Goal: Task Accomplishment & Management: Manage account settings

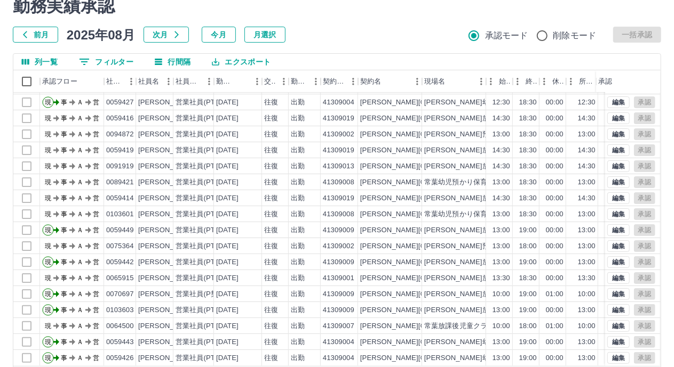
scroll to position [83, 0]
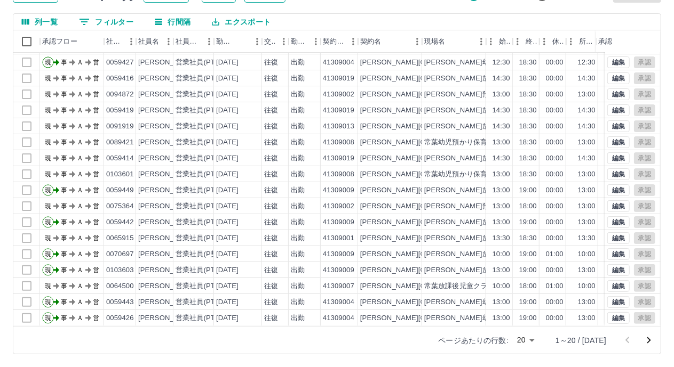
click at [541, 341] on body "SDH勤怠 [PERSON_NAME] 勤務実績承認 前月 [DATE] 次月 今月 月選択 承認モード 削除モード 一括承認 列一覧 0 フィルター 行間隔…" at bounding box center [337, 142] width 674 height 451
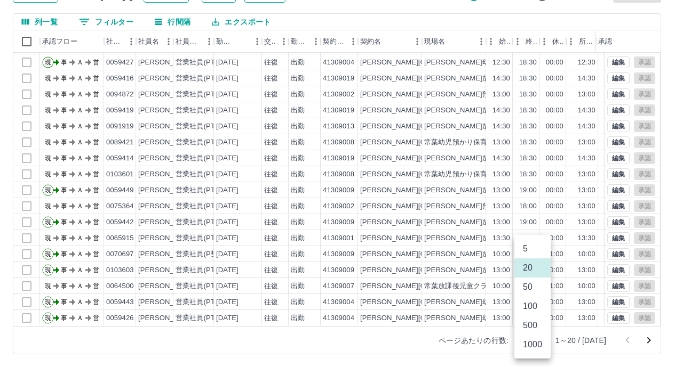
click at [529, 306] on li "100" at bounding box center [532, 306] width 36 height 19
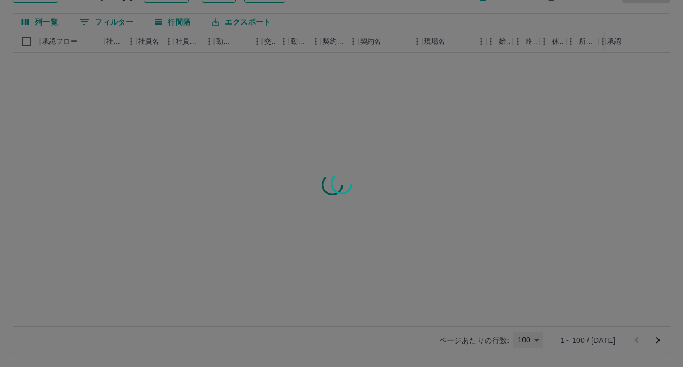
type input "***"
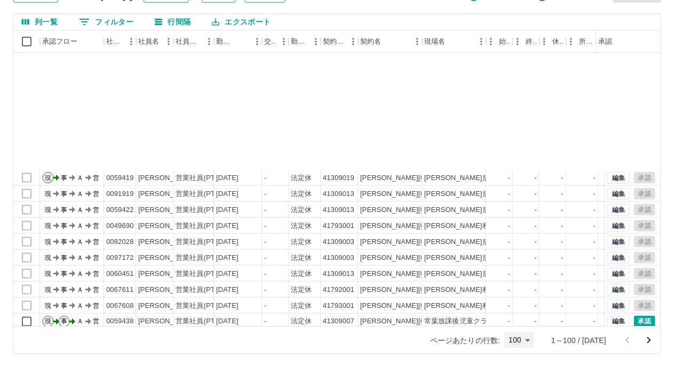
scroll to position [907, 0]
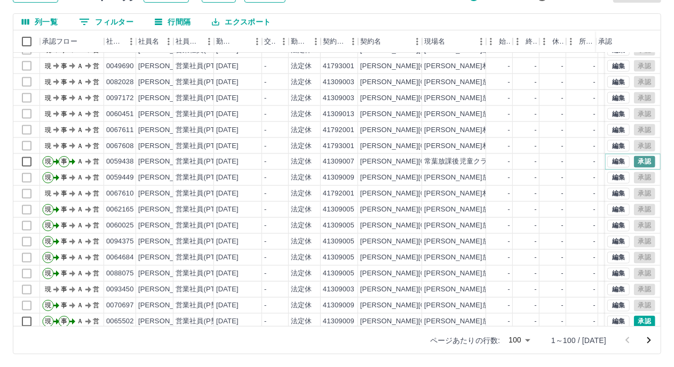
click at [637, 158] on button "承認" at bounding box center [644, 162] width 21 height 12
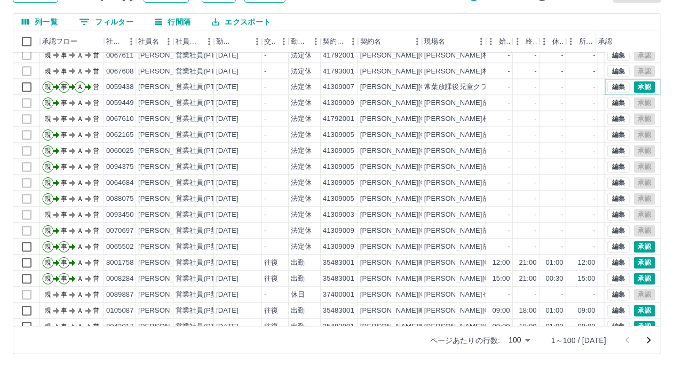
scroll to position [1013, 0]
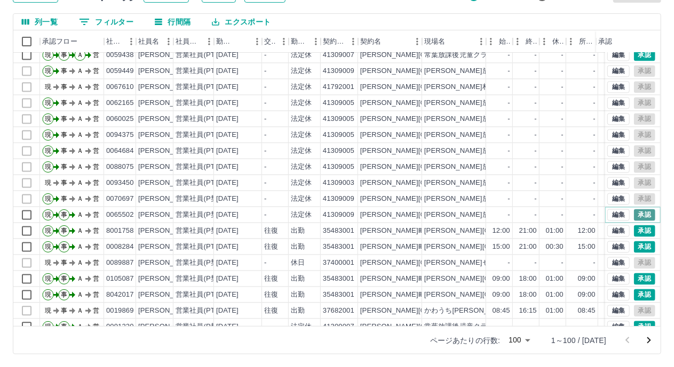
click at [634, 213] on button "承認" at bounding box center [644, 216] width 21 height 12
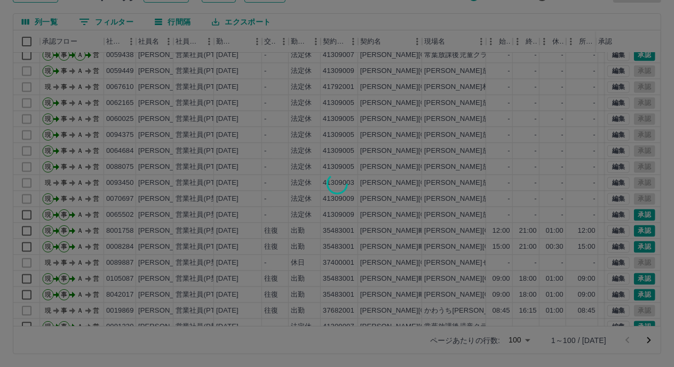
click at [631, 229] on div at bounding box center [337, 183] width 674 height 367
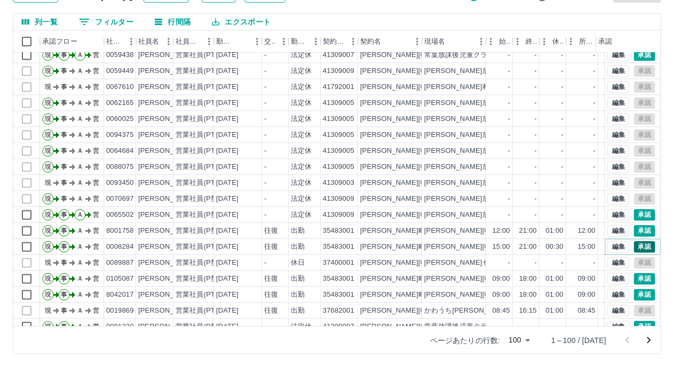
click at [634, 244] on button "承認" at bounding box center [644, 248] width 21 height 12
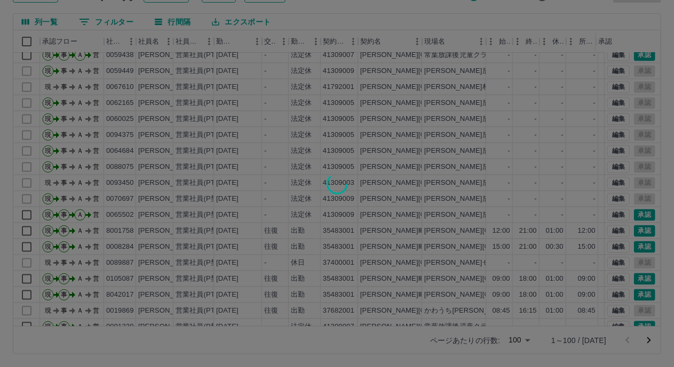
click at [628, 281] on div at bounding box center [337, 183] width 674 height 367
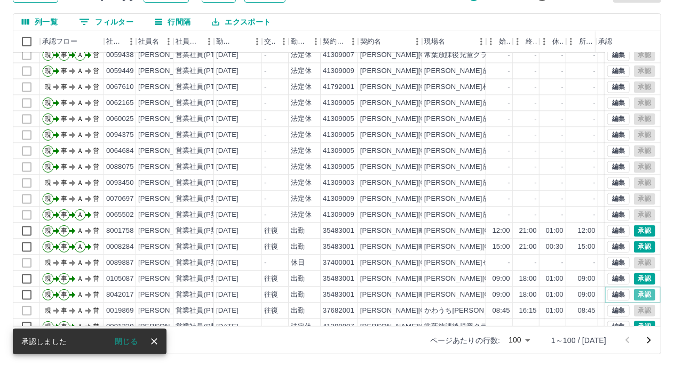
click at [634, 293] on button "承認" at bounding box center [644, 296] width 21 height 12
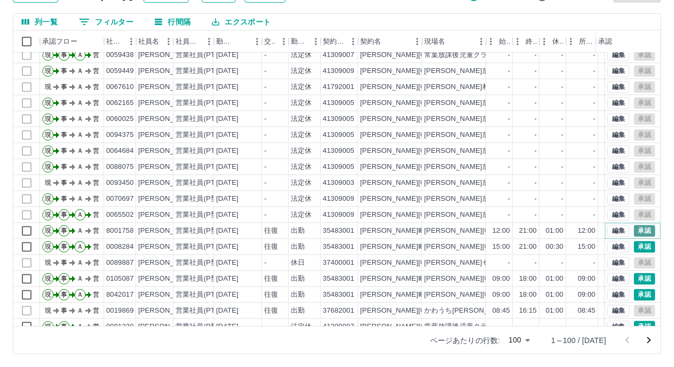
click at [634, 229] on button "承認" at bounding box center [644, 232] width 21 height 12
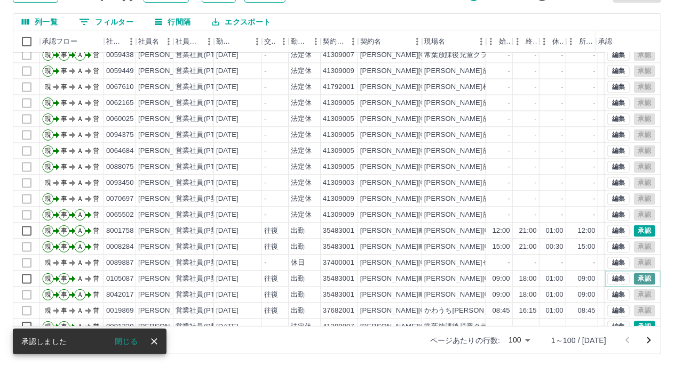
click at [634, 277] on button "承認" at bounding box center [644, 280] width 21 height 12
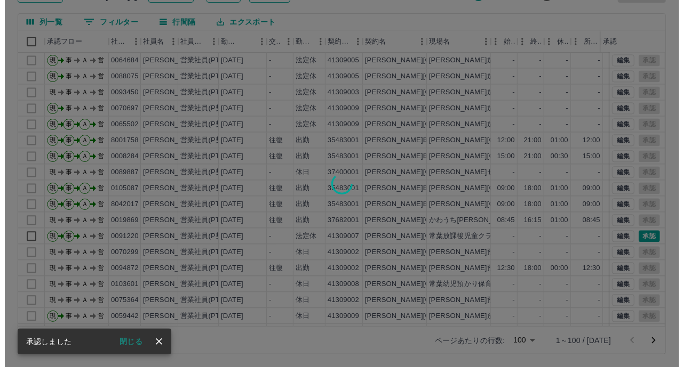
scroll to position [1136, 0]
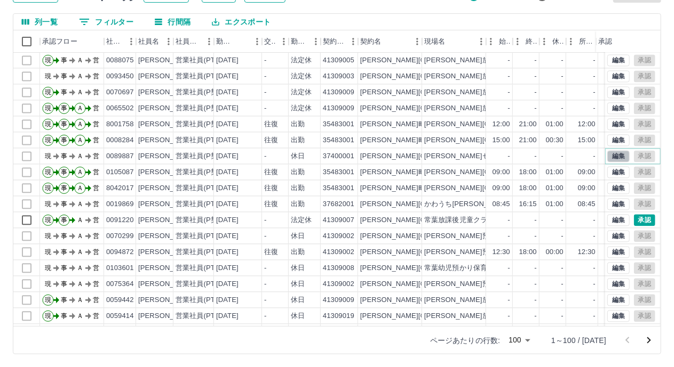
click at [607, 155] on button "編集" at bounding box center [618, 157] width 22 height 12
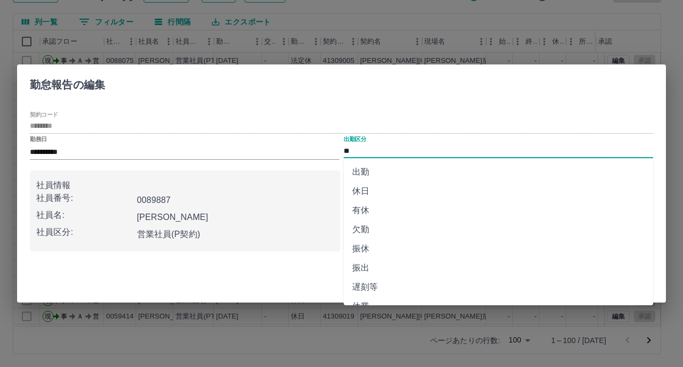
click at [373, 149] on input "**" at bounding box center [497, 151] width 309 height 13
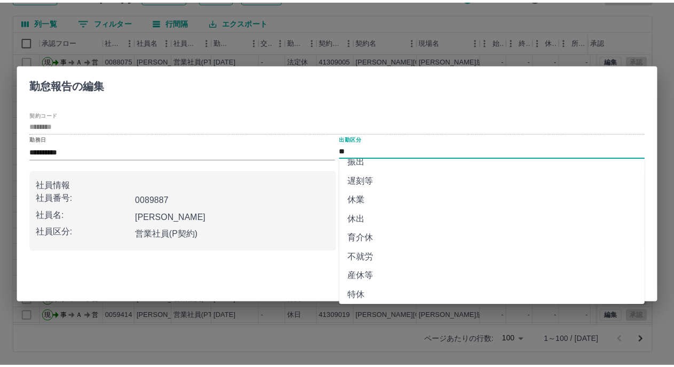
scroll to position [207, 0]
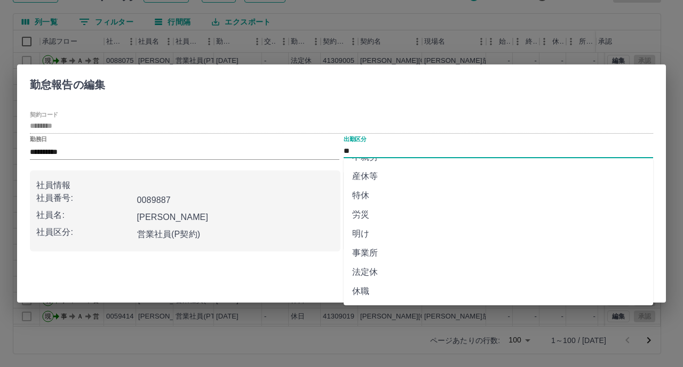
click at [365, 273] on li "法定休" at bounding box center [497, 272] width 309 height 19
type input "***"
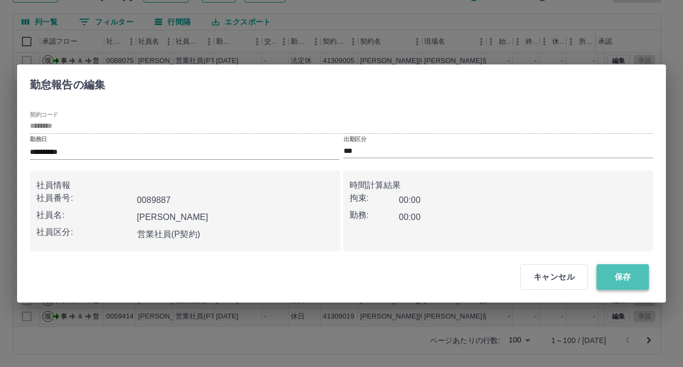
click at [629, 281] on button "保存" at bounding box center [622, 278] width 52 height 26
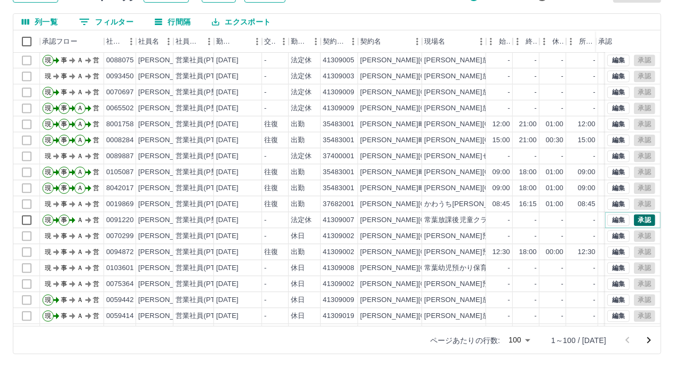
click at [634, 219] on button "承認" at bounding box center [644, 221] width 21 height 12
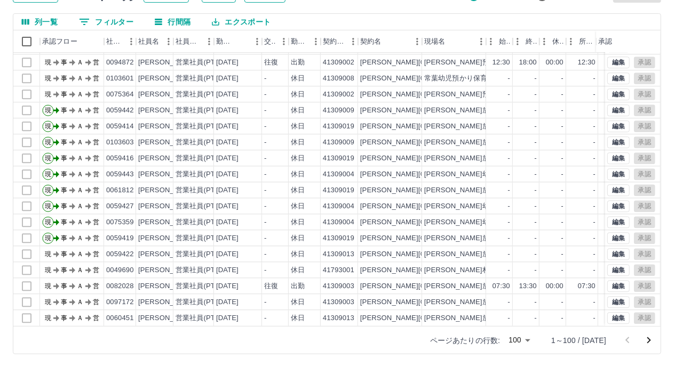
scroll to position [1335, 0]
click at [647, 340] on icon "次のページへ" at bounding box center [648, 340] width 13 height 13
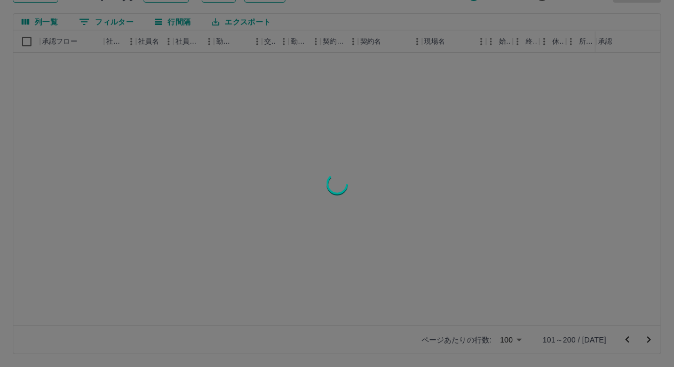
scroll to position [0, 0]
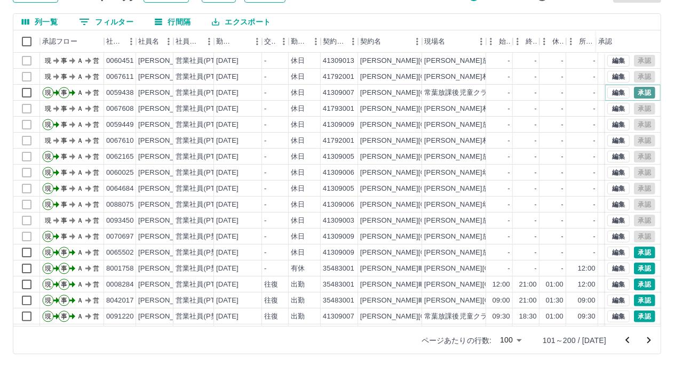
click at [642, 93] on button "承認" at bounding box center [644, 93] width 21 height 12
click at [632, 254] on div "勤務実績承認 前月 [DATE] 次月 今月 月選択 承認モード 削除モード 一括承認 列一覧 0 フィルター 行間隔 エクスポート 承認フロー 社員番号 社…" at bounding box center [337, 155] width 674 height 425
click at [634, 271] on button "承認" at bounding box center [644, 269] width 21 height 12
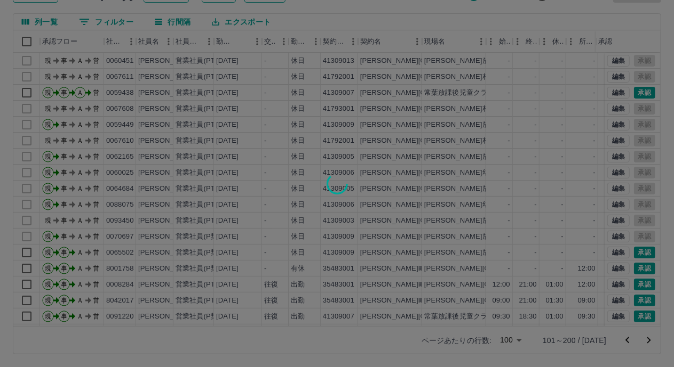
click at [634, 284] on div at bounding box center [337, 183] width 674 height 367
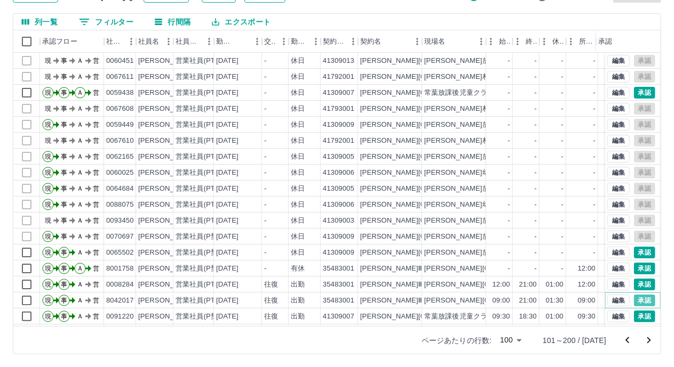
click at [634, 298] on button "承認" at bounding box center [644, 301] width 21 height 12
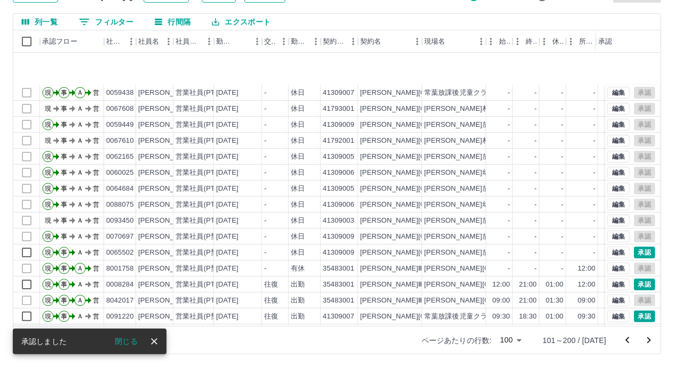
scroll to position [107, 0]
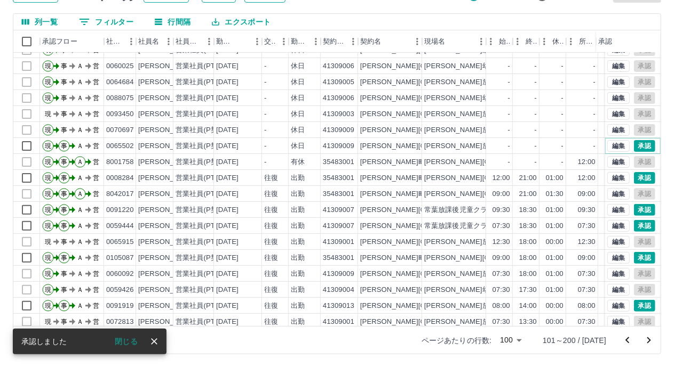
click at [634, 148] on button "承認" at bounding box center [644, 146] width 21 height 12
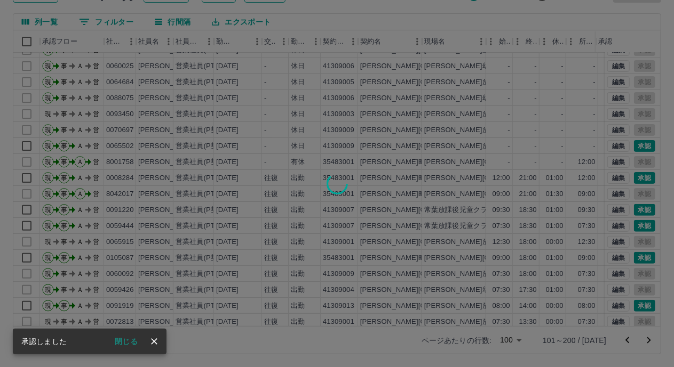
click at [634, 174] on div at bounding box center [337, 183] width 674 height 367
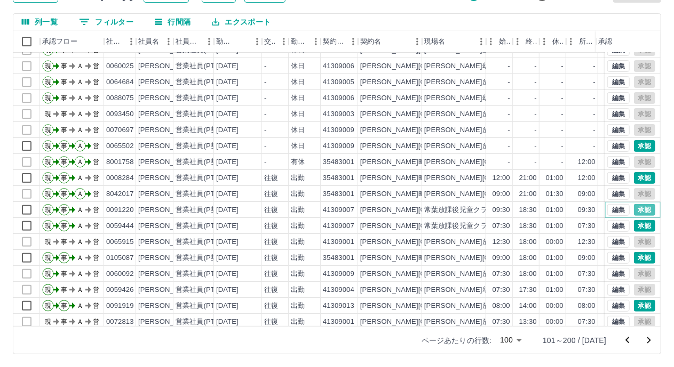
click at [634, 212] on button "承認" at bounding box center [644, 210] width 21 height 12
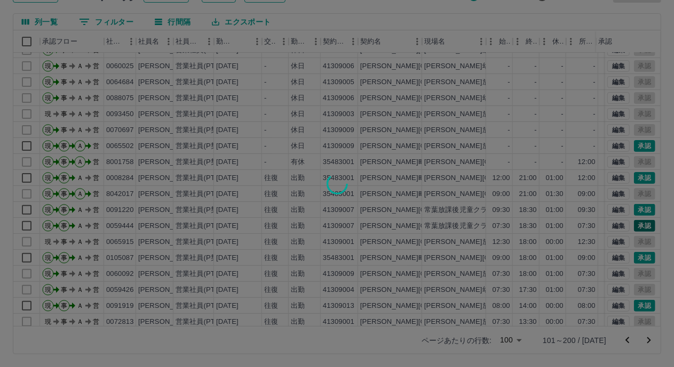
click at [630, 223] on div at bounding box center [337, 183] width 674 height 367
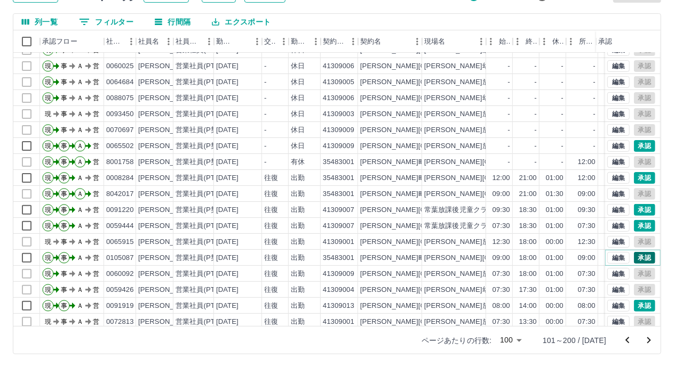
click at [634, 257] on button "承認" at bounding box center [644, 258] width 21 height 12
click at [635, 303] on button "承認" at bounding box center [644, 306] width 21 height 12
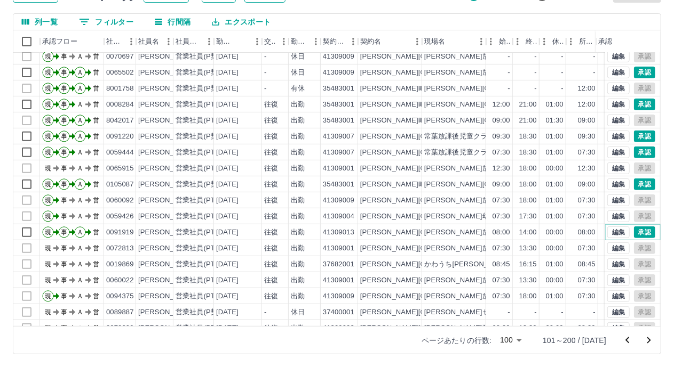
scroll to position [192, 0]
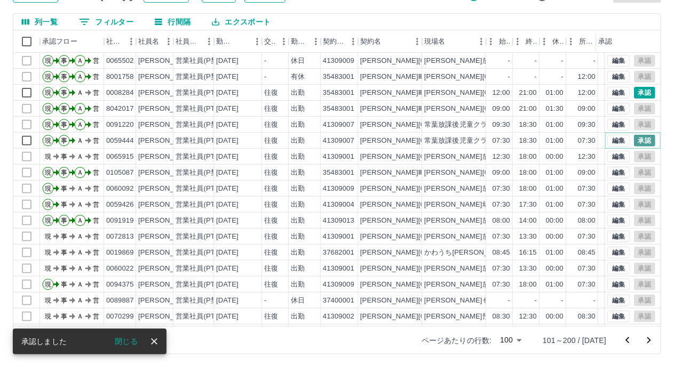
click at [634, 135] on button "承認" at bounding box center [644, 141] width 21 height 12
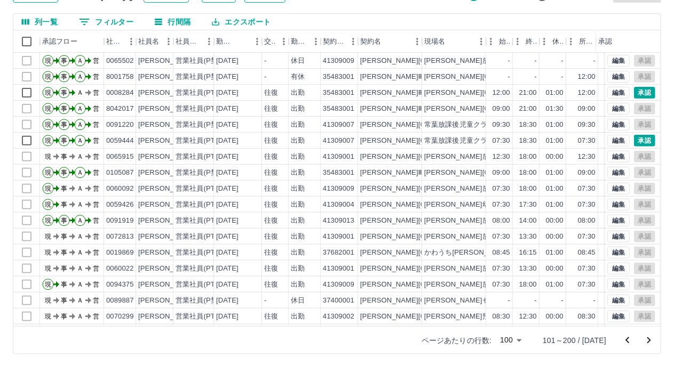
click at [635, 92] on div at bounding box center [337, 183] width 674 height 367
click at [635, 92] on button "承認" at bounding box center [644, 93] width 21 height 12
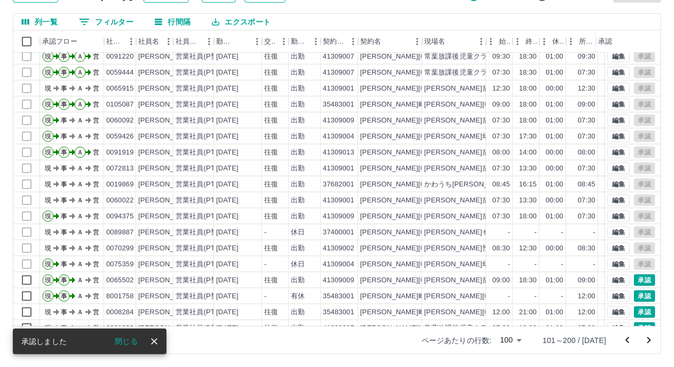
scroll to position [299, 0]
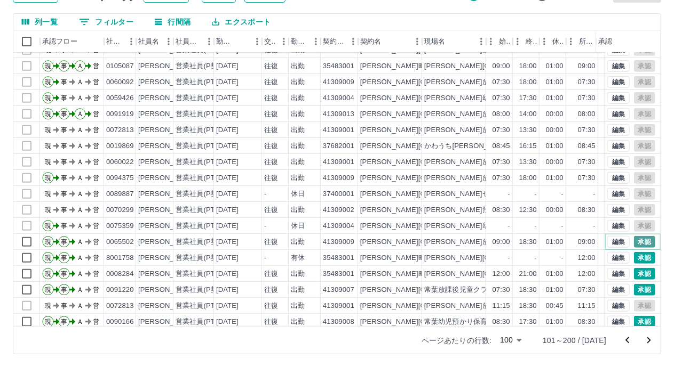
click at [638, 241] on button "承認" at bounding box center [644, 242] width 21 height 12
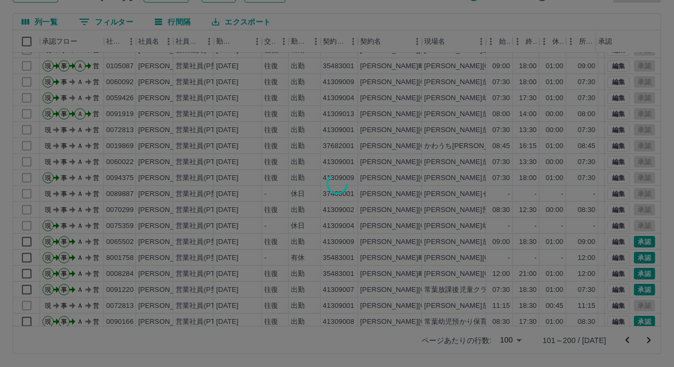
click at [635, 256] on div at bounding box center [337, 183] width 674 height 367
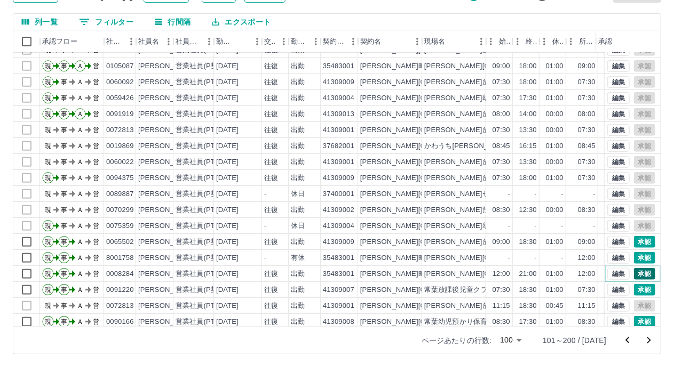
click at [634, 271] on button "承認" at bounding box center [644, 274] width 21 height 12
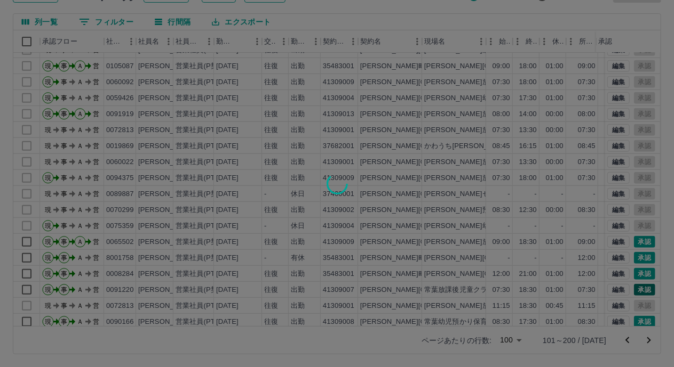
click at [631, 285] on div at bounding box center [337, 183] width 674 height 367
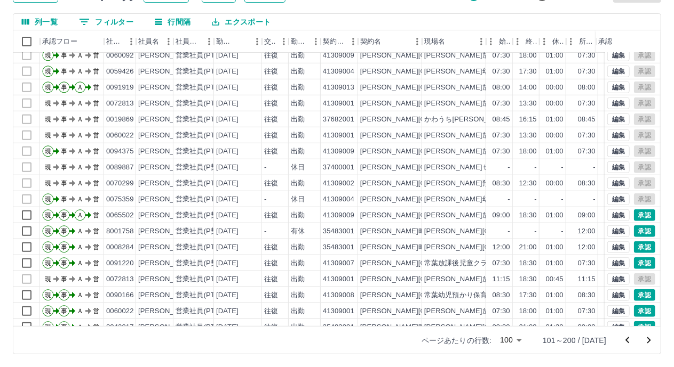
scroll to position [405, 0]
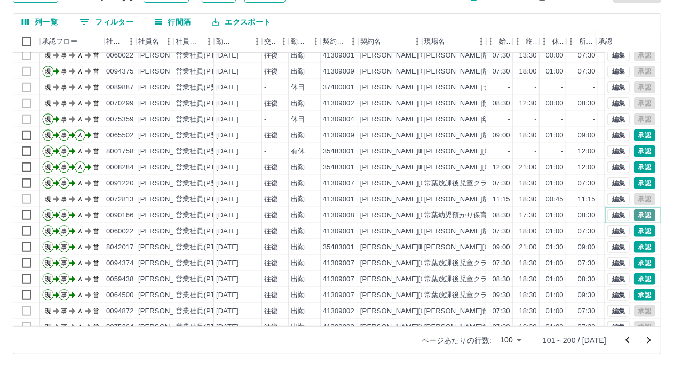
click at [634, 210] on button "承認" at bounding box center [644, 216] width 21 height 12
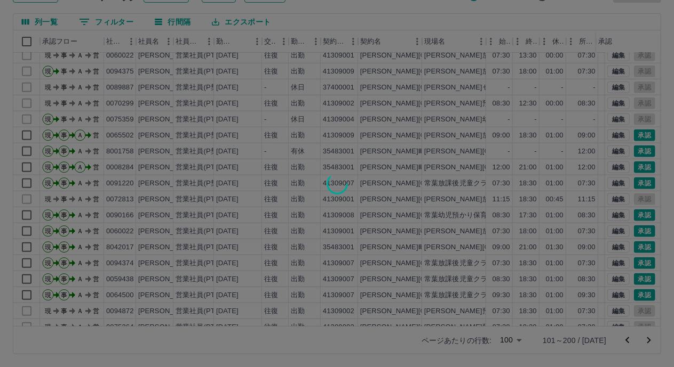
click at [637, 230] on div at bounding box center [337, 183] width 674 height 367
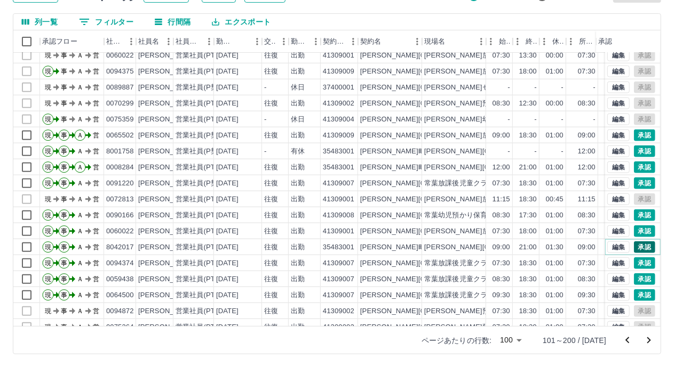
click at [635, 246] on button "承認" at bounding box center [644, 248] width 21 height 12
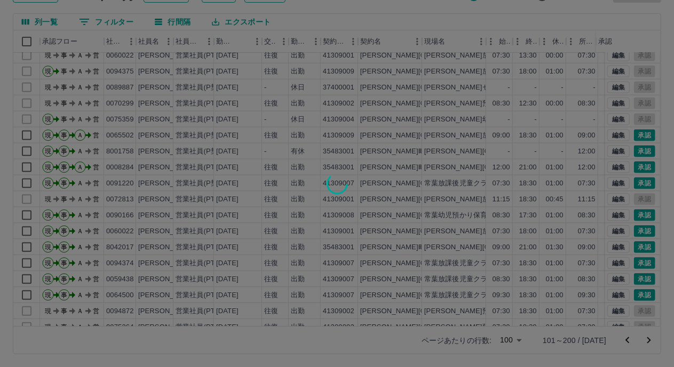
click at [635, 258] on div at bounding box center [337, 183] width 674 height 367
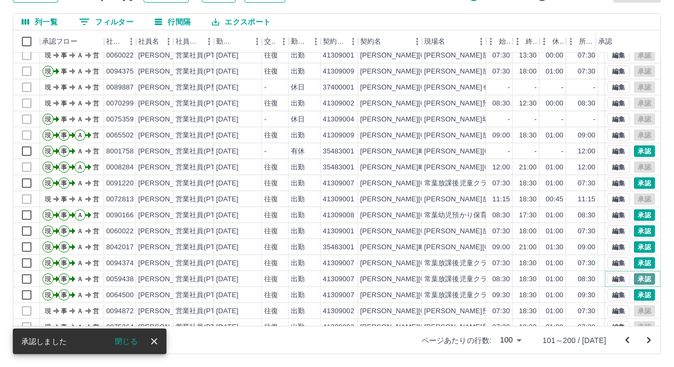
click at [634, 281] on button "承認" at bounding box center [644, 280] width 21 height 12
click at [634, 295] on button "承認" at bounding box center [644, 296] width 21 height 12
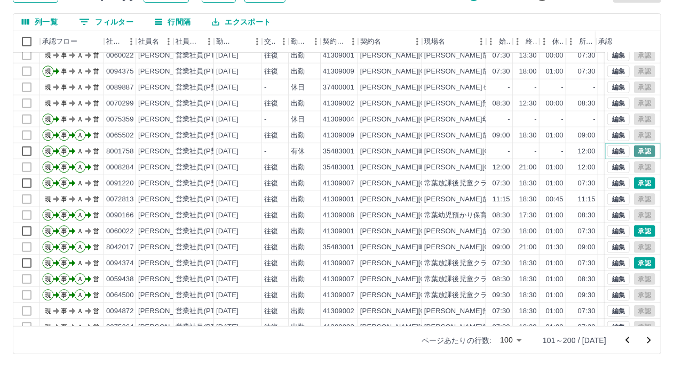
click at [639, 146] on button "承認" at bounding box center [644, 152] width 21 height 12
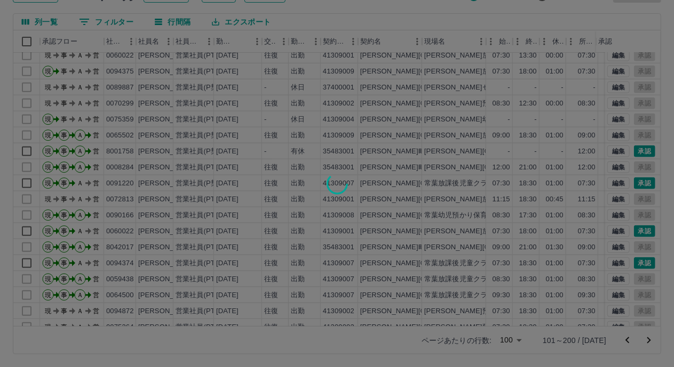
click at [634, 181] on div at bounding box center [337, 183] width 674 height 367
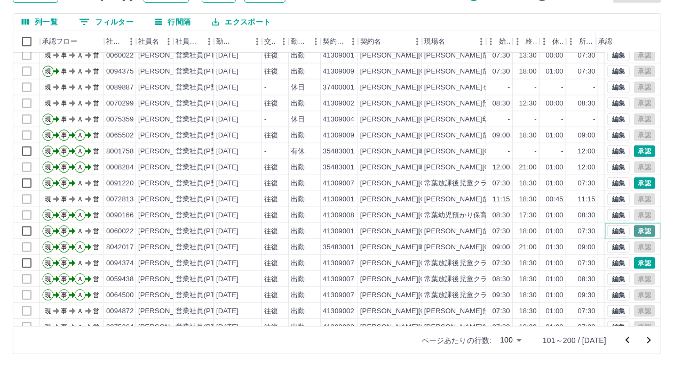
click at [634, 230] on button "承認" at bounding box center [644, 232] width 21 height 12
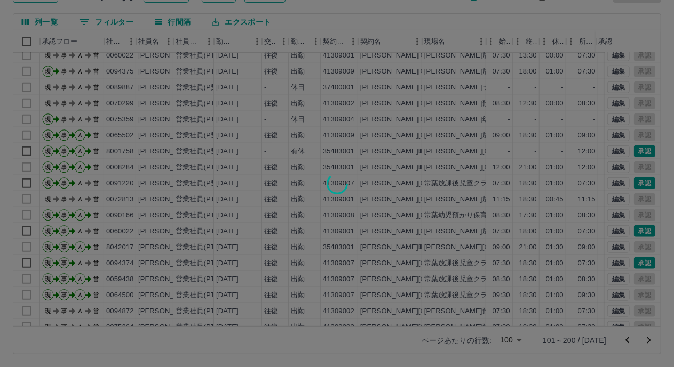
click at [634, 262] on div at bounding box center [337, 183] width 674 height 367
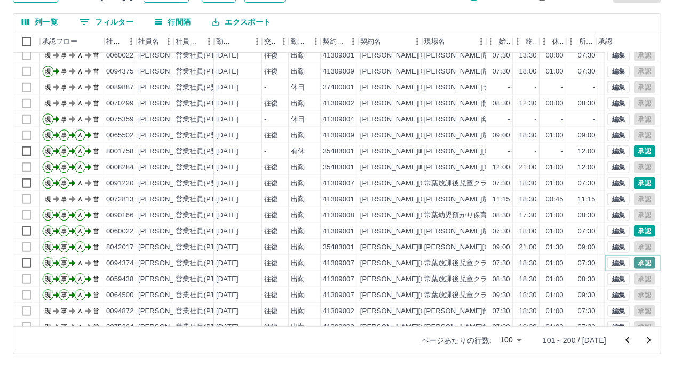
click at [635, 262] on button "承認" at bounding box center [644, 264] width 21 height 12
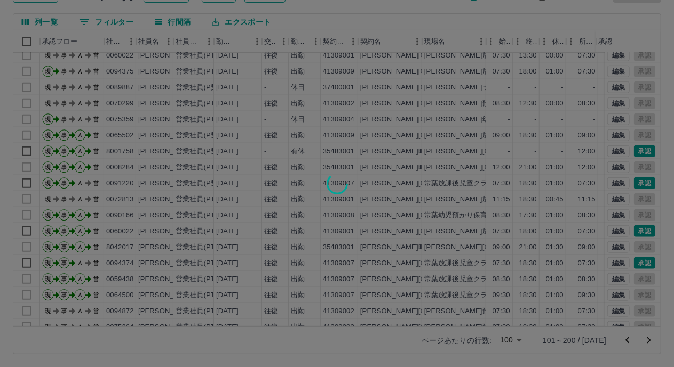
click at [633, 229] on div at bounding box center [337, 183] width 674 height 367
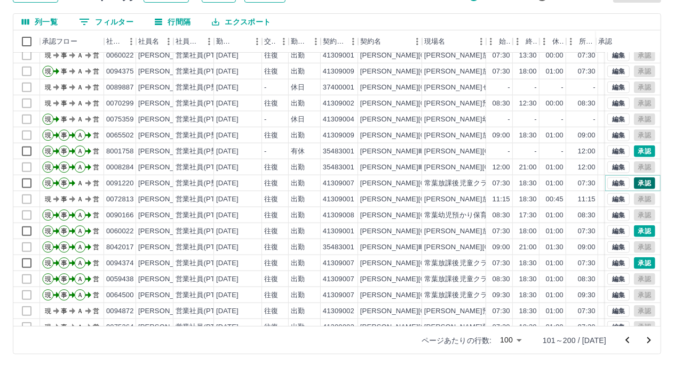
click at [634, 185] on button "承認" at bounding box center [644, 184] width 21 height 12
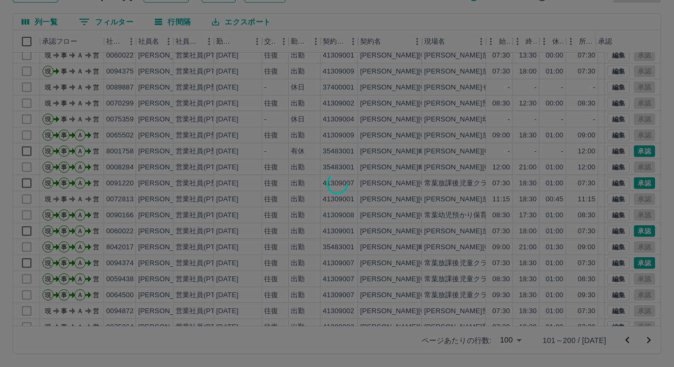
click at [630, 147] on div at bounding box center [337, 183] width 674 height 367
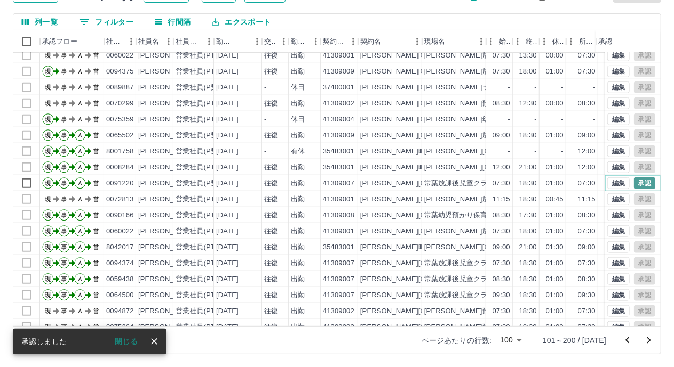
click at [634, 182] on button "承認" at bounding box center [644, 184] width 21 height 12
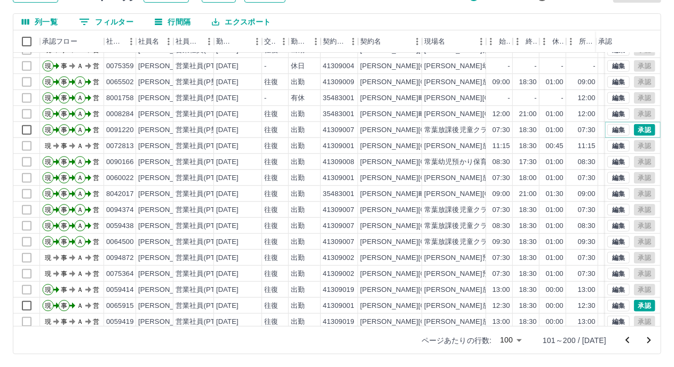
scroll to position [512, 0]
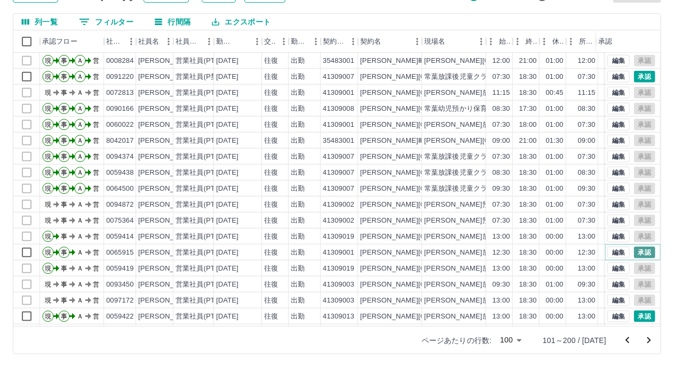
click at [637, 256] on button "承認" at bounding box center [644, 253] width 21 height 12
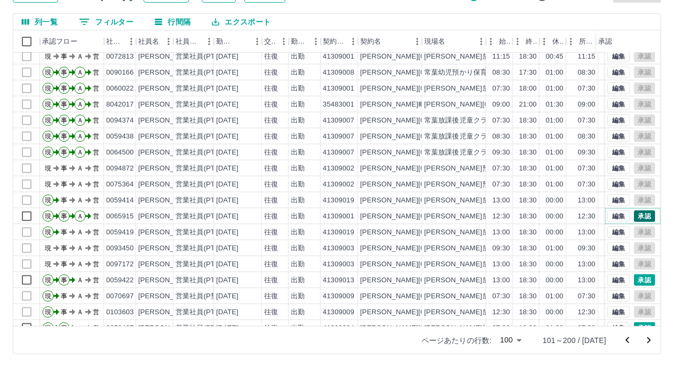
scroll to position [565, 0]
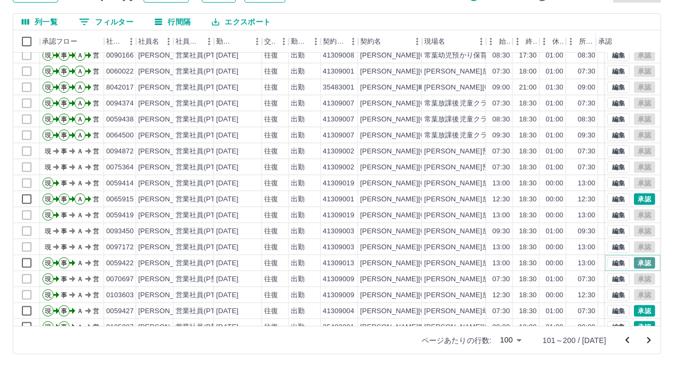
click at [636, 260] on button "承認" at bounding box center [644, 264] width 21 height 12
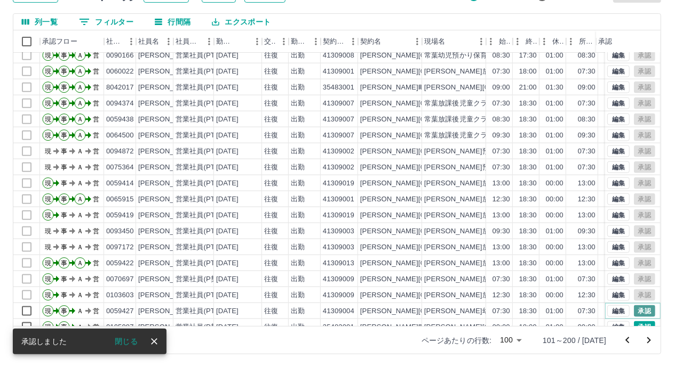
click at [637, 307] on button "承認" at bounding box center [644, 312] width 21 height 12
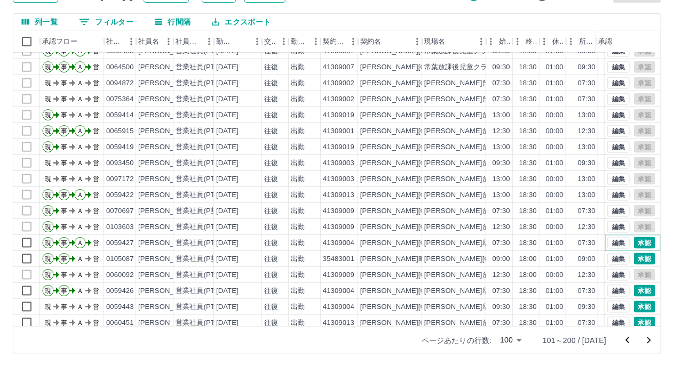
scroll to position [672, 0]
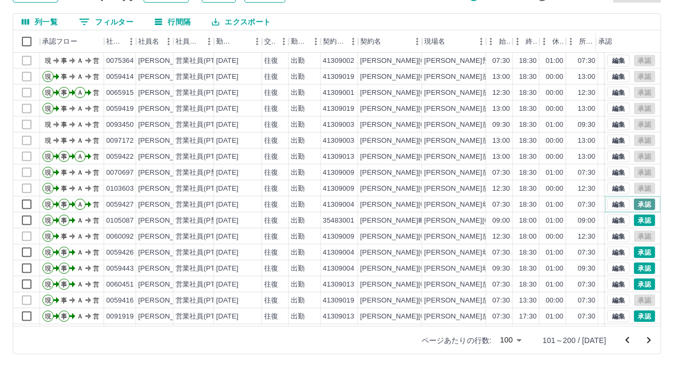
click at [634, 206] on button "承認" at bounding box center [644, 205] width 21 height 12
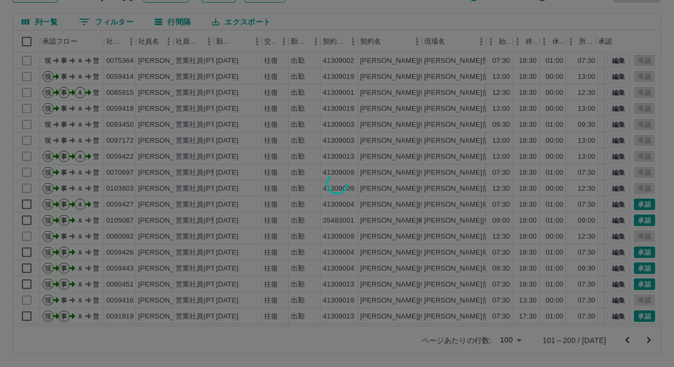
click at [636, 218] on div at bounding box center [337, 183] width 674 height 367
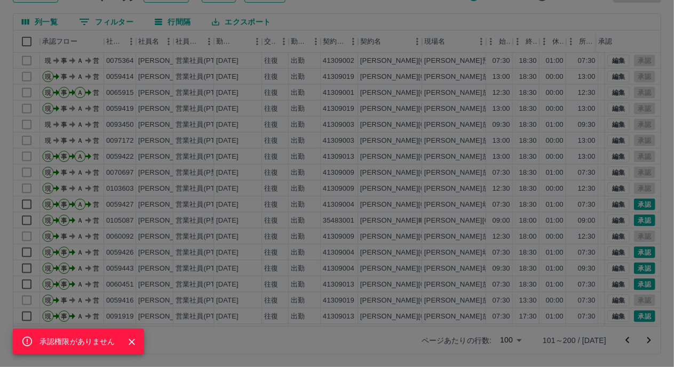
click at [638, 251] on div "承認権限がありません" at bounding box center [337, 183] width 674 height 367
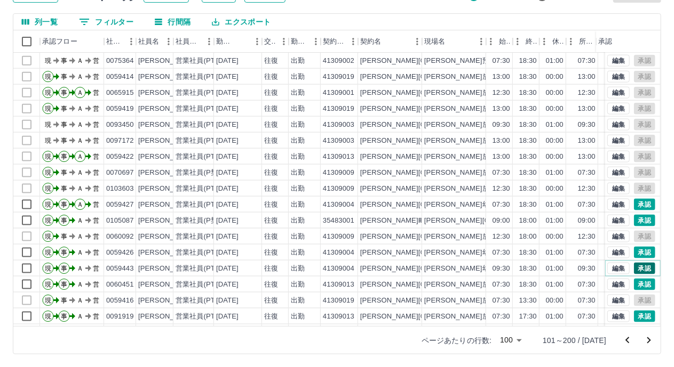
click at [635, 266] on button "承認" at bounding box center [644, 269] width 21 height 12
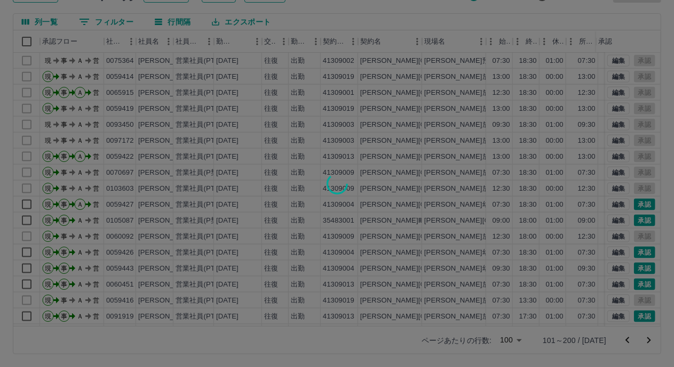
click at [636, 285] on div at bounding box center [337, 183] width 674 height 367
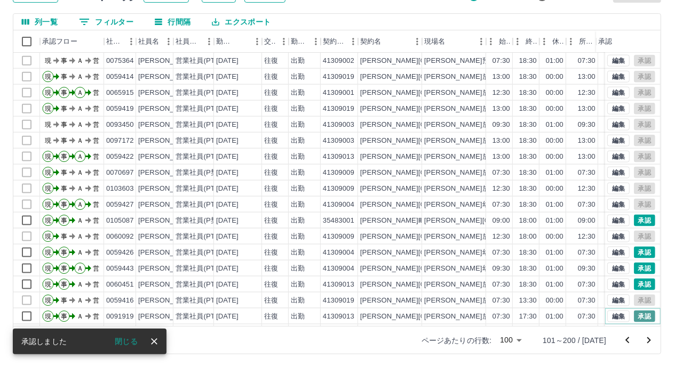
click at [634, 312] on button "承認" at bounding box center [644, 317] width 21 height 12
click at [634, 218] on button "承認" at bounding box center [644, 221] width 21 height 12
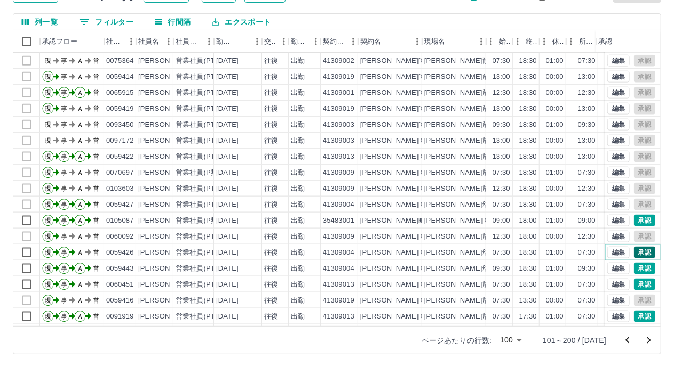
click at [634, 257] on button "承認" at bounding box center [644, 253] width 21 height 12
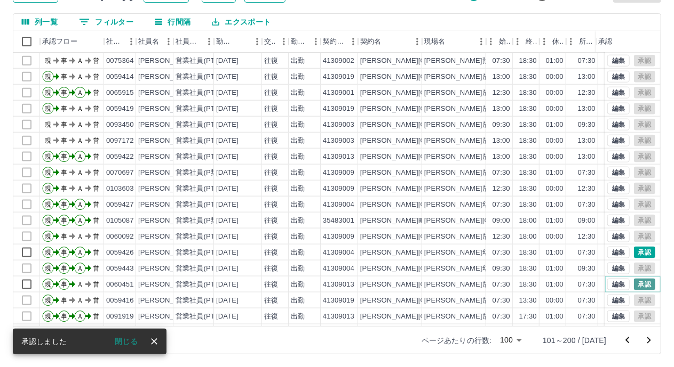
click at [635, 287] on button "承認" at bounding box center [644, 285] width 21 height 12
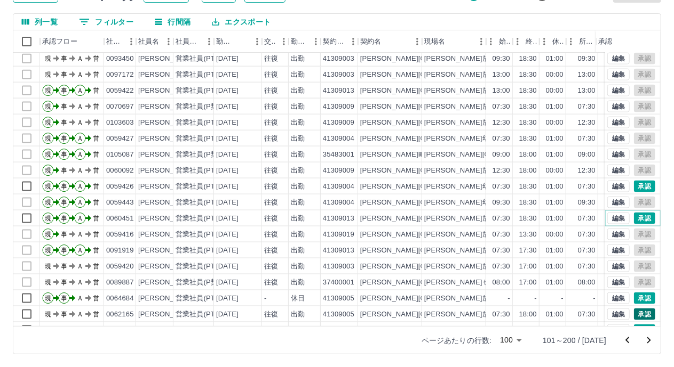
scroll to position [779, 0]
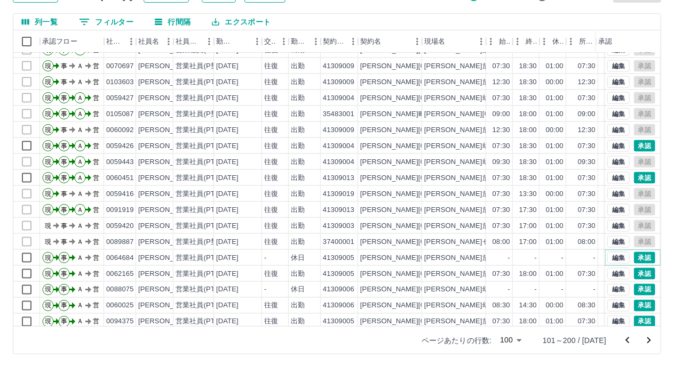
drag, startPoint x: 630, startPoint y: 254, endPoint x: 632, endPoint y: 270, distance: 16.1
click at [634, 254] on button "承認" at bounding box center [644, 258] width 21 height 12
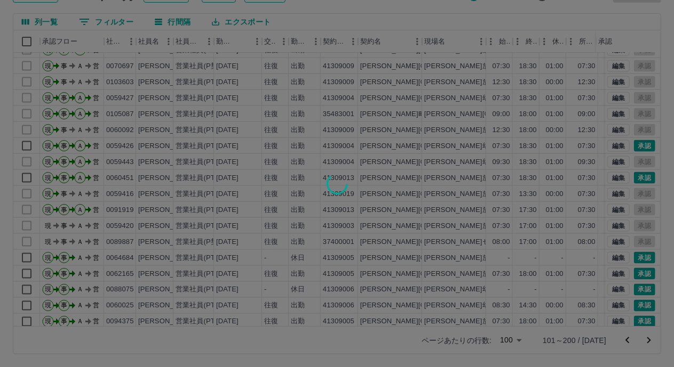
click at [632, 270] on div at bounding box center [337, 183] width 674 height 367
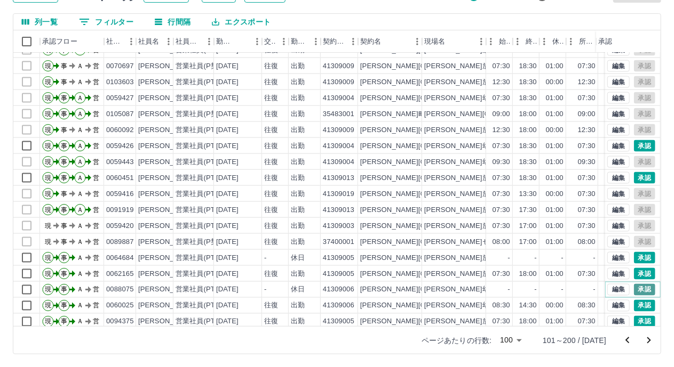
click at [634, 289] on button "承認" at bounding box center [644, 290] width 21 height 12
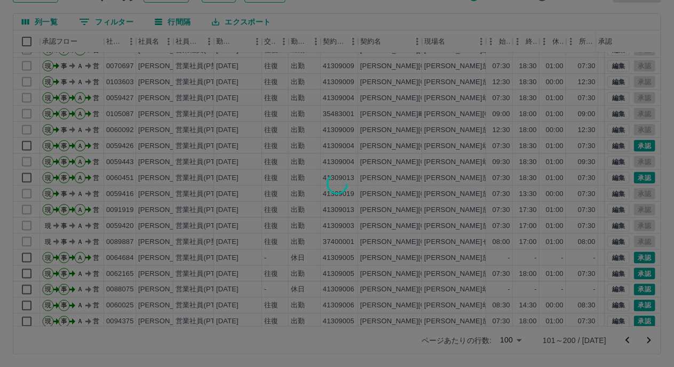
click at [633, 305] on div at bounding box center [337, 183] width 674 height 367
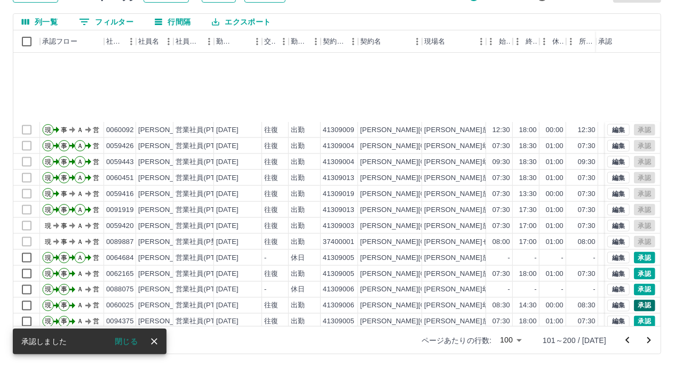
scroll to position [885, 0]
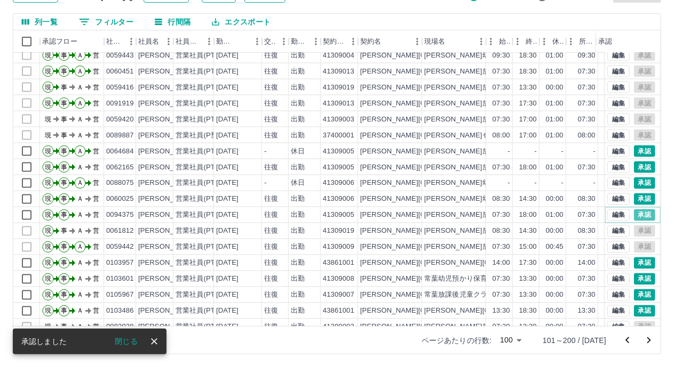
drag, startPoint x: 634, startPoint y: 214, endPoint x: 633, endPoint y: 191, distance: 22.4
click at [634, 212] on button "承認" at bounding box center [644, 216] width 21 height 12
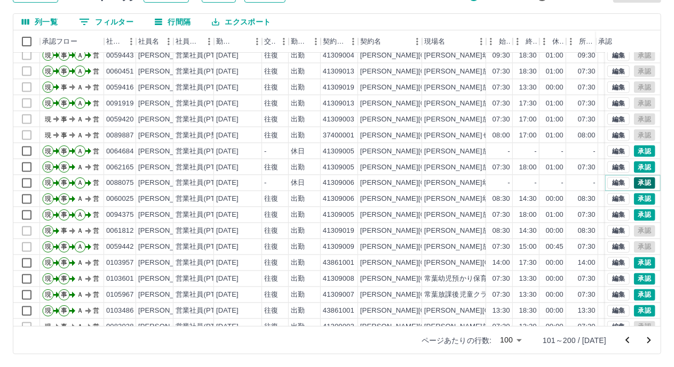
click at [635, 185] on button "承認" at bounding box center [644, 184] width 21 height 12
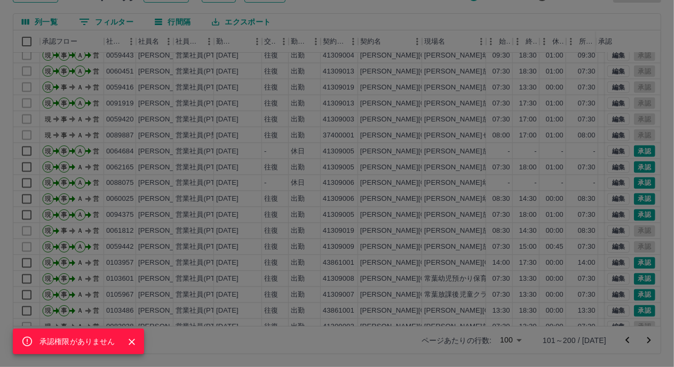
click at [634, 195] on div "承認権限がありません" at bounding box center [337, 183] width 674 height 367
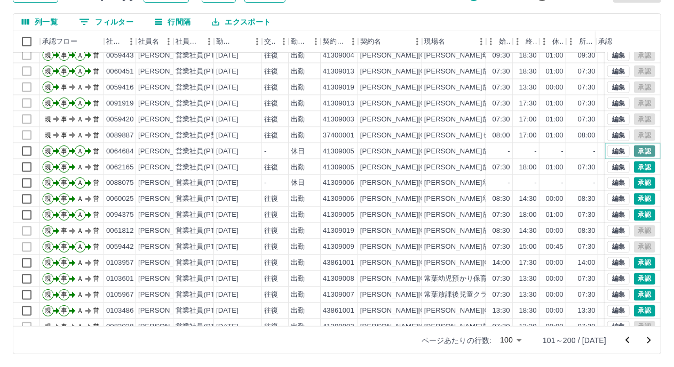
click at [636, 147] on button "承認" at bounding box center [644, 152] width 21 height 12
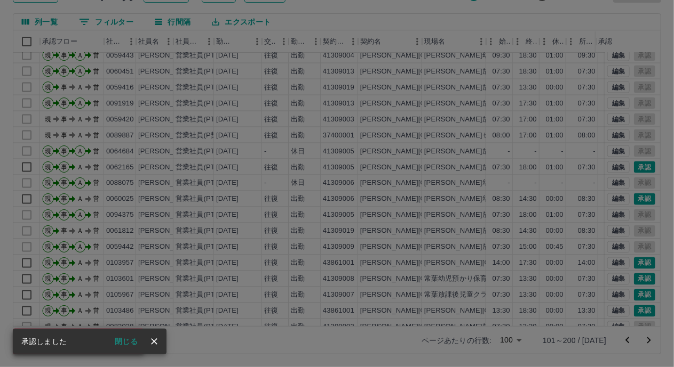
click at [635, 163] on div "承認権限がありません" at bounding box center [337, 183] width 674 height 367
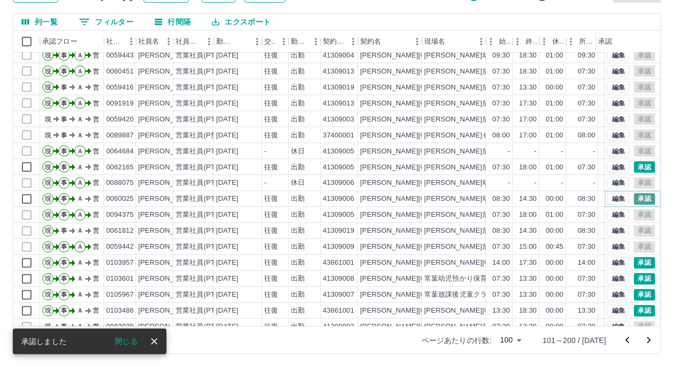
click at [634, 201] on button "承認" at bounding box center [644, 200] width 21 height 12
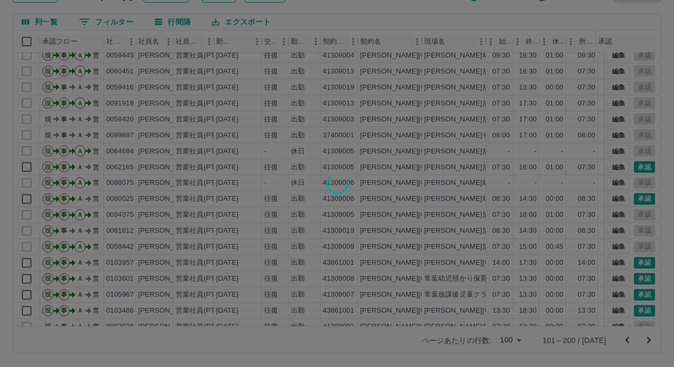
click at [636, 266] on div at bounding box center [337, 183] width 674 height 367
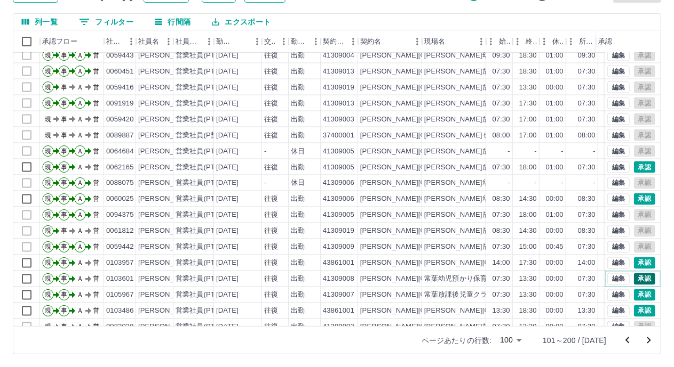
click at [634, 279] on button "承認" at bounding box center [644, 280] width 21 height 12
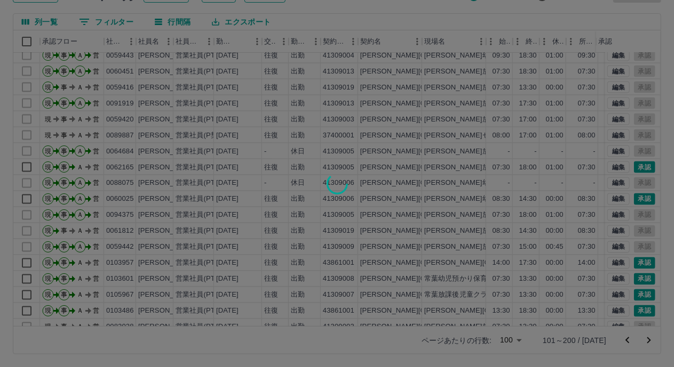
click at [633, 294] on div at bounding box center [337, 183] width 674 height 367
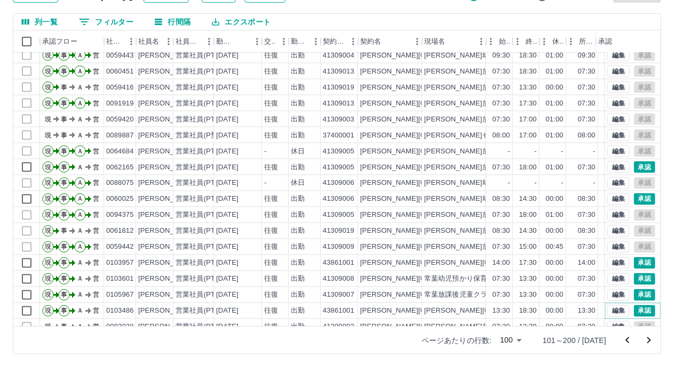
click at [634, 311] on button "承認" at bounding box center [644, 312] width 21 height 12
click at [635, 264] on button "承認" at bounding box center [644, 264] width 21 height 12
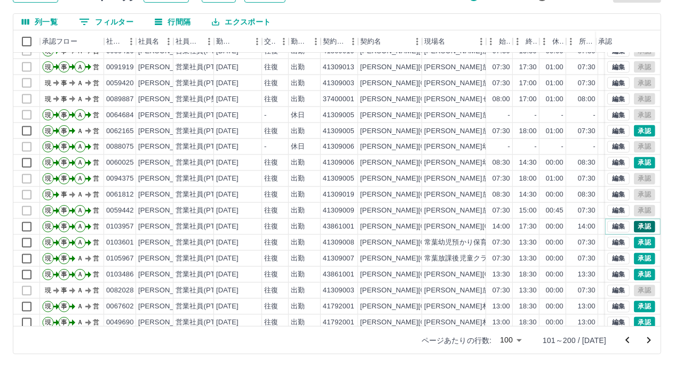
scroll to position [939, 0]
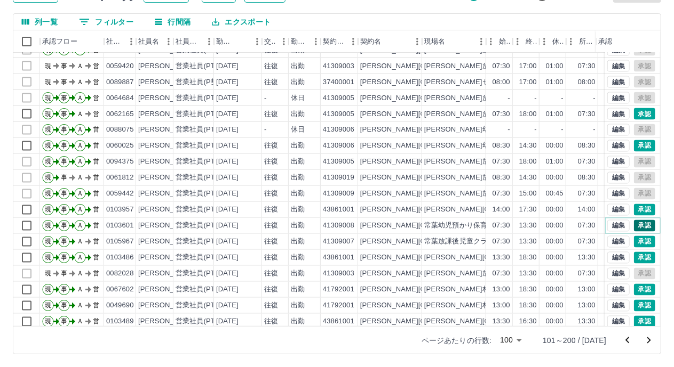
click at [634, 226] on button "承認" at bounding box center [644, 226] width 21 height 12
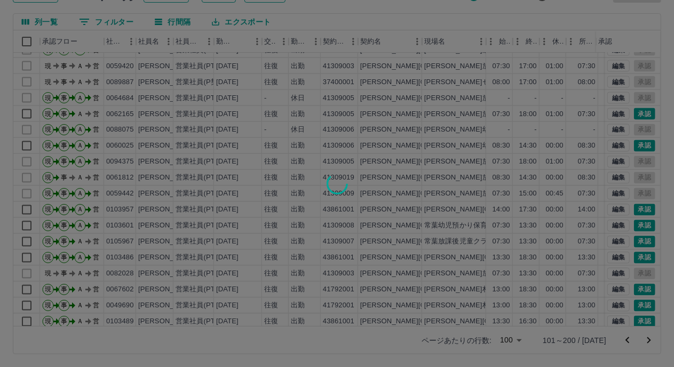
click at [635, 244] on div at bounding box center [337, 183] width 674 height 367
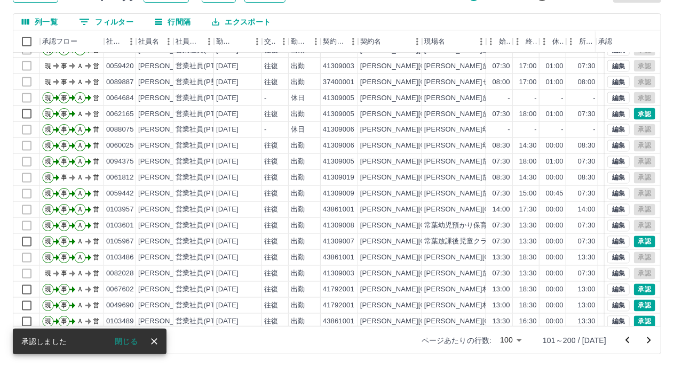
click at [635, 255] on div at bounding box center [337, 183] width 674 height 367
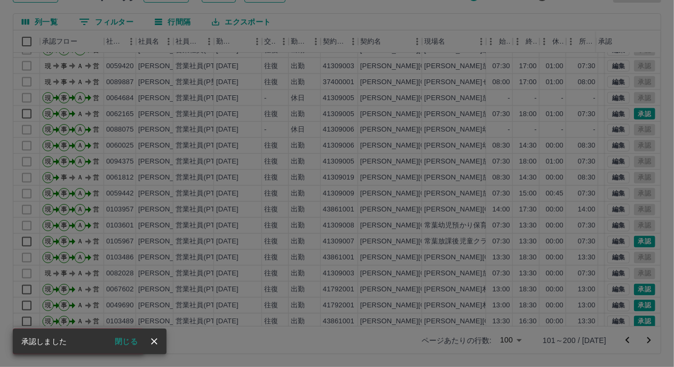
click at [630, 117] on div "承認権限がありません" at bounding box center [337, 183] width 674 height 367
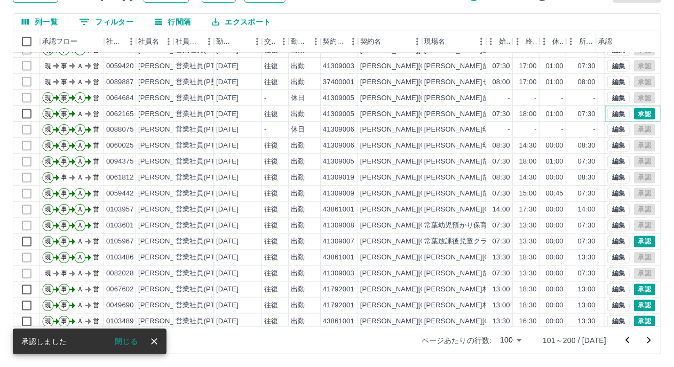
click at [634, 113] on button "承認" at bounding box center [644, 114] width 21 height 12
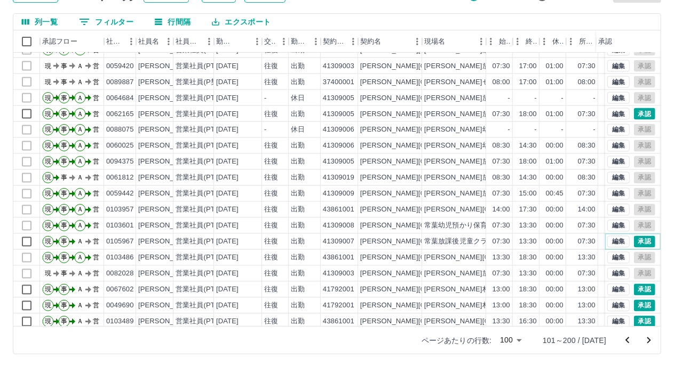
click at [640, 245] on button "承認" at bounding box center [644, 242] width 21 height 12
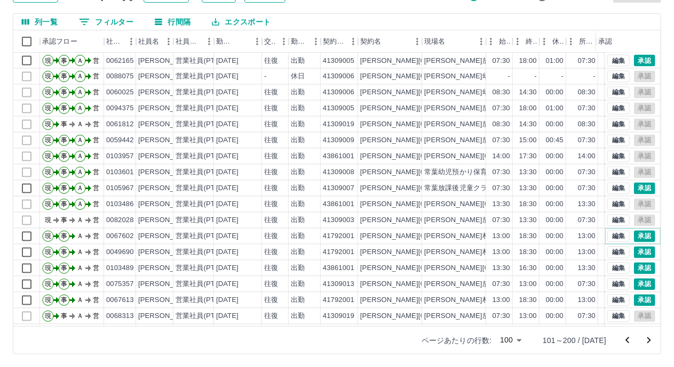
drag, startPoint x: 635, startPoint y: 237, endPoint x: 633, endPoint y: 250, distance: 12.9
click at [635, 237] on button "承認" at bounding box center [644, 237] width 21 height 12
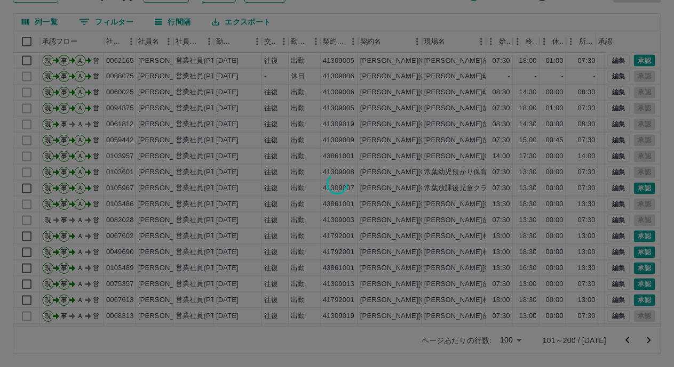
click at [633, 250] on div at bounding box center [337, 183] width 674 height 367
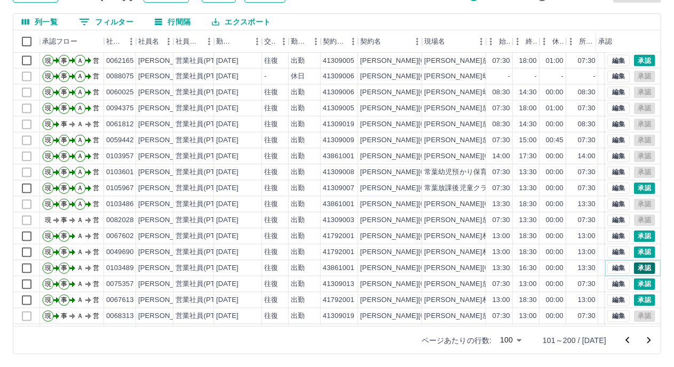
click at [634, 268] on button "承認" at bounding box center [644, 269] width 21 height 12
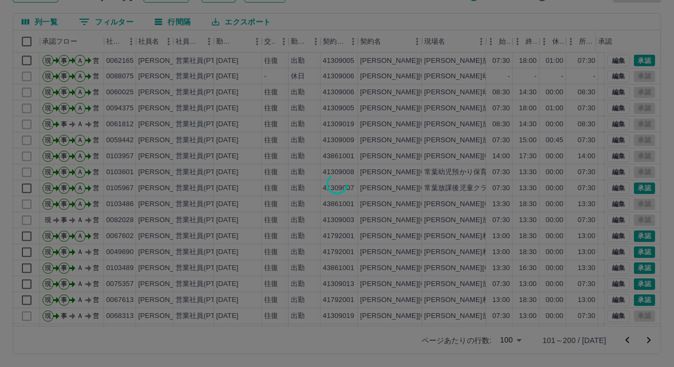
click at [633, 286] on div at bounding box center [337, 183] width 674 height 367
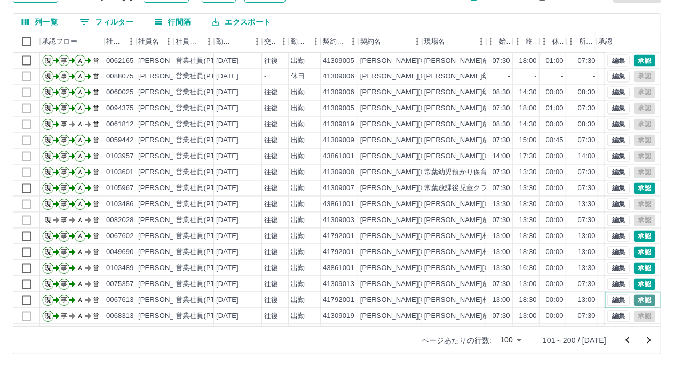
click at [634, 300] on button "承認" at bounding box center [644, 301] width 21 height 12
click at [640, 254] on button "承認" at bounding box center [644, 253] width 21 height 12
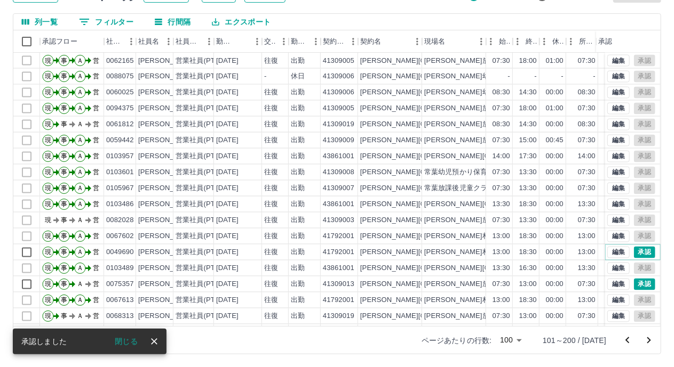
scroll to position [1099, 0]
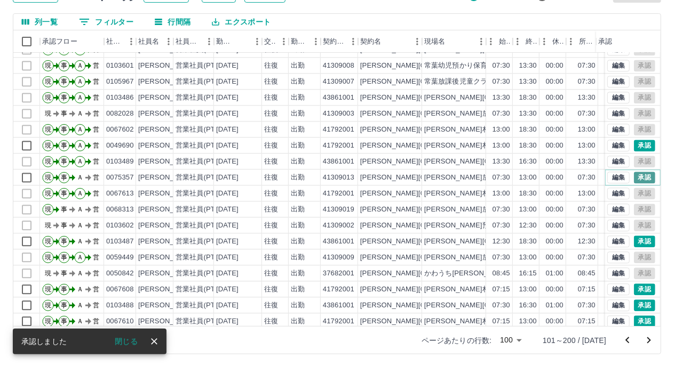
click at [636, 174] on button "承認" at bounding box center [644, 178] width 21 height 12
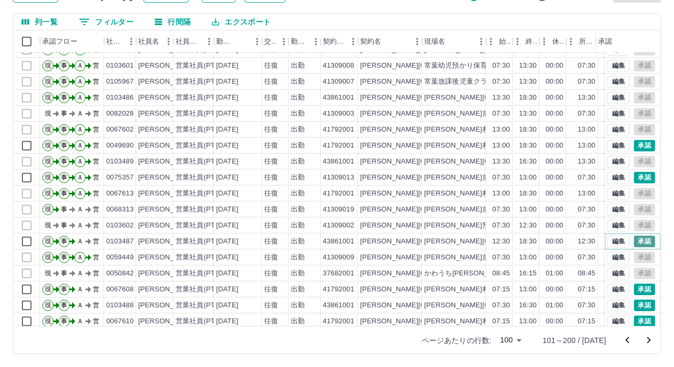
click at [634, 237] on button "承認" at bounding box center [644, 242] width 21 height 12
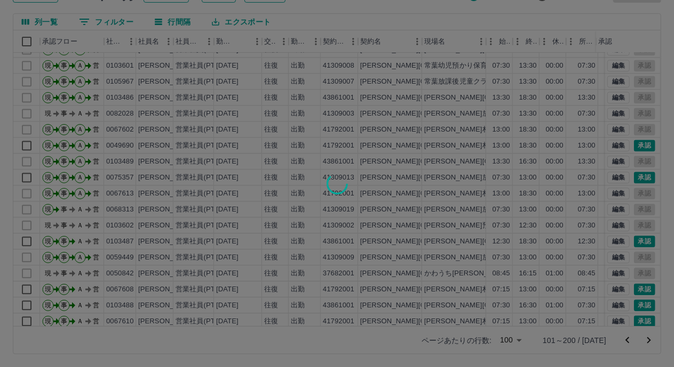
click at [633, 291] on div at bounding box center [337, 183] width 674 height 367
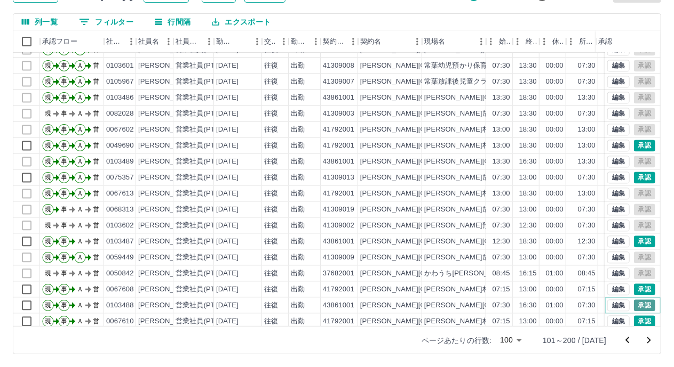
click at [634, 308] on button "承認" at bounding box center [644, 306] width 21 height 12
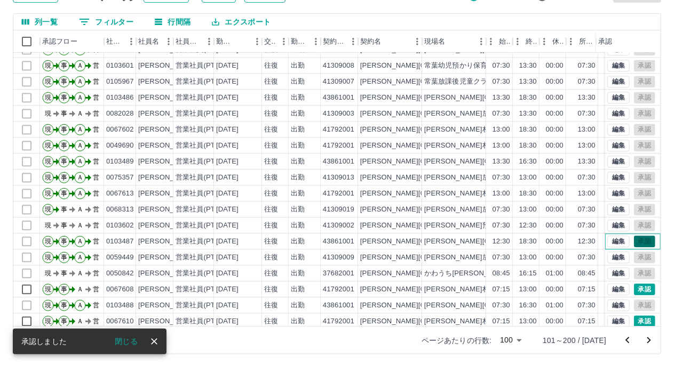
click at [637, 237] on div "編集 承認" at bounding box center [631, 242] width 48 height 12
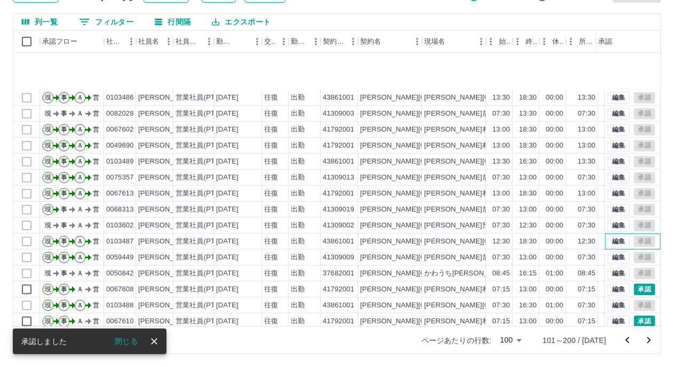
scroll to position [1205, 0]
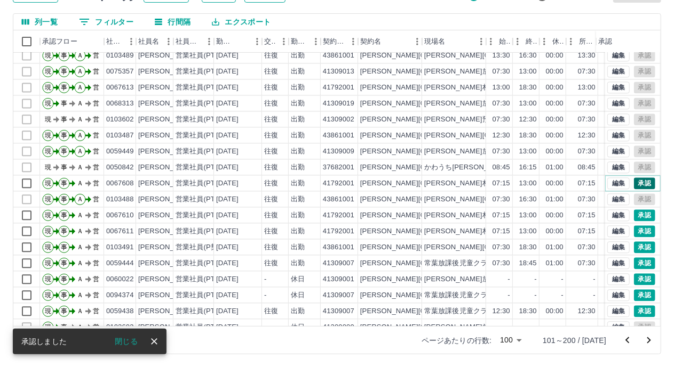
click at [634, 180] on button "承認" at bounding box center [644, 184] width 21 height 12
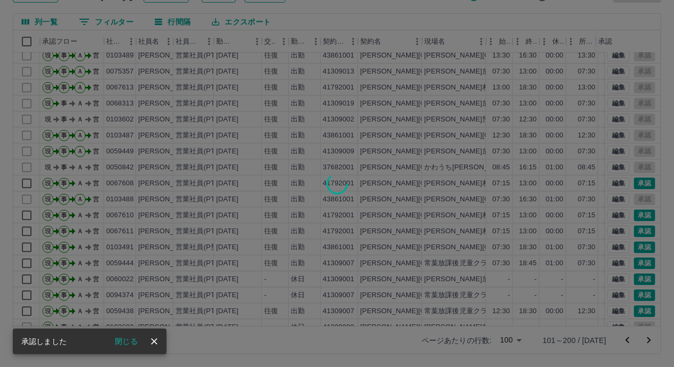
click at [637, 214] on div at bounding box center [337, 183] width 674 height 367
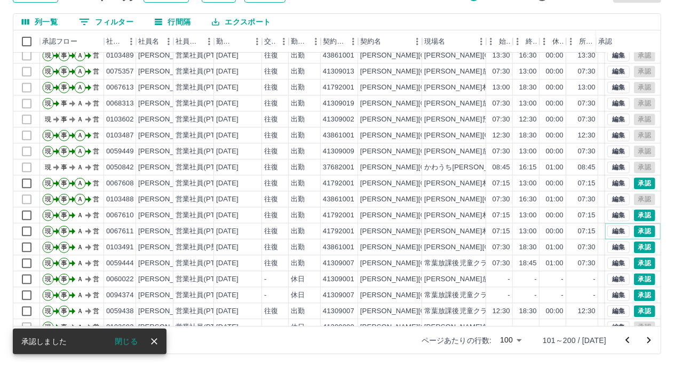
click at [635, 230] on button "承認" at bounding box center [644, 232] width 21 height 12
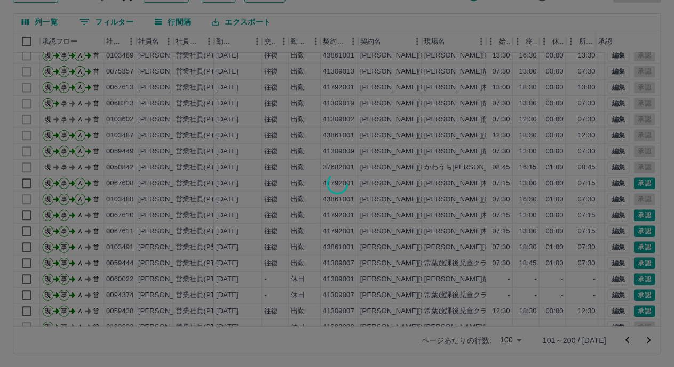
click at [633, 244] on div at bounding box center [337, 183] width 674 height 367
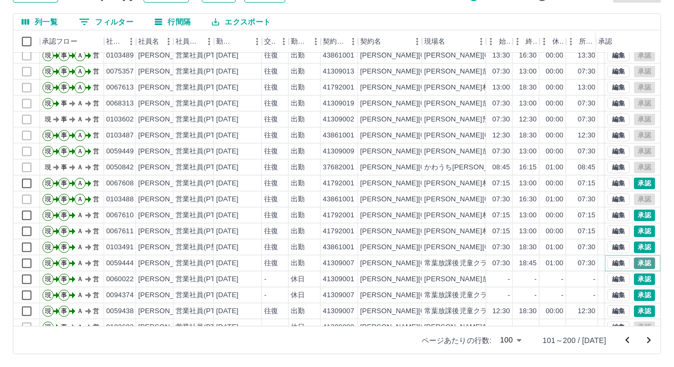
click at [635, 262] on button "承認" at bounding box center [644, 264] width 21 height 12
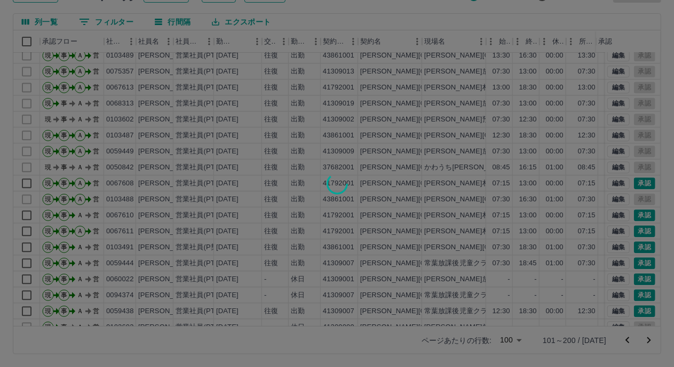
drag, startPoint x: 634, startPoint y: 277, endPoint x: 633, endPoint y: 285, distance: 8.1
click at [633, 279] on div at bounding box center [337, 183] width 674 height 367
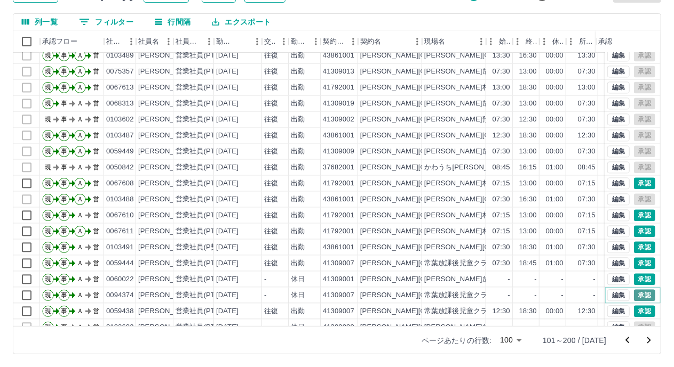
drag, startPoint x: 633, startPoint y: 294, endPoint x: 634, endPoint y: 310, distance: 16.0
click at [634, 294] on button "承認" at bounding box center [644, 296] width 21 height 12
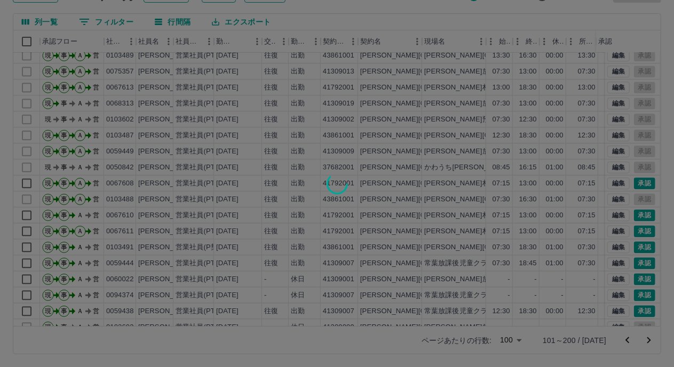
click at [634, 309] on div at bounding box center [337, 183] width 674 height 367
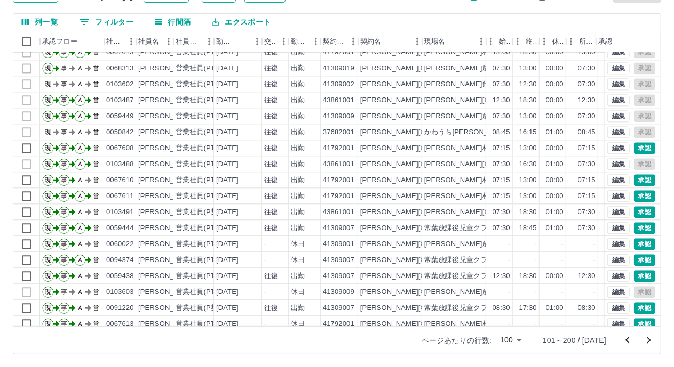
scroll to position [1248, 0]
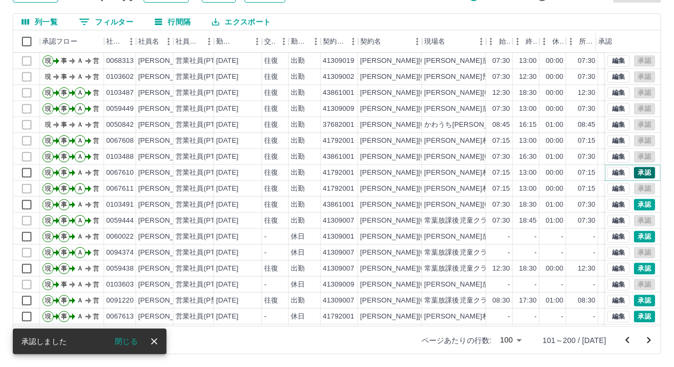
click at [638, 171] on button "承認" at bounding box center [644, 173] width 21 height 12
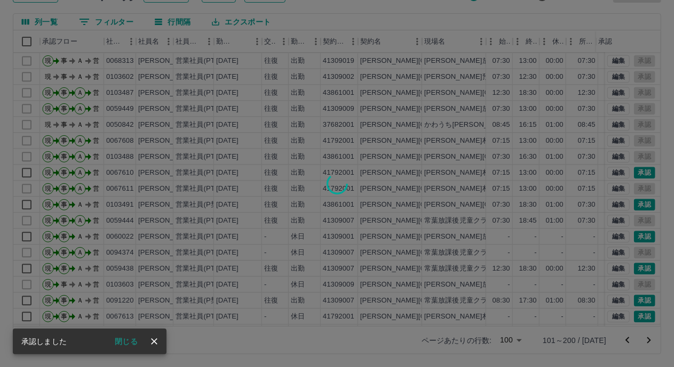
click at [634, 204] on div at bounding box center [337, 183] width 674 height 367
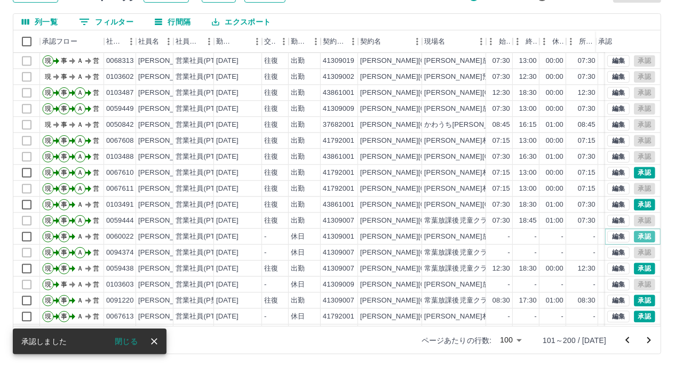
click at [636, 232] on button "承認" at bounding box center [644, 237] width 21 height 12
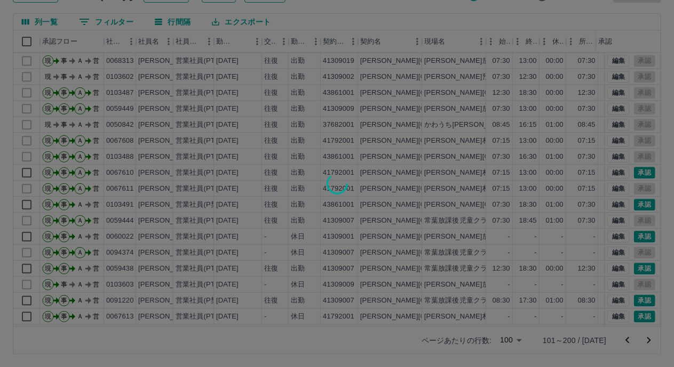
click at [634, 269] on div at bounding box center [337, 183] width 674 height 367
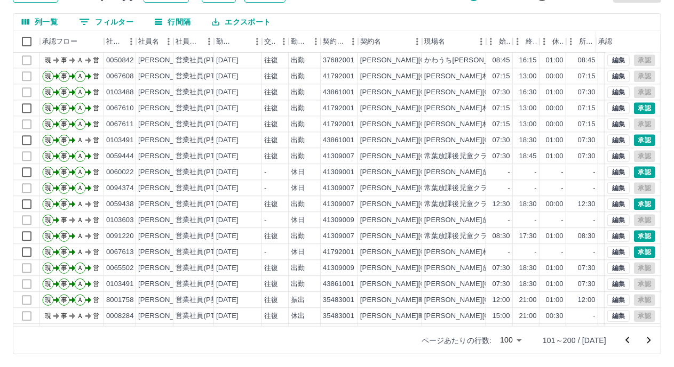
scroll to position [1335, 0]
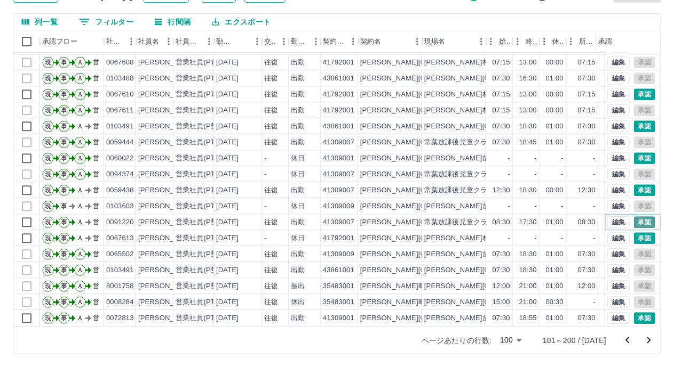
click at [634, 217] on button "承認" at bounding box center [644, 223] width 21 height 12
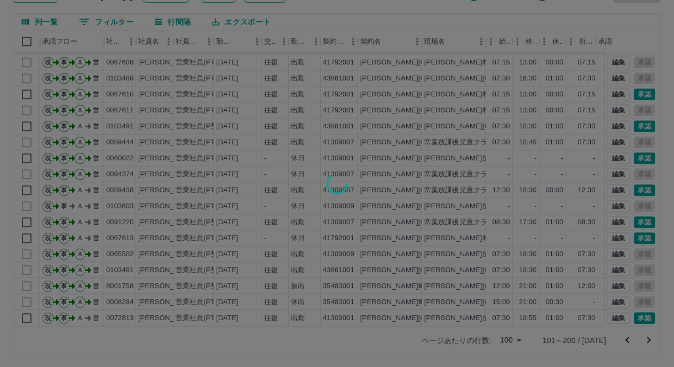
click at [634, 227] on div at bounding box center [337, 183] width 674 height 367
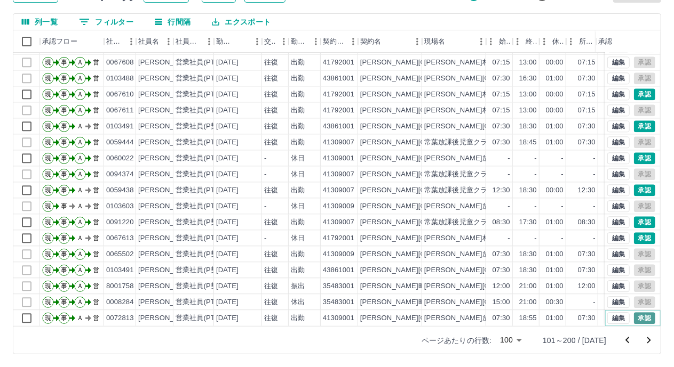
click at [634, 313] on button "承認" at bounding box center [644, 319] width 21 height 12
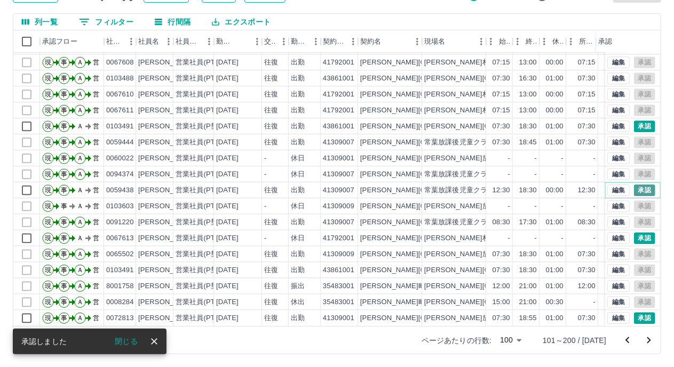
click at [642, 185] on button "承認" at bounding box center [644, 191] width 21 height 12
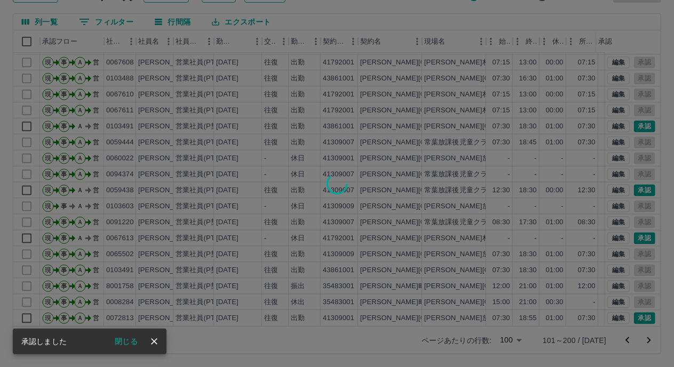
click at [633, 117] on div at bounding box center [337, 183] width 674 height 367
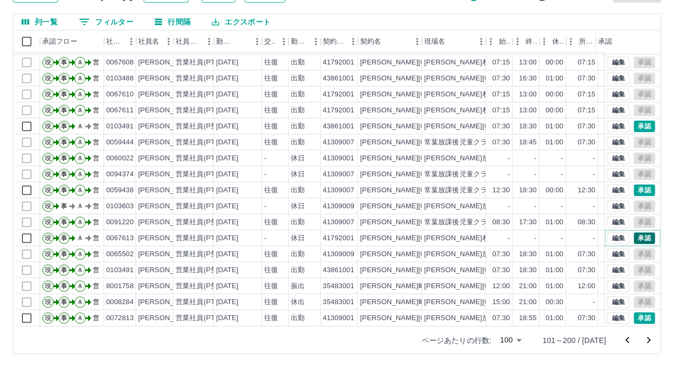
click at [637, 233] on button "承認" at bounding box center [644, 239] width 21 height 12
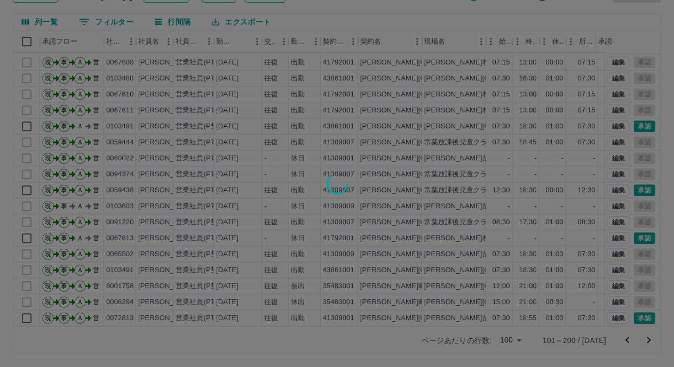
click at [634, 177] on div at bounding box center [337, 183] width 674 height 367
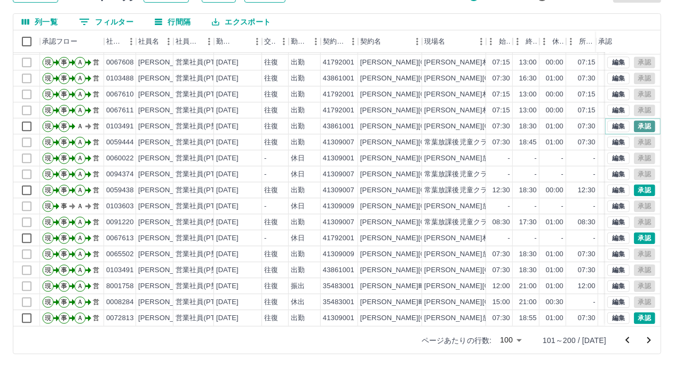
click at [634, 121] on button "承認" at bounding box center [644, 127] width 21 height 12
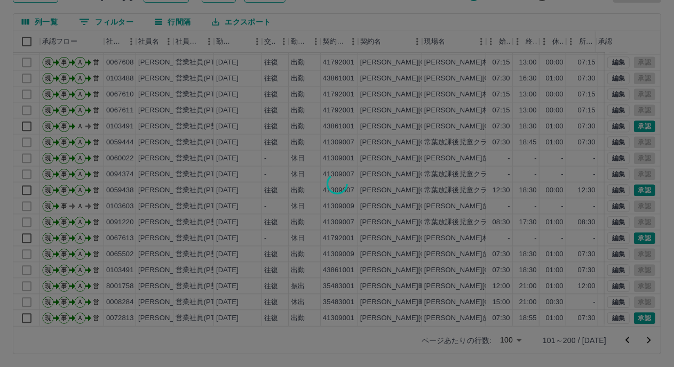
click at [636, 309] on div at bounding box center [337, 183] width 674 height 367
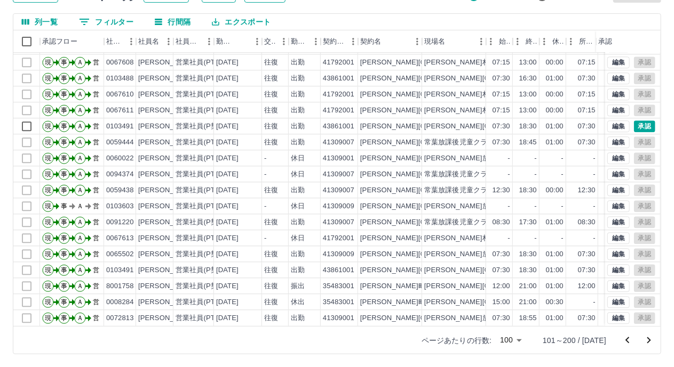
click at [650, 340] on icon "次のページへ" at bounding box center [649, 341] width 4 height 6
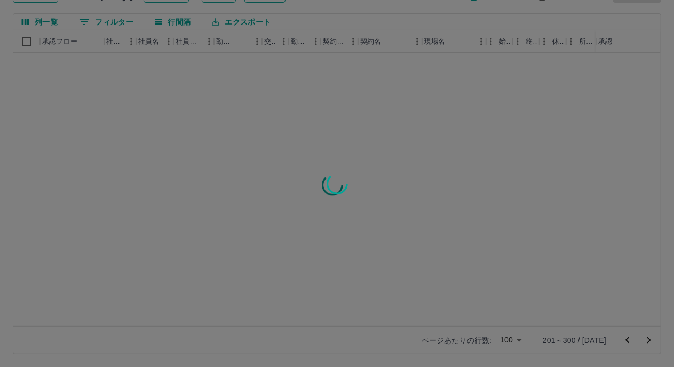
scroll to position [0, 0]
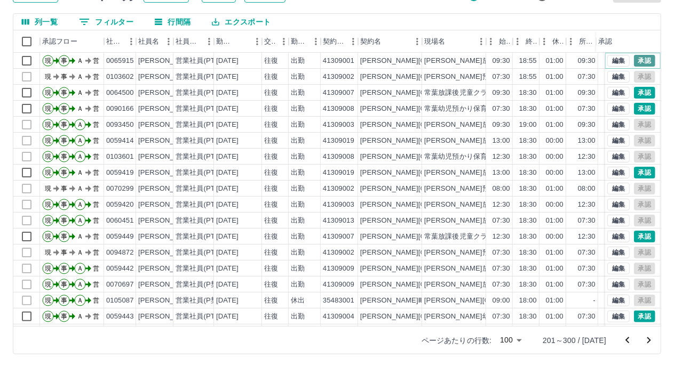
click at [635, 59] on button "承認" at bounding box center [644, 61] width 21 height 12
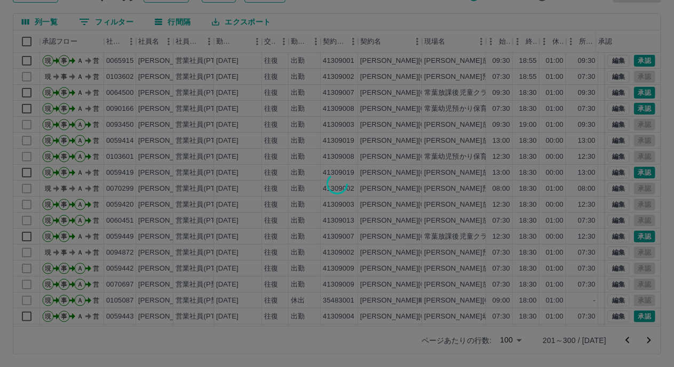
click at [633, 92] on div at bounding box center [337, 183] width 674 height 367
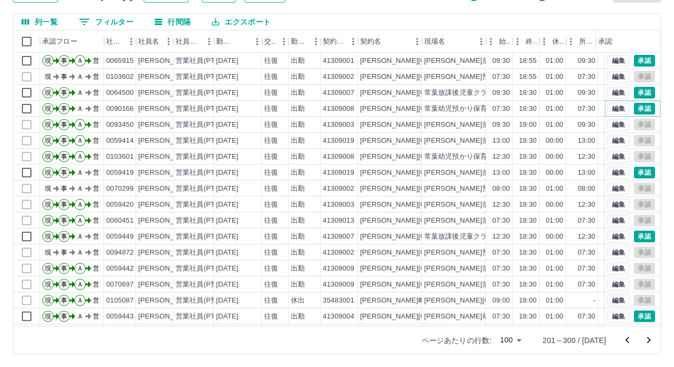
click at [634, 109] on button "承認" at bounding box center [644, 109] width 21 height 12
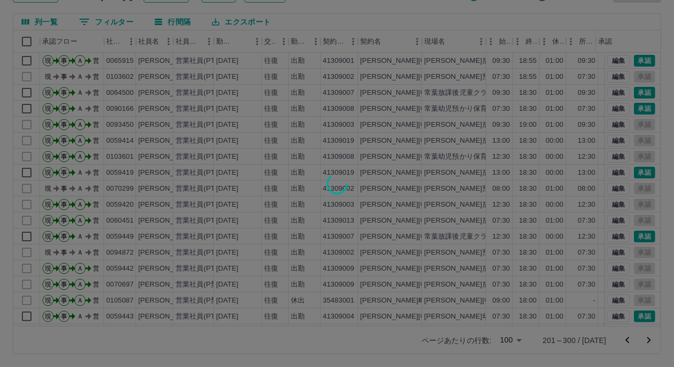
click at [633, 169] on div at bounding box center [337, 183] width 674 height 367
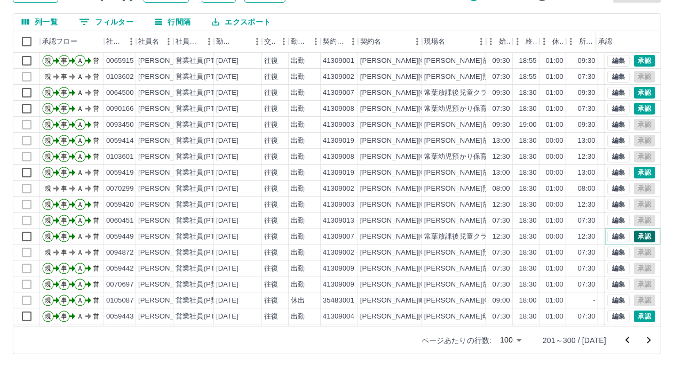
click at [634, 238] on button "承認" at bounding box center [644, 237] width 21 height 12
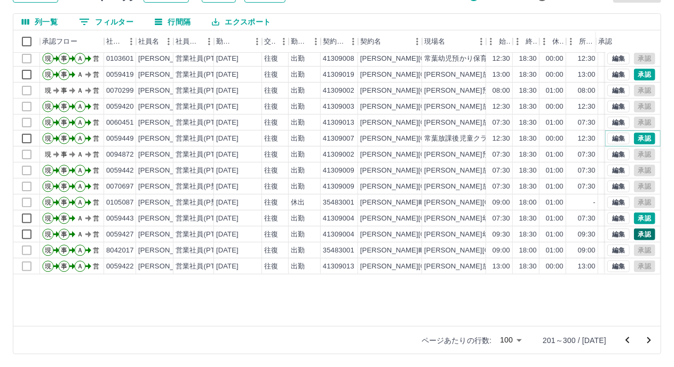
scroll to position [160, 0]
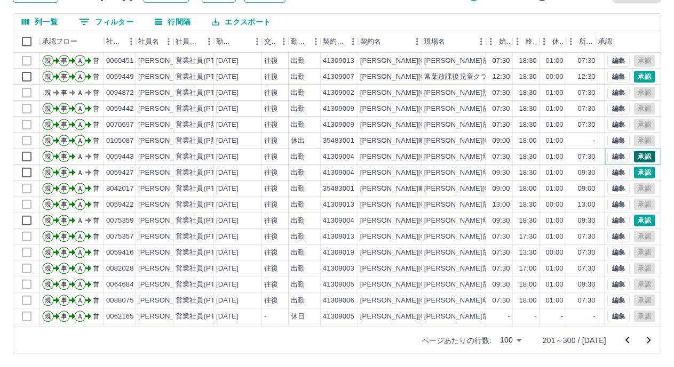
click at [637, 158] on button "承認" at bounding box center [644, 157] width 21 height 12
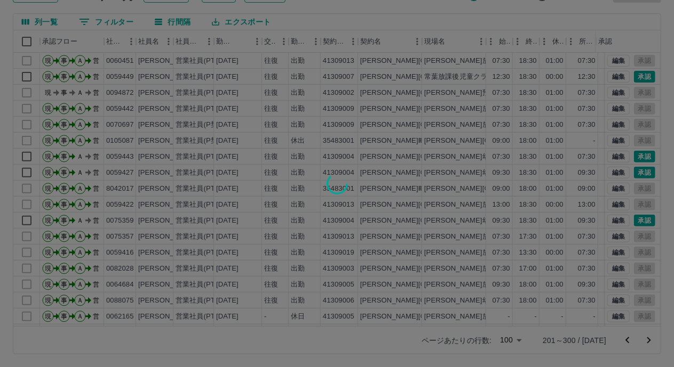
click at [636, 170] on div at bounding box center [337, 183] width 674 height 367
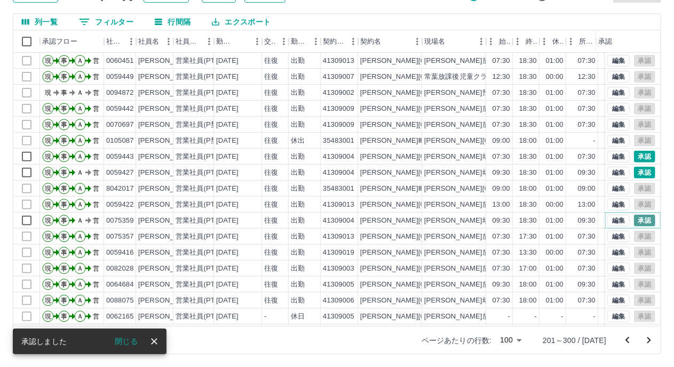
click at [634, 219] on button "承認" at bounding box center [644, 221] width 21 height 12
click at [634, 171] on button "承認" at bounding box center [644, 173] width 21 height 12
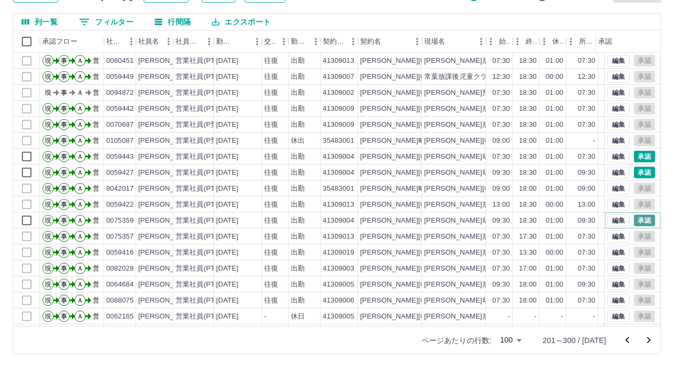
click at [634, 217] on button "承認" at bounding box center [644, 221] width 21 height 12
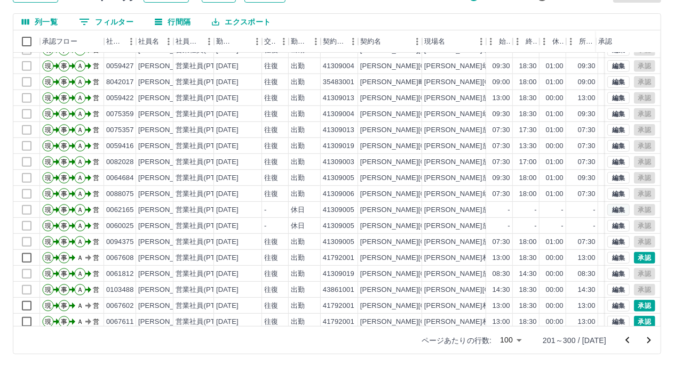
scroll to position [373, 0]
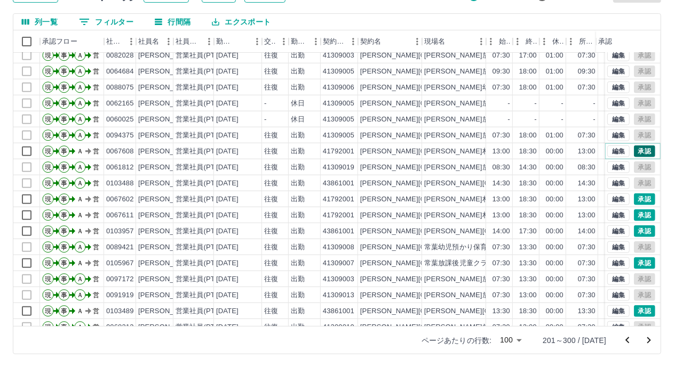
click at [634, 151] on button "承認" at bounding box center [644, 152] width 21 height 12
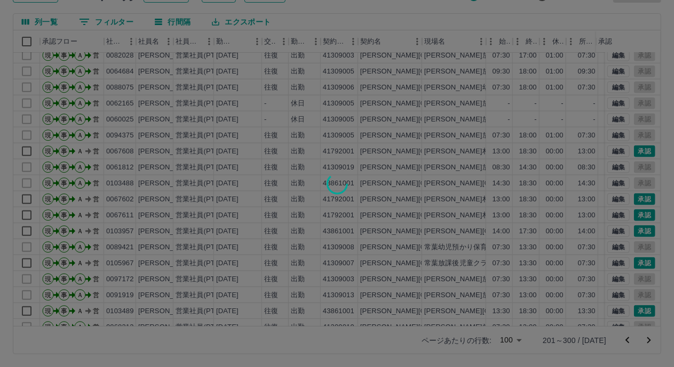
click at [635, 196] on div at bounding box center [337, 183] width 674 height 367
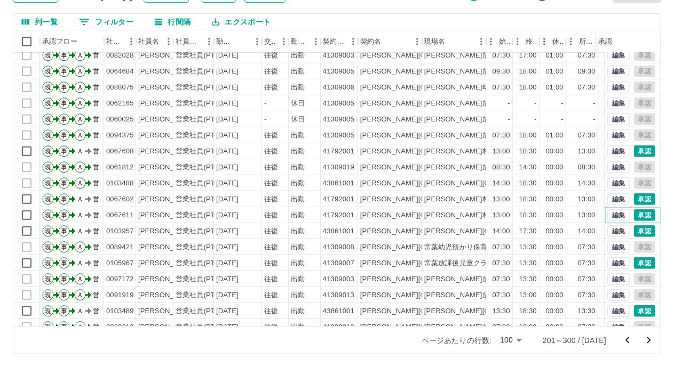
click at [634, 215] on button "承認" at bounding box center [644, 216] width 21 height 12
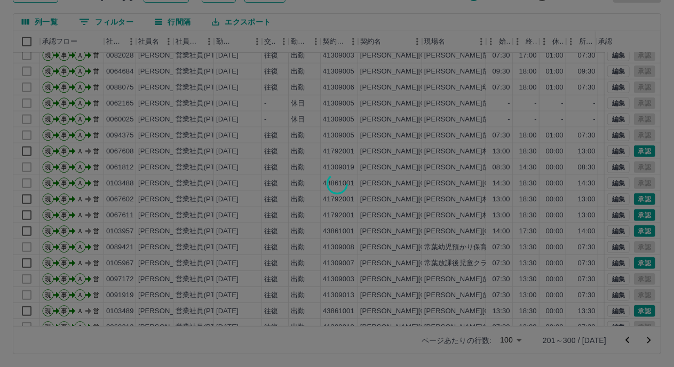
click at [635, 228] on div at bounding box center [337, 183] width 674 height 367
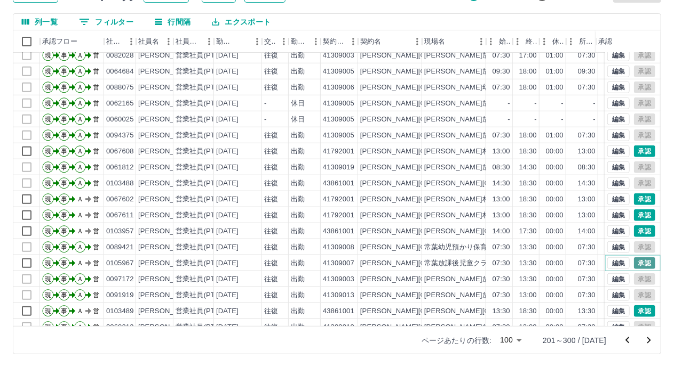
click at [634, 262] on button "承認" at bounding box center [644, 264] width 21 height 12
click at [631, 305] on div "編集 承認" at bounding box center [632, 311] width 55 height 16
click at [639, 197] on button "承認" at bounding box center [644, 200] width 21 height 12
click at [636, 213] on div at bounding box center [337, 183] width 674 height 367
click at [633, 228] on div at bounding box center [337, 183] width 674 height 367
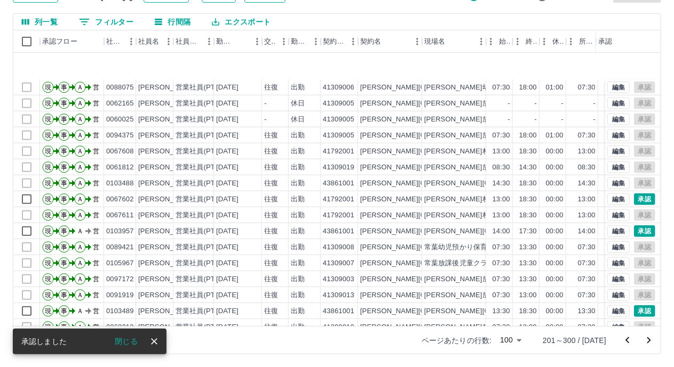
scroll to position [480, 0]
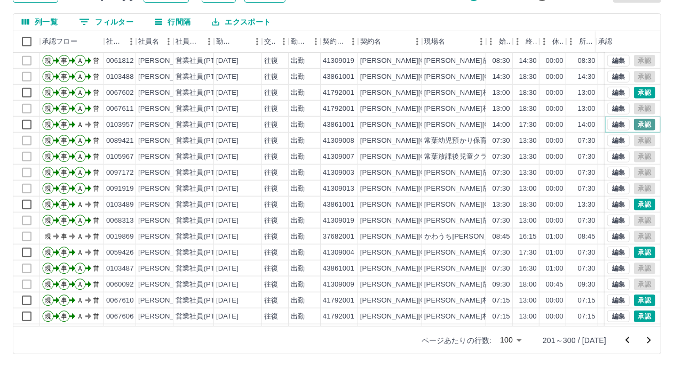
click at [634, 122] on button "承認" at bounding box center [644, 125] width 21 height 12
click at [639, 203] on button "承認" at bounding box center [644, 205] width 21 height 12
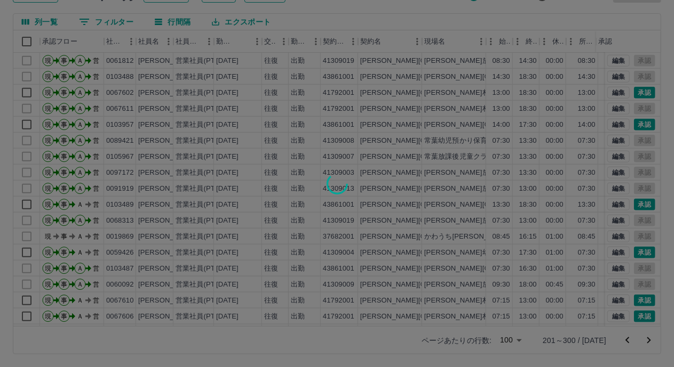
click at [633, 255] on div at bounding box center [337, 183] width 674 height 367
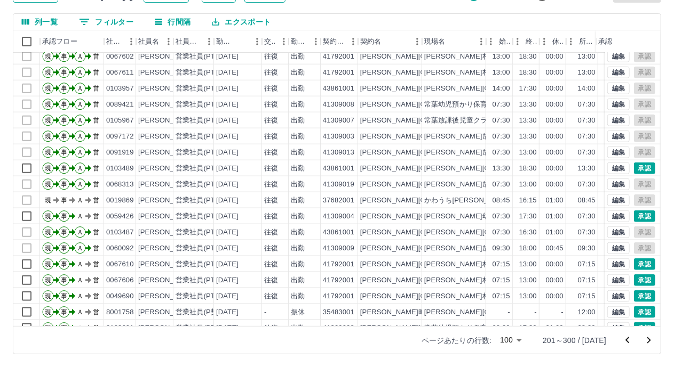
scroll to position [533, 0]
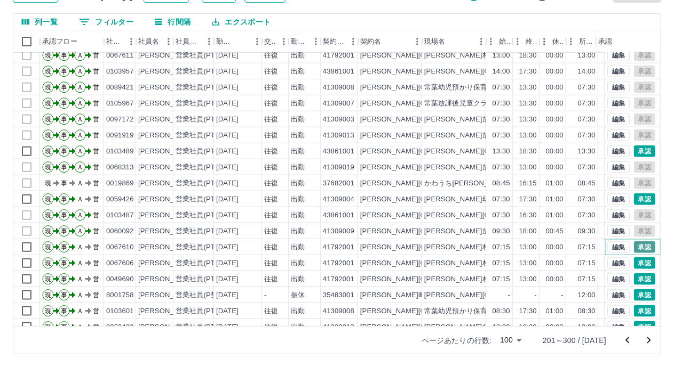
click at [634, 251] on button "承認" at bounding box center [644, 248] width 21 height 12
click at [632, 261] on div at bounding box center [337, 183] width 674 height 367
click at [634, 277] on button "承認" at bounding box center [644, 280] width 21 height 12
click at [633, 295] on div at bounding box center [337, 183] width 674 height 367
click at [636, 308] on button "承認" at bounding box center [644, 312] width 21 height 12
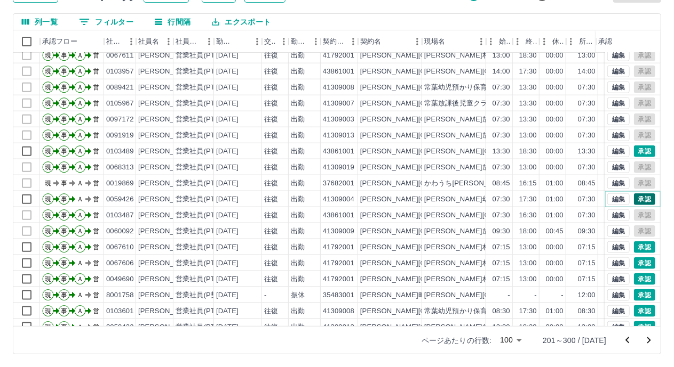
click at [637, 195] on button "承認" at bounding box center [644, 200] width 21 height 12
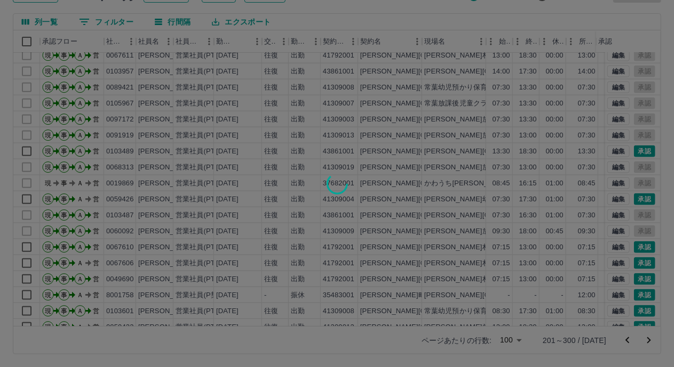
click at [636, 148] on div at bounding box center [337, 183] width 674 height 367
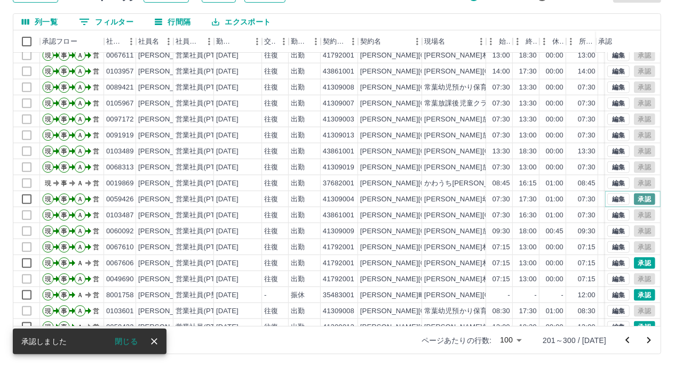
click at [634, 196] on button "承認" at bounding box center [644, 200] width 21 height 12
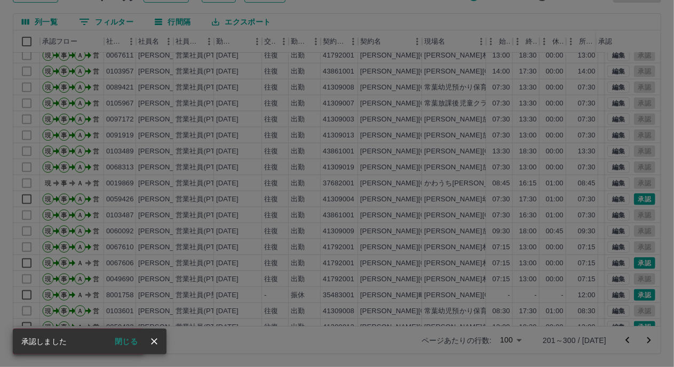
click at [635, 265] on div "承認権限がありません" at bounding box center [337, 183] width 674 height 367
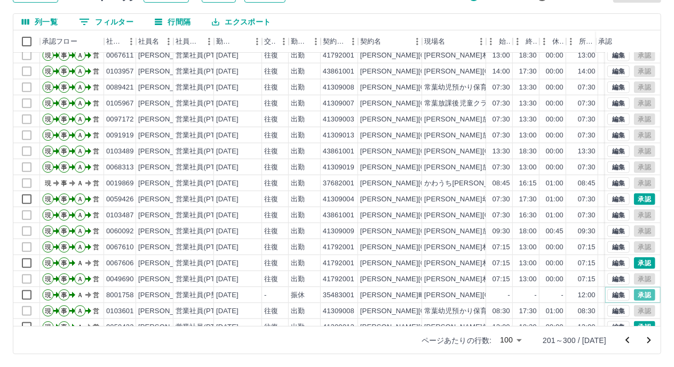
click at [637, 290] on button "承認" at bounding box center [644, 296] width 21 height 12
click at [637, 261] on div at bounding box center [337, 183] width 674 height 367
click at [637, 262] on button "承認" at bounding box center [644, 264] width 21 height 12
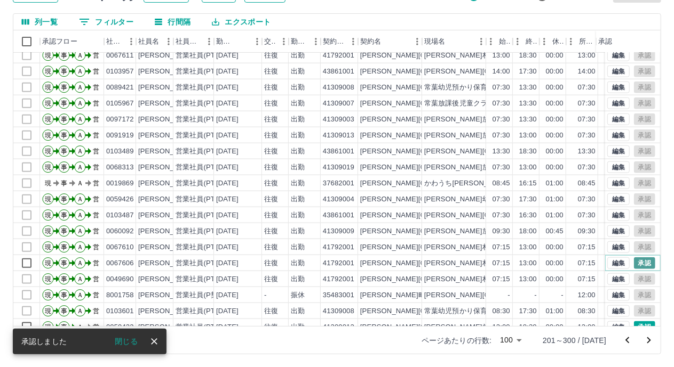
click at [636, 262] on button "承認" at bounding box center [644, 264] width 21 height 12
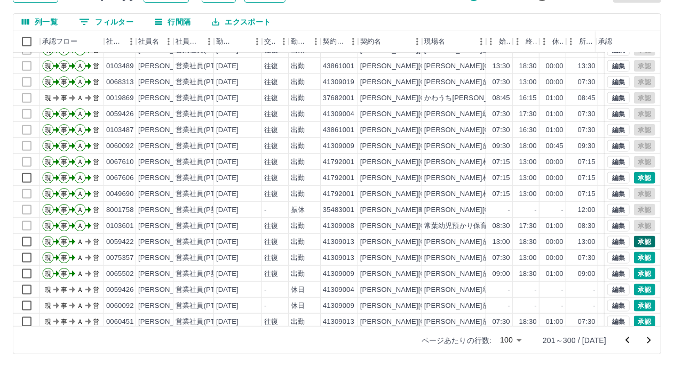
scroll to position [640, 0]
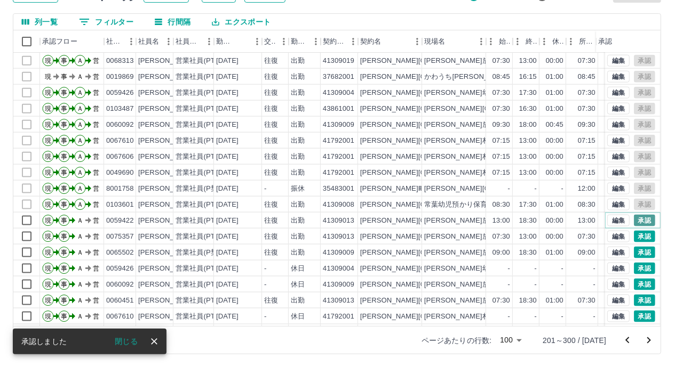
click at [634, 223] on button "承認" at bounding box center [644, 221] width 21 height 12
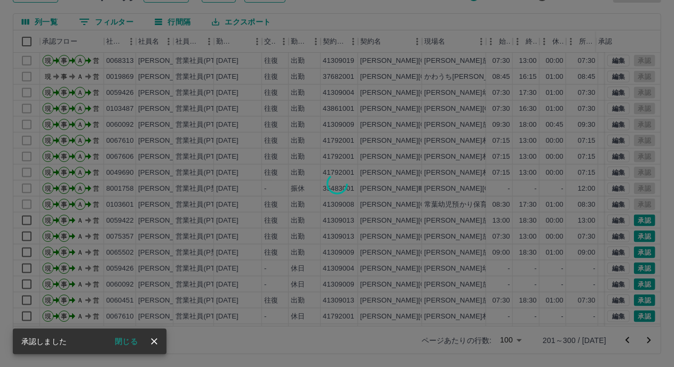
click at [630, 233] on div at bounding box center [337, 183] width 674 height 367
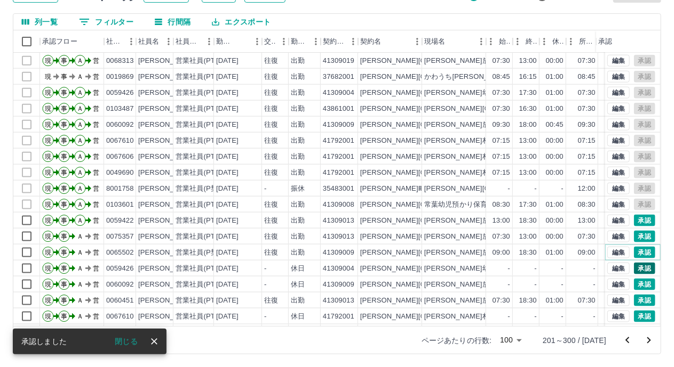
click at [635, 250] on button "承認" at bounding box center [644, 253] width 21 height 12
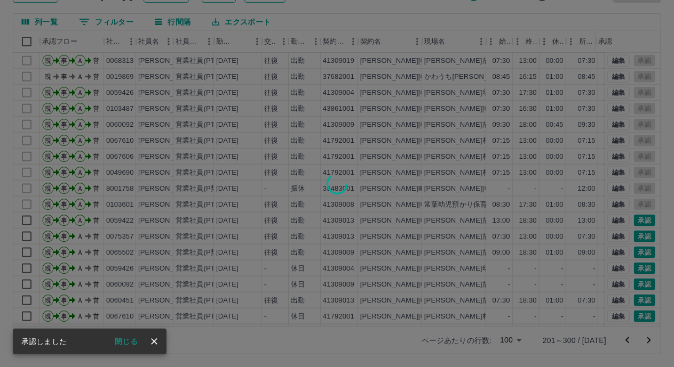
click at [635, 269] on div at bounding box center [337, 183] width 674 height 367
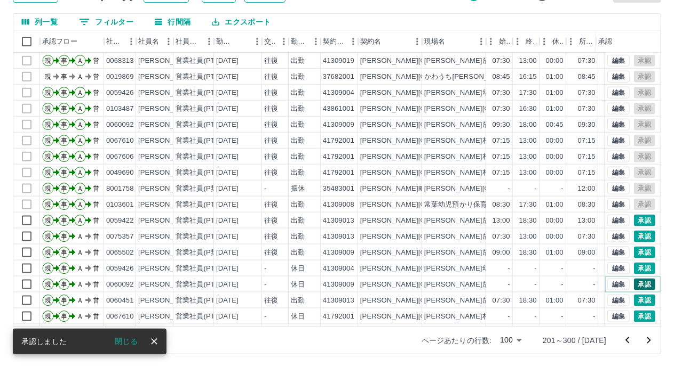
click at [634, 283] on button "承認" at bounding box center [644, 285] width 21 height 12
click at [634, 301] on button "承認" at bounding box center [644, 301] width 21 height 12
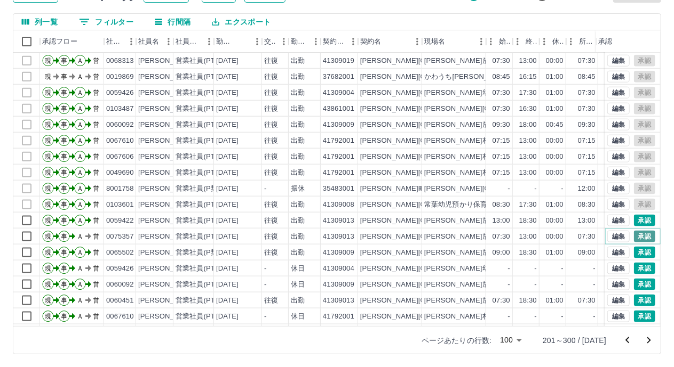
click at [634, 233] on button "承認" at bounding box center [644, 237] width 21 height 12
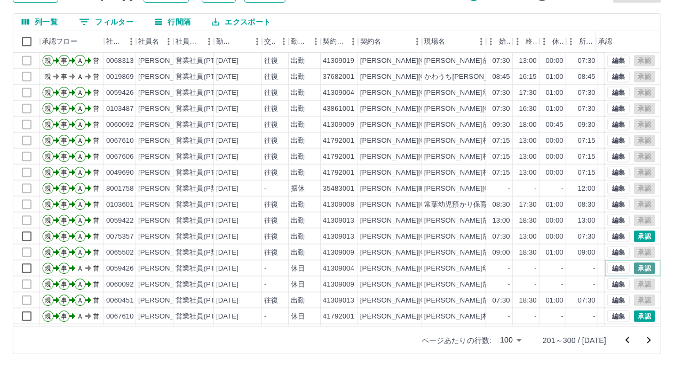
click at [634, 267] on button "承認" at bounding box center [644, 269] width 21 height 12
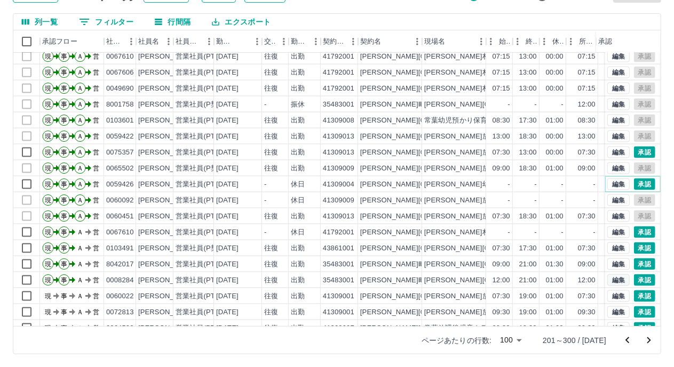
scroll to position [747, 0]
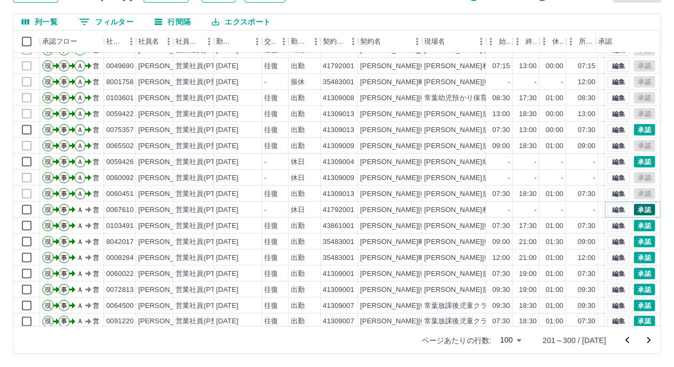
click at [635, 209] on button "承認" at bounding box center [644, 210] width 21 height 12
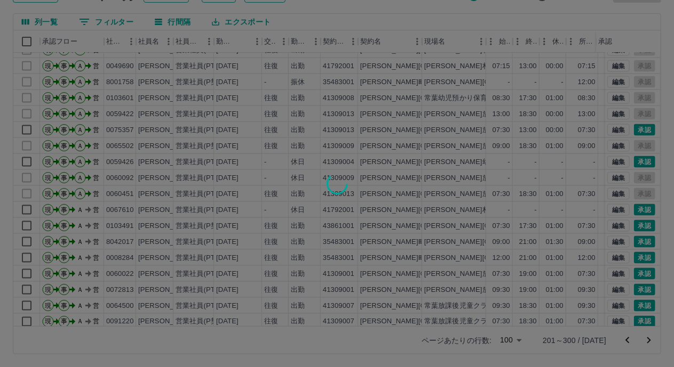
click at [634, 225] on div at bounding box center [337, 183] width 674 height 367
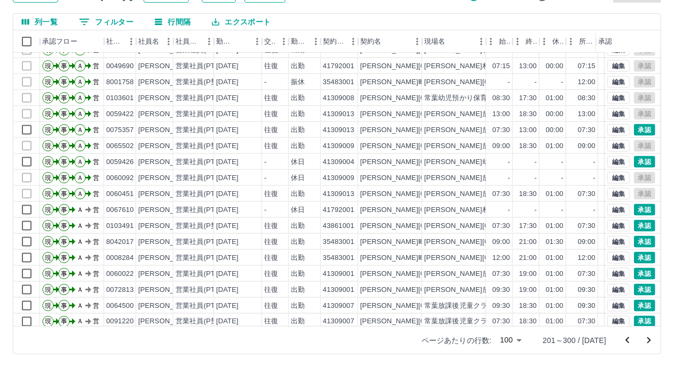
click at [634, 242] on div "勤務実績承認 前月 [DATE] 次月 今月 月選択 承認モード 削除モード 一括承認 列一覧 フィルター 行間隔 エクスポート 承認フロー 社員番号 社員名…" at bounding box center [337, 155] width 674 height 425
click at [635, 257] on button "承認" at bounding box center [644, 258] width 21 height 12
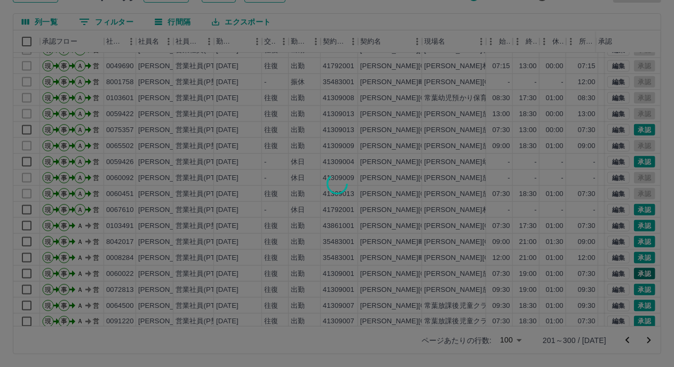
click at [633, 275] on div at bounding box center [337, 183] width 674 height 367
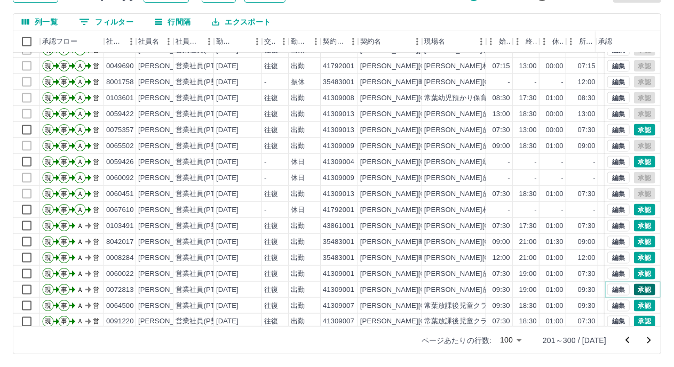
click at [634, 289] on button "承認" at bounding box center [644, 290] width 21 height 12
click at [636, 306] on div at bounding box center [337, 183] width 674 height 367
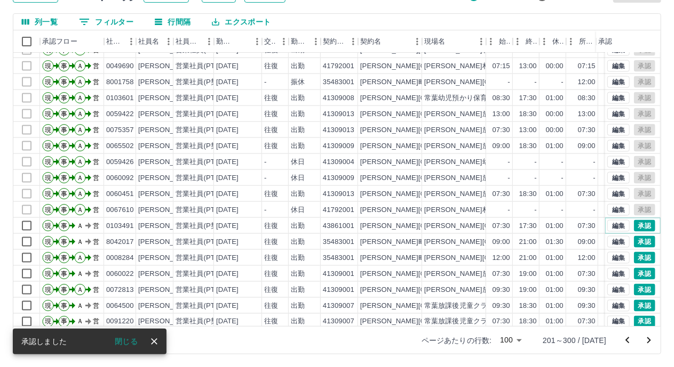
drag, startPoint x: 632, startPoint y: 221, endPoint x: 639, endPoint y: 247, distance: 26.5
click at [634, 221] on button "承認" at bounding box center [644, 226] width 21 height 12
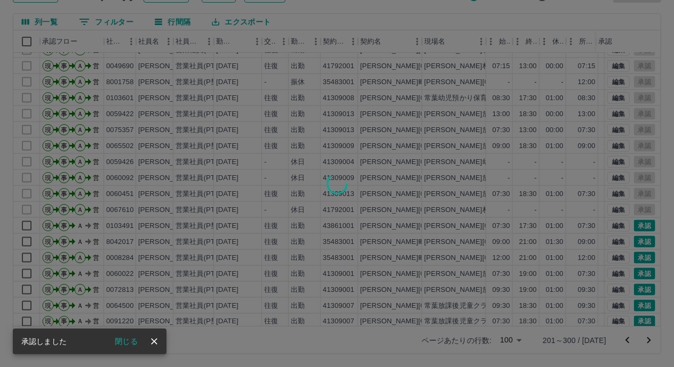
click at [638, 243] on div at bounding box center [337, 183] width 674 height 367
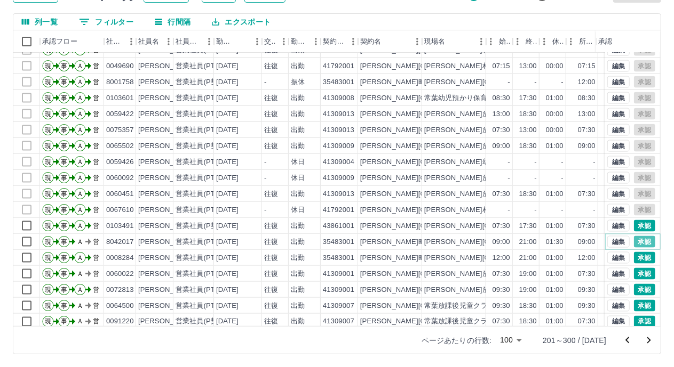
click at [634, 243] on button "承認" at bounding box center [644, 242] width 21 height 12
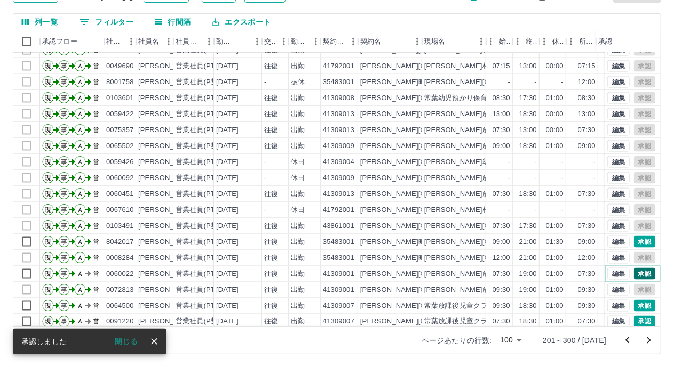
click at [637, 270] on button "承認" at bounding box center [644, 274] width 21 height 12
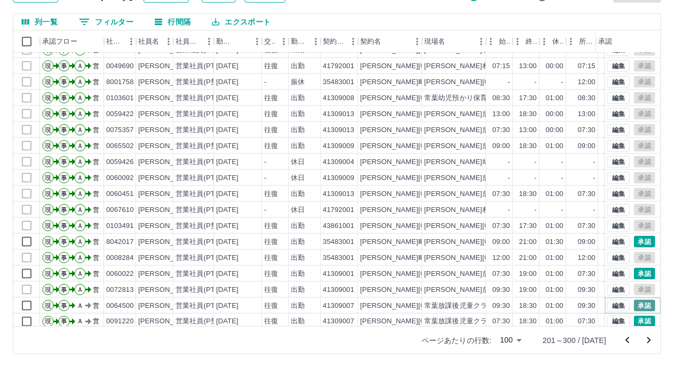
click at [639, 305] on button "承認" at bounding box center [644, 306] width 21 height 12
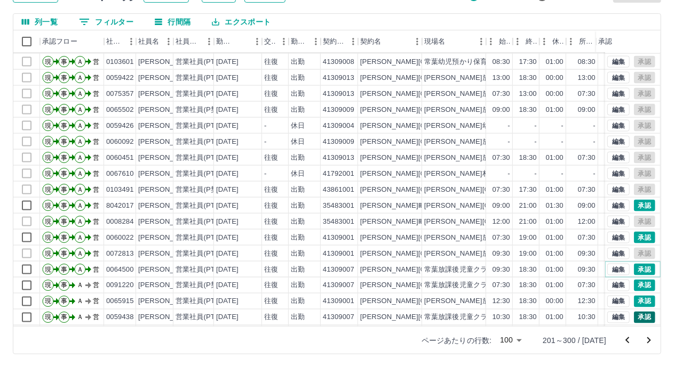
scroll to position [800, 0]
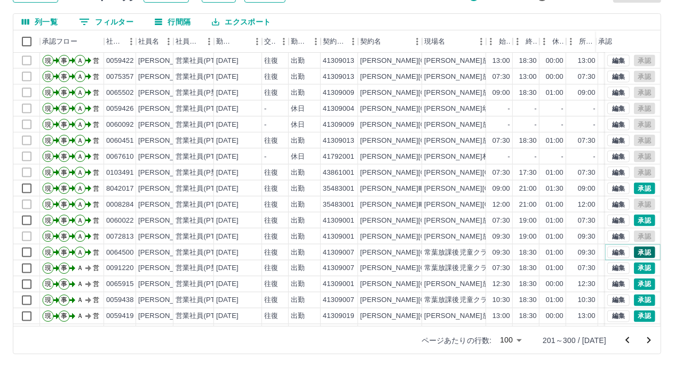
click at [634, 253] on button "承認" at bounding box center [644, 253] width 21 height 12
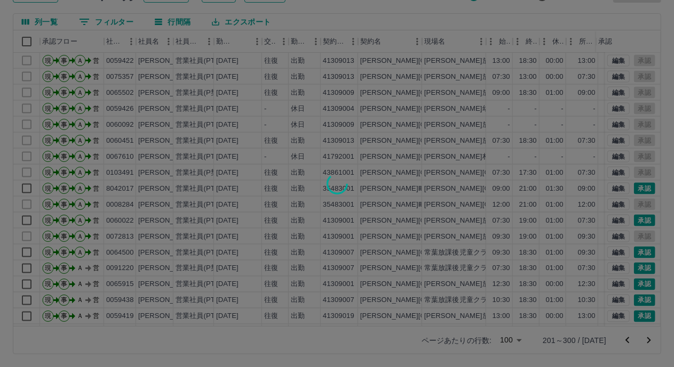
click at [636, 223] on div at bounding box center [337, 183] width 674 height 367
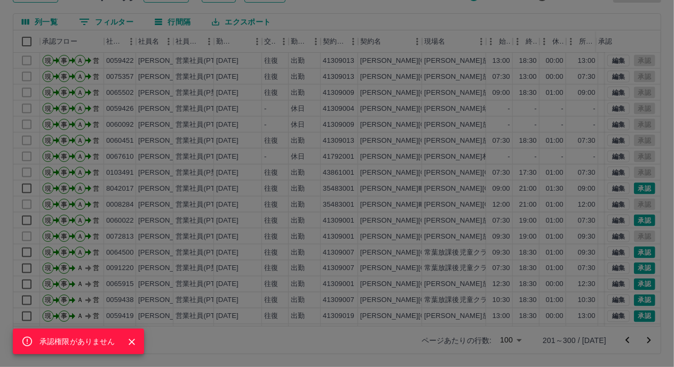
click at [634, 183] on div "承認権限がありません" at bounding box center [337, 183] width 674 height 367
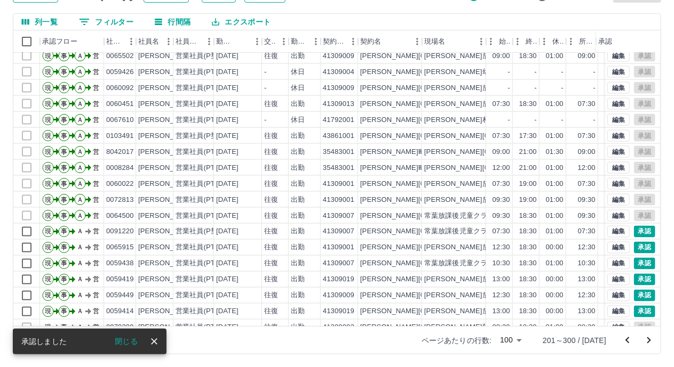
scroll to position [853, 0]
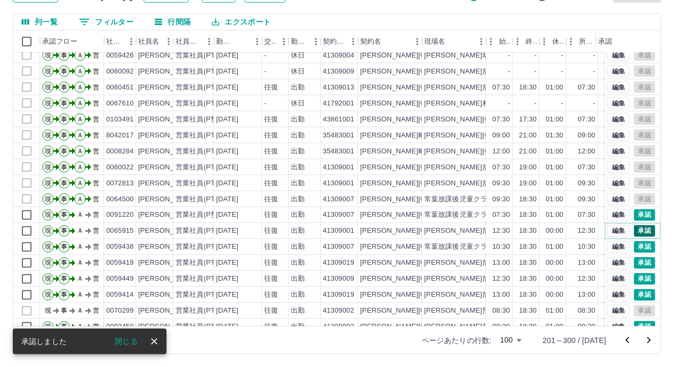
click at [634, 231] on button "承認" at bounding box center [644, 232] width 21 height 12
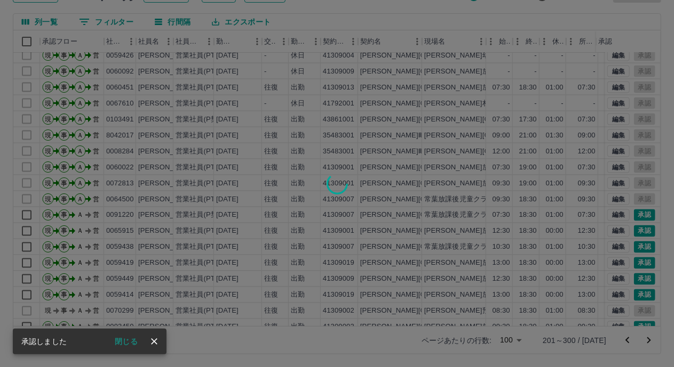
click at [635, 246] on div at bounding box center [337, 183] width 674 height 367
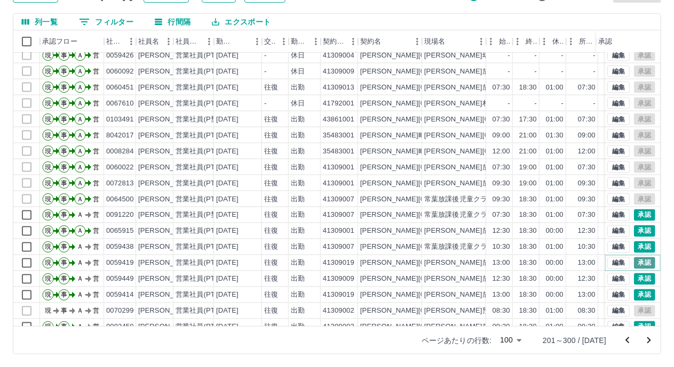
click at [634, 263] on button "承認" at bounding box center [644, 264] width 21 height 12
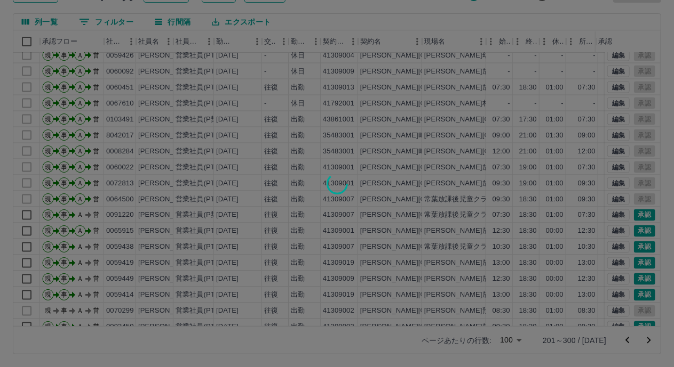
click at [634, 276] on div at bounding box center [337, 183] width 674 height 367
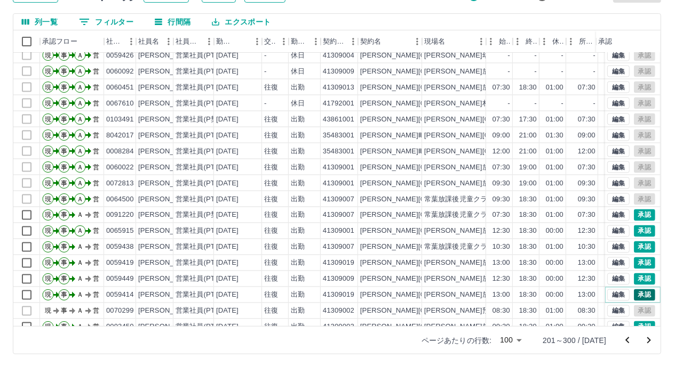
click at [634, 292] on button "承認" at bounding box center [644, 296] width 21 height 12
click at [636, 248] on button "承認" at bounding box center [644, 248] width 21 height 12
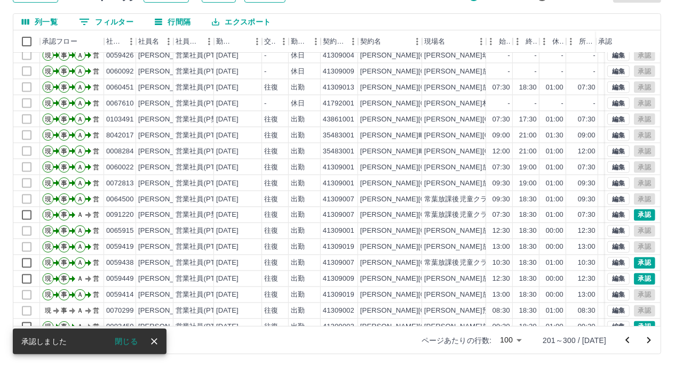
click at [635, 275] on div at bounding box center [337, 183] width 674 height 367
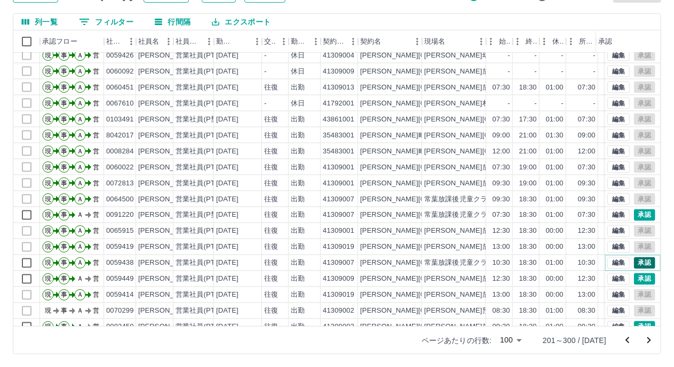
click at [636, 265] on button "承認" at bounding box center [644, 264] width 21 height 12
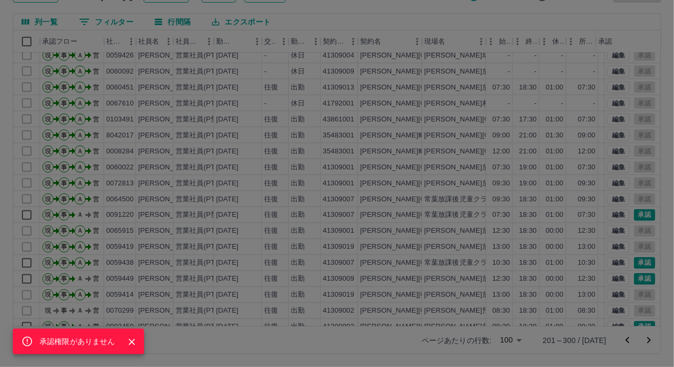
click at [639, 215] on div "承認権限がありません" at bounding box center [337, 183] width 674 height 367
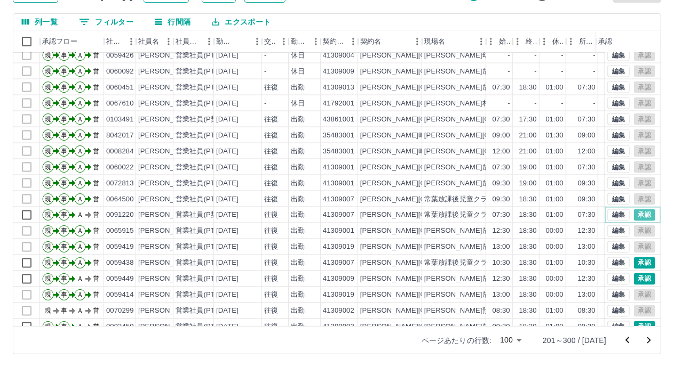
click at [639, 215] on button "承認" at bounding box center [644, 216] width 21 height 12
click at [634, 279] on button "承認" at bounding box center [644, 280] width 21 height 12
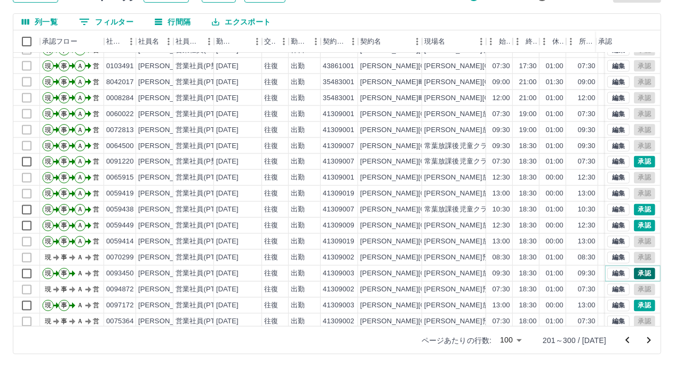
click at [634, 273] on button "承認" at bounding box center [644, 274] width 21 height 12
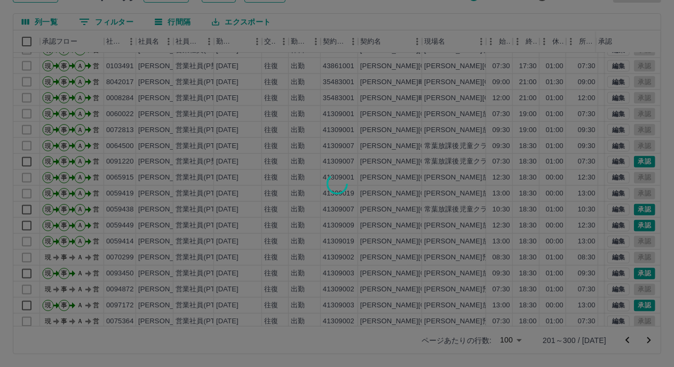
click at [631, 301] on div at bounding box center [337, 183] width 674 height 367
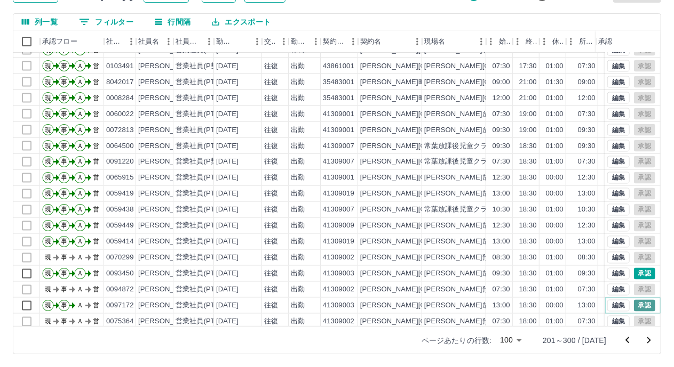
click at [636, 302] on button "承認" at bounding box center [644, 306] width 21 height 12
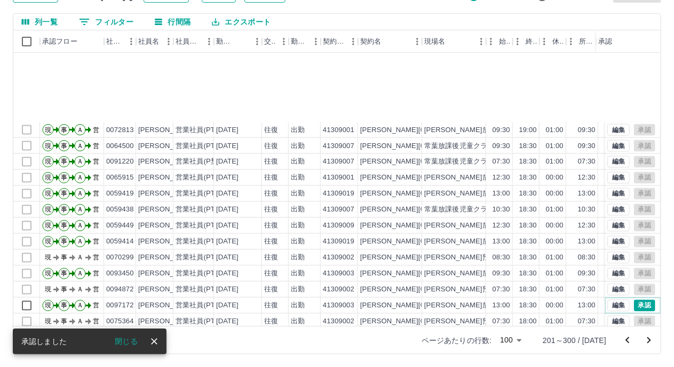
scroll to position [1013, 0]
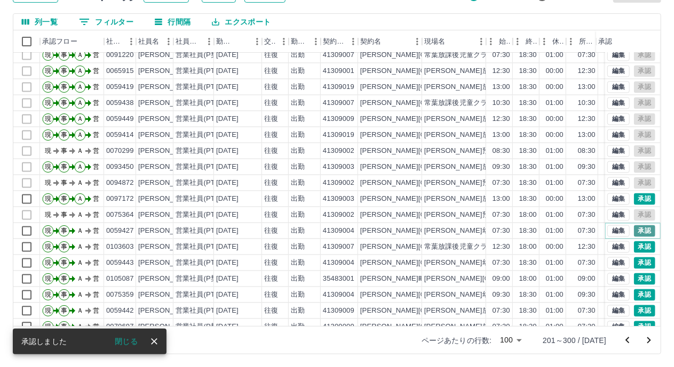
click at [634, 233] on button "承認" at bounding box center [644, 232] width 21 height 12
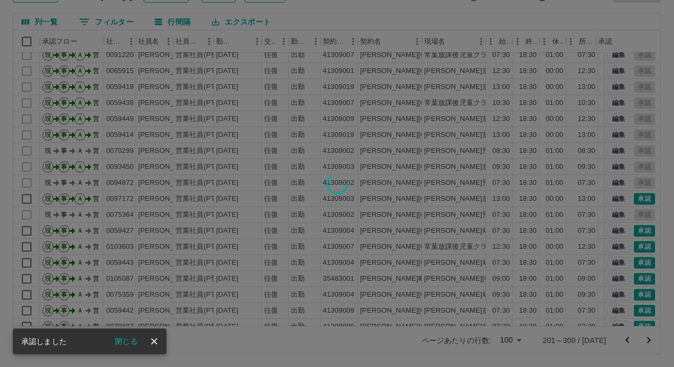
click at [633, 247] on div at bounding box center [337, 183] width 674 height 367
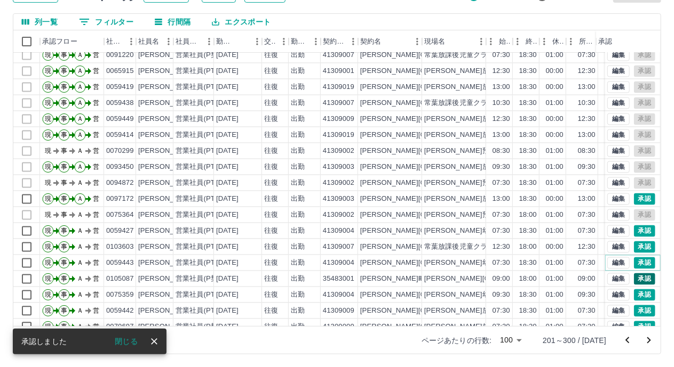
click at [634, 261] on button "承認" at bounding box center [644, 264] width 21 height 12
click at [633, 276] on div at bounding box center [337, 183] width 674 height 367
click at [634, 290] on button "承認" at bounding box center [644, 296] width 21 height 12
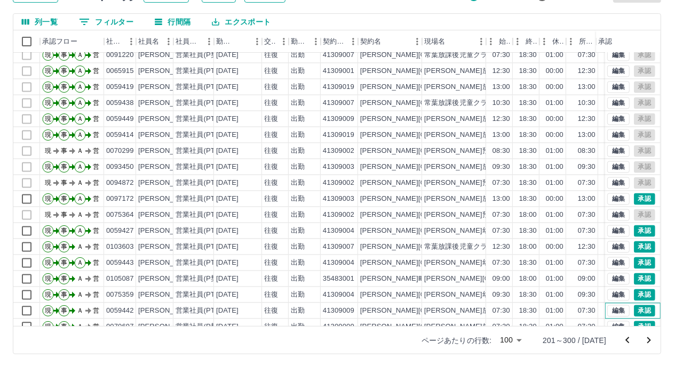
click at [635, 305] on div "編集 承認" at bounding box center [632, 311] width 55 height 16
click at [634, 197] on button "承認" at bounding box center [644, 200] width 21 height 12
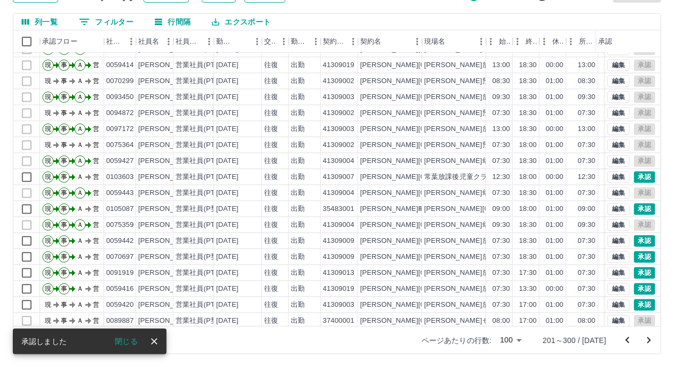
scroll to position [1120, 0]
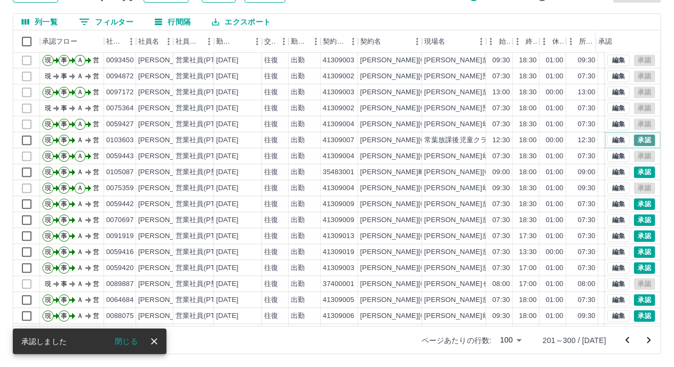
click at [638, 141] on button "承認" at bounding box center [644, 141] width 21 height 12
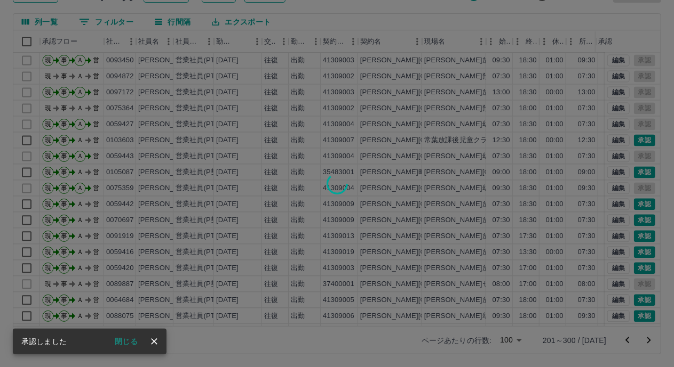
click at [634, 171] on div at bounding box center [337, 183] width 674 height 367
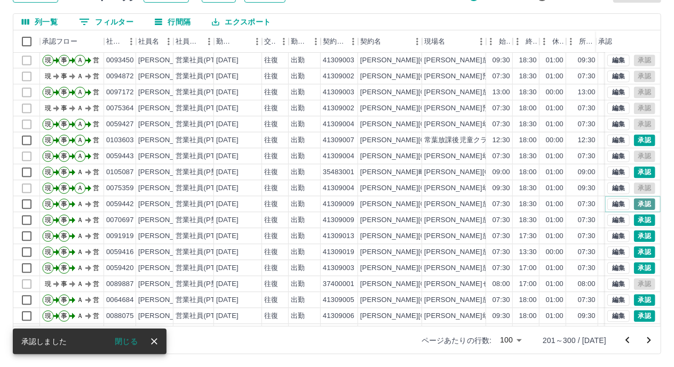
click at [634, 202] on button "承認" at bounding box center [644, 205] width 21 height 12
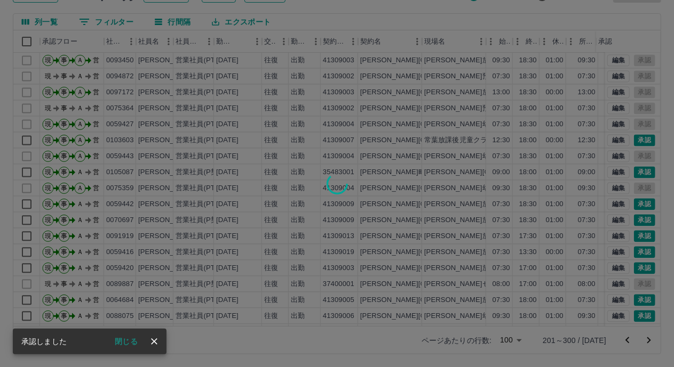
click at [637, 218] on div at bounding box center [337, 183] width 674 height 367
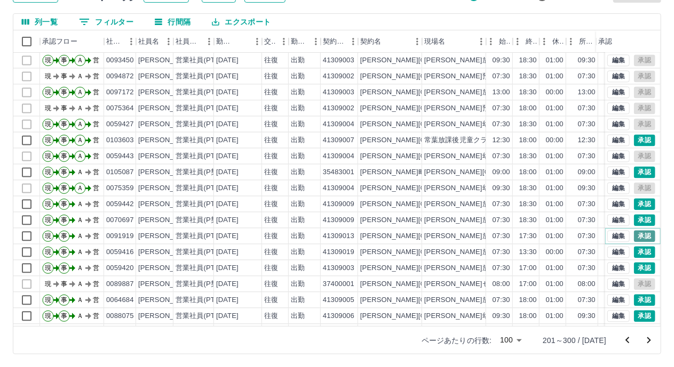
drag, startPoint x: 629, startPoint y: 235, endPoint x: 638, endPoint y: 254, distance: 21.5
click at [634, 235] on button "承認" at bounding box center [644, 237] width 21 height 12
click at [637, 253] on div at bounding box center [337, 183] width 674 height 367
drag, startPoint x: 638, startPoint y: 269, endPoint x: 610, endPoint y: 257, distance: 31.0
click at [637, 269] on button "承認" at bounding box center [644, 269] width 21 height 12
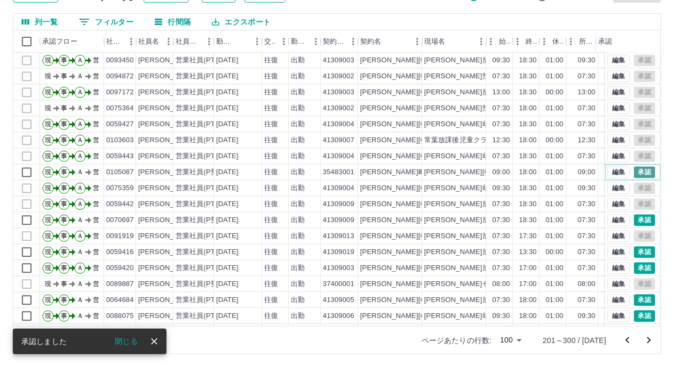
click at [636, 172] on button "承認" at bounding box center [644, 173] width 21 height 12
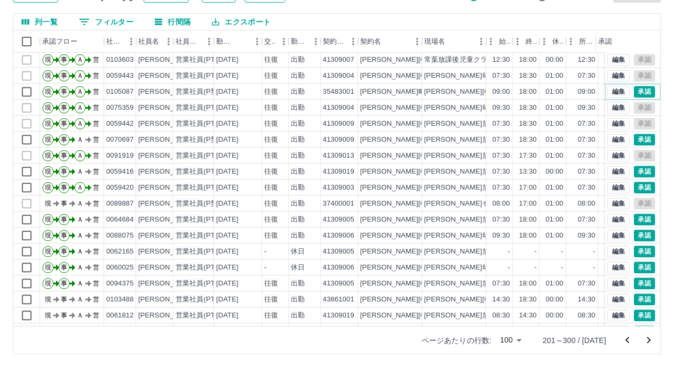
scroll to position [1227, 0]
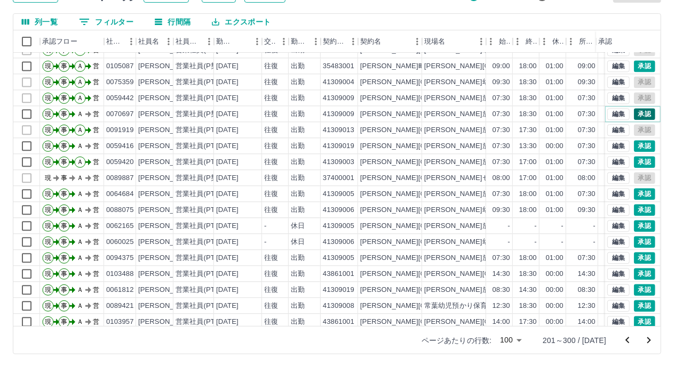
click at [634, 115] on button "承認" at bounding box center [644, 114] width 21 height 12
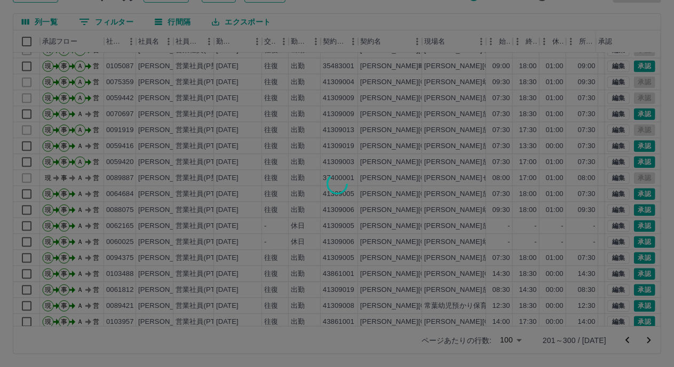
click at [633, 145] on div at bounding box center [337, 183] width 674 height 367
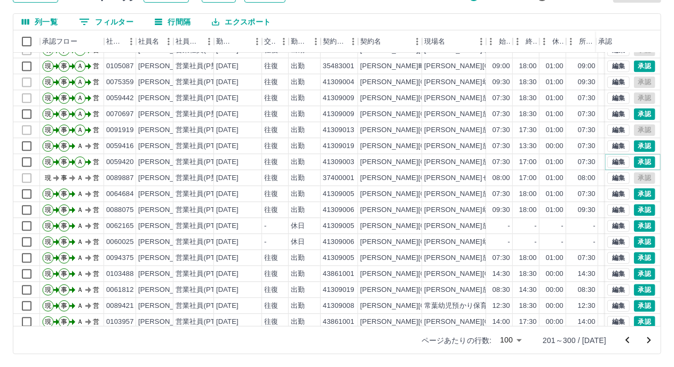
click at [634, 159] on button "承認" at bounding box center [644, 162] width 21 height 12
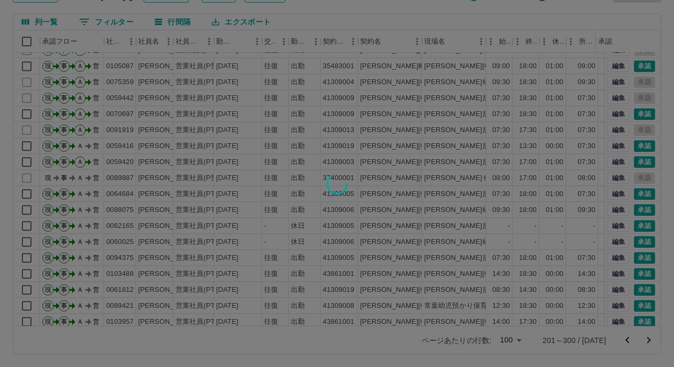
click at [634, 195] on div at bounding box center [337, 183] width 674 height 367
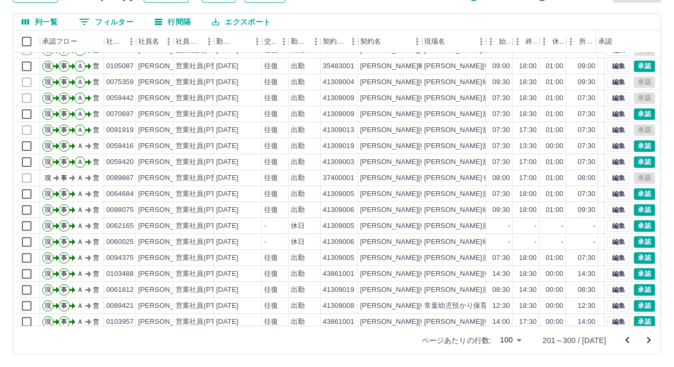
click at [638, 207] on div "承認権限がありません 勤務実績承認 前月 [DATE] 次月 今月 月選択 承認モード 削除モード 一括承認 列一覧 0 フィルター 行間隔 エクスポート 承…" at bounding box center [337, 155] width 674 height 425
click at [634, 226] on button "承認" at bounding box center [644, 226] width 21 height 12
click at [633, 239] on div "承認権限がありません 勤務実績承認 前月 [DATE] 次月 今月 月選択 承認モード 削除モード 一括承認 列一覧 0 フィルター 行間隔 エクスポート 承…" at bounding box center [337, 155] width 674 height 425
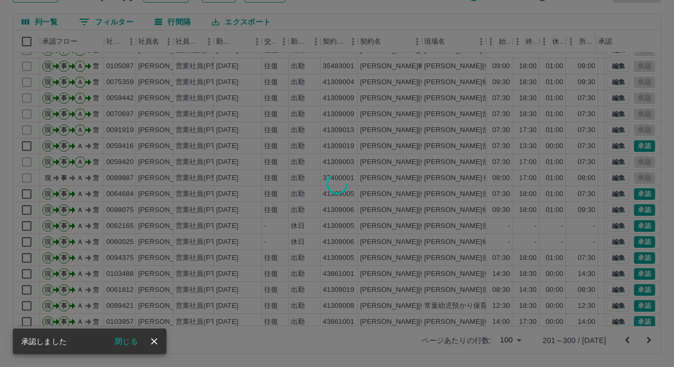
click at [635, 255] on div at bounding box center [337, 183] width 674 height 367
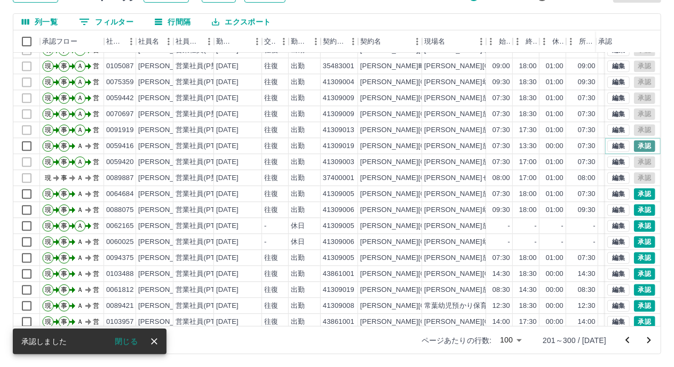
click at [634, 143] on button "承認" at bounding box center [644, 146] width 21 height 12
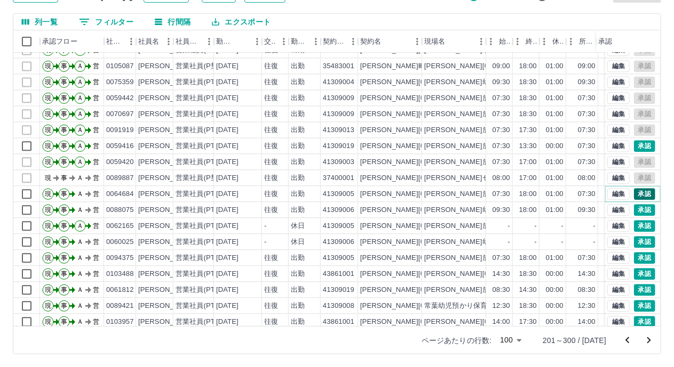
click at [634, 195] on button "承認" at bounding box center [644, 194] width 21 height 12
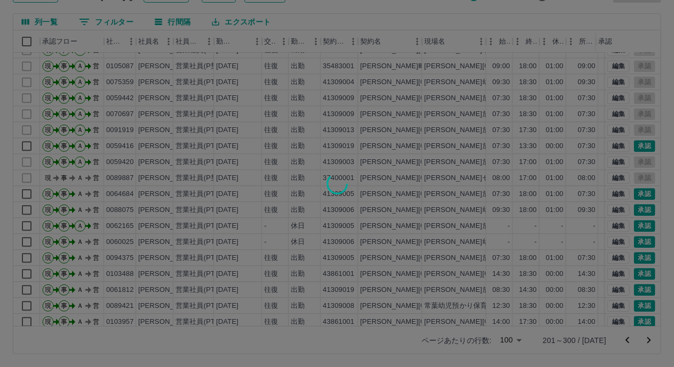
click at [635, 211] on div at bounding box center [337, 183] width 674 height 367
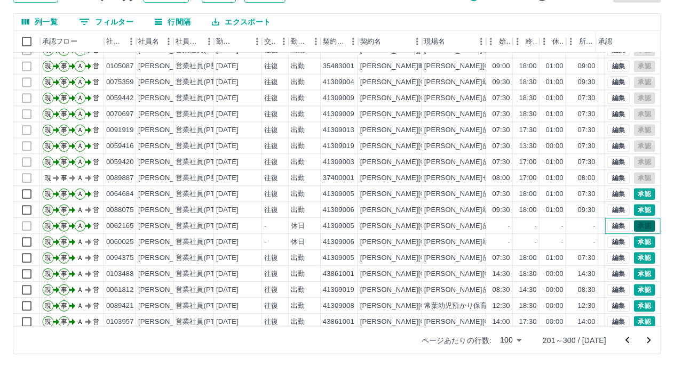
click at [633, 221] on div "編集 承認" at bounding box center [631, 226] width 48 height 12
click at [634, 195] on button "承認" at bounding box center [644, 194] width 21 height 12
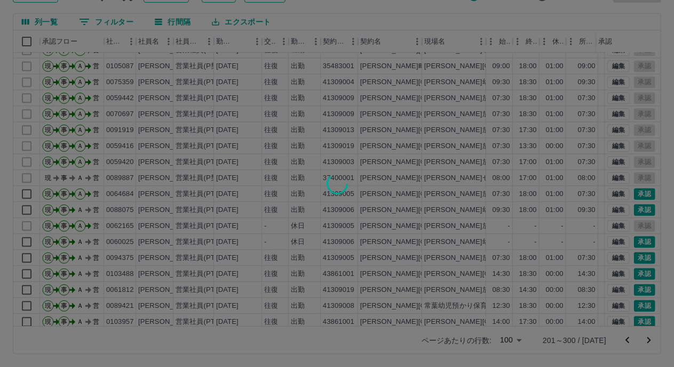
click at [629, 206] on div at bounding box center [337, 183] width 674 height 367
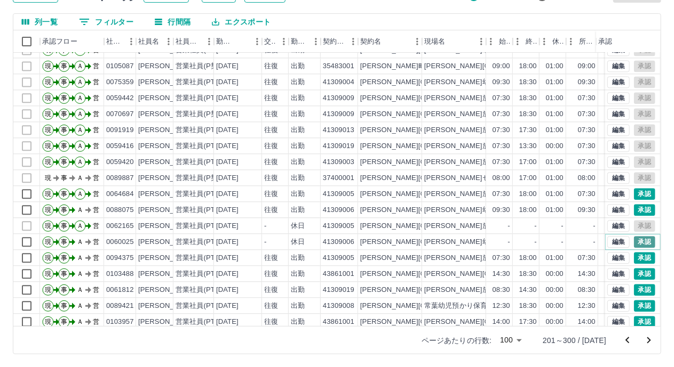
click at [634, 242] on button "承認" at bounding box center [644, 242] width 21 height 12
click at [631, 257] on div "承認権限がありません" at bounding box center [337, 183] width 674 height 367
click at [634, 274] on button "承認" at bounding box center [644, 274] width 21 height 12
click at [631, 289] on div at bounding box center [337, 183] width 674 height 367
click at [634, 305] on button "承認" at bounding box center [644, 306] width 21 height 12
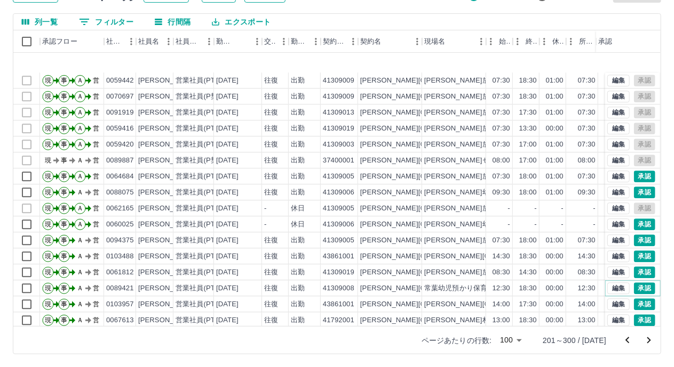
scroll to position [1335, 0]
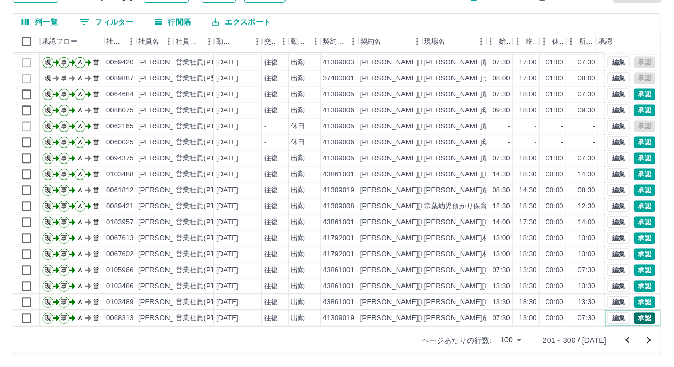
click at [639, 313] on button "承認" at bounding box center [644, 319] width 21 height 12
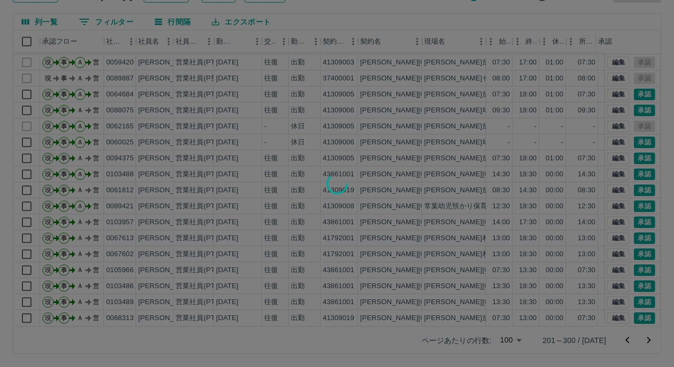
click at [635, 293] on div at bounding box center [337, 183] width 674 height 367
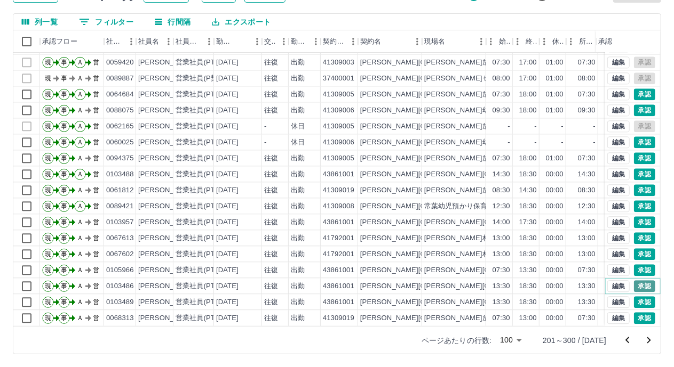
click at [635, 281] on button "承認" at bounding box center [644, 287] width 21 height 12
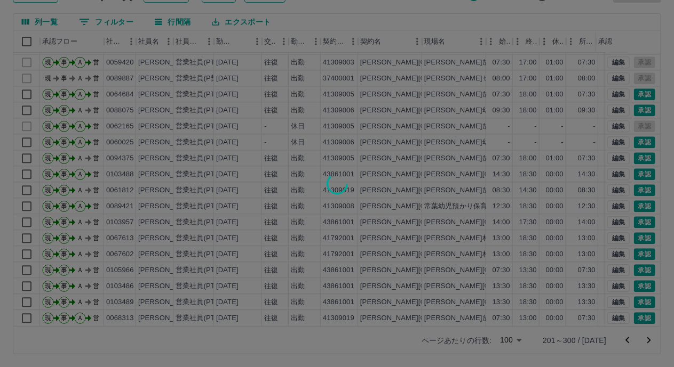
click at [634, 257] on div at bounding box center [337, 183] width 674 height 367
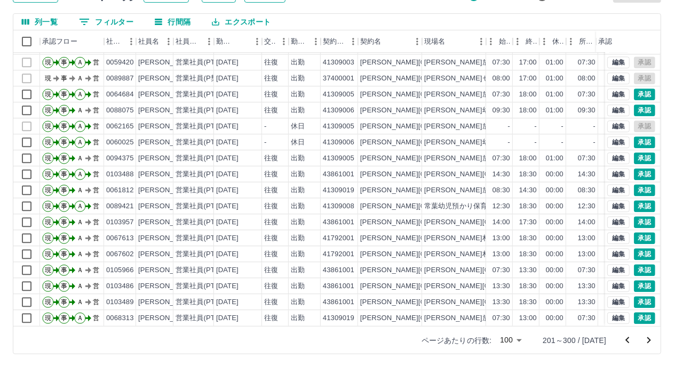
drag, startPoint x: 634, startPoint y: 246, endPoint x: 634, endPoint y: 238, distance: 7.5
click at [634, 245] on div at bounding box center [337, 183] width 674 height 367
click at [634, 233] on button "承認" at bounding box center [644, 239] width 21 height 12
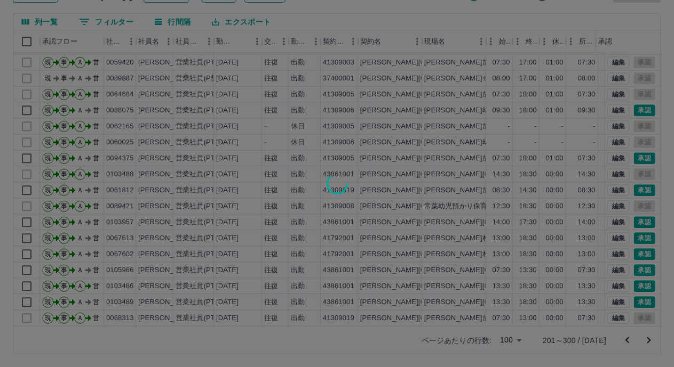
drag, startPoint x: 632, startPoint y: 209, endPoint x: 631, endPoint y: 199, distance: 9.6
click at [631, 209] on div at bounding box center [337, 183] width 674 height 367
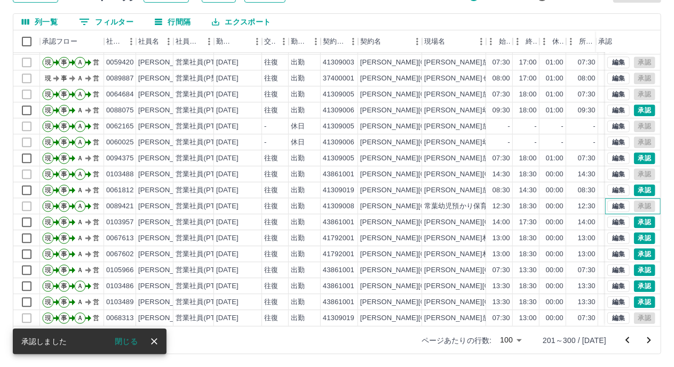
click at [631, 201] on div "編集 承認" at bounding box center [631, 207] width 48 height 12
click at [634, 185] on button "承認" at bounding box center [644, 191] width 21 height 12
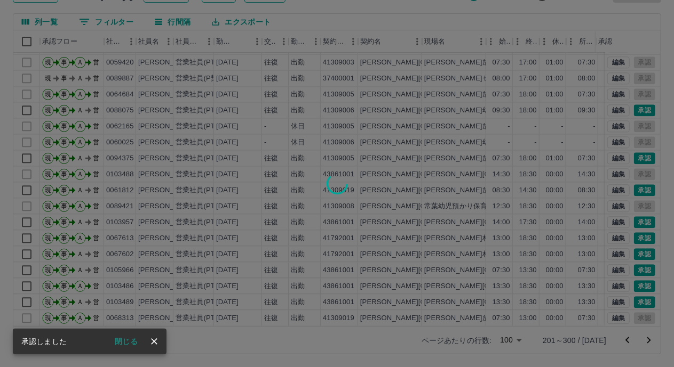
drag, startPoint x: 635, startPoint y: 151, endPoint x: 626, endPoint y: 99, distance: 53.0
click at [635, 150] on div at bounding box center [337, 183] width 674 height 367
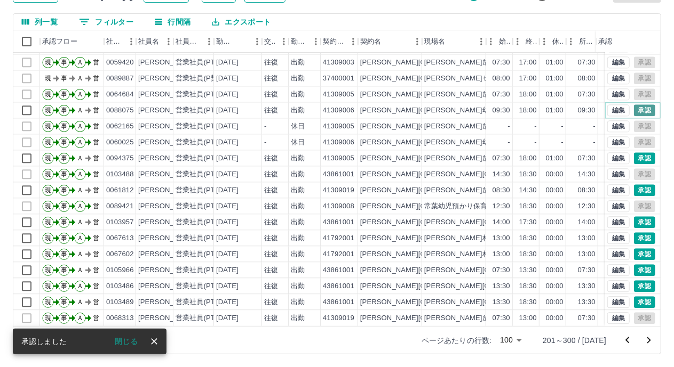
click at [634, 105] on button "承認" at bounding box center [644, 111] width 21 height 12
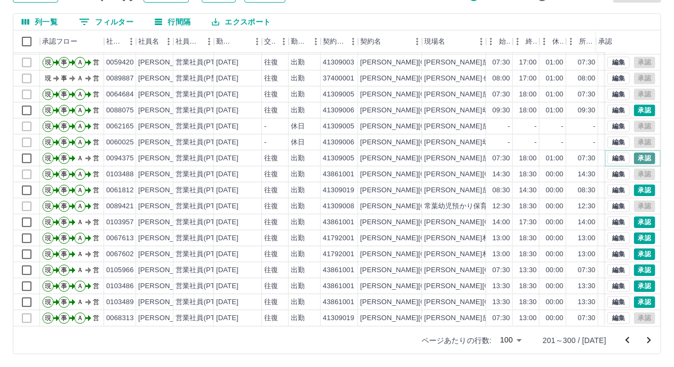
click at [636, 153] on button "承認" at bounding box center [644, 159] width 21 height 12
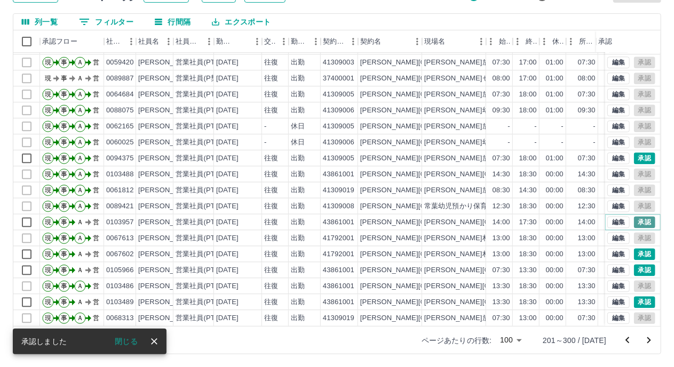
click at [637, 217] on button "承認" at bounding box center [644, 223] width 21 height 12
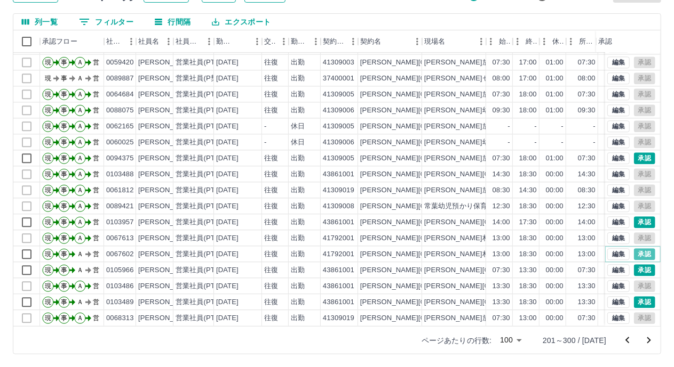
click at [634, 249] on button "承認" at bounding box center [644, 255] width 21 height 12
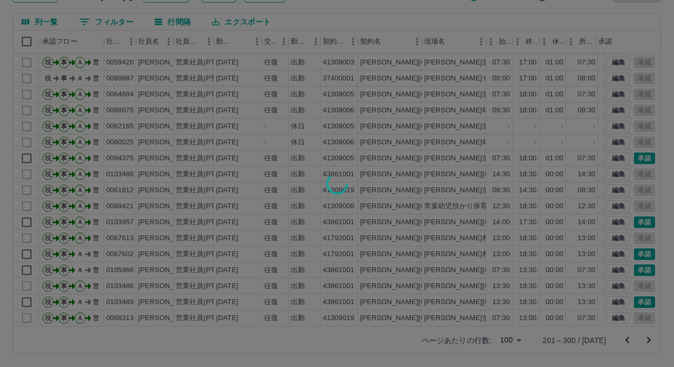
click at [634, 263] on div at bounding box center [337, 183] width 674 height 367
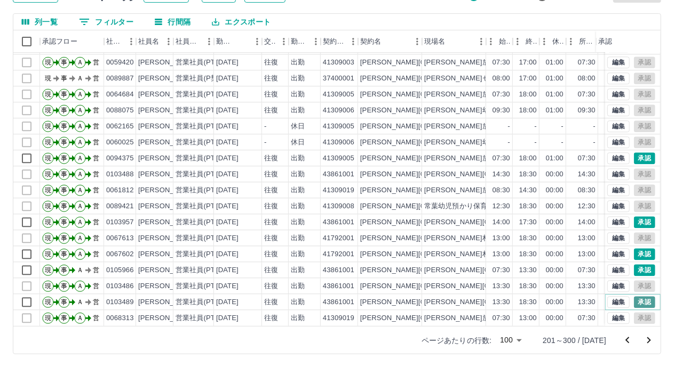
click at [636, 297] on button "承認" at bounding box center [644, 303] width 21 height 12
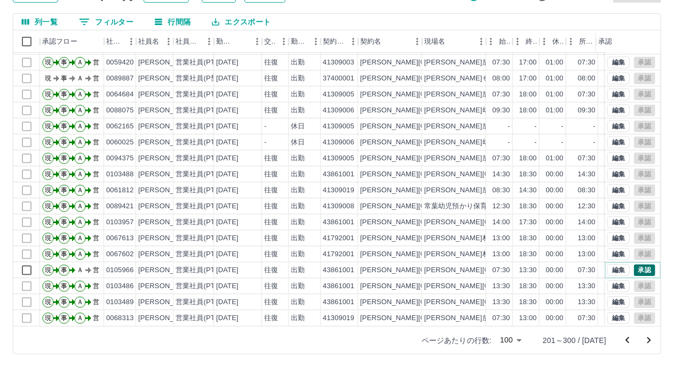
click at [634, 265] on button "承認" at bounding box center [644, 271] width 21 height 12
click at [648, 341] on icon "次のページへ" at bounding box center [648, 340] width 13 height 13
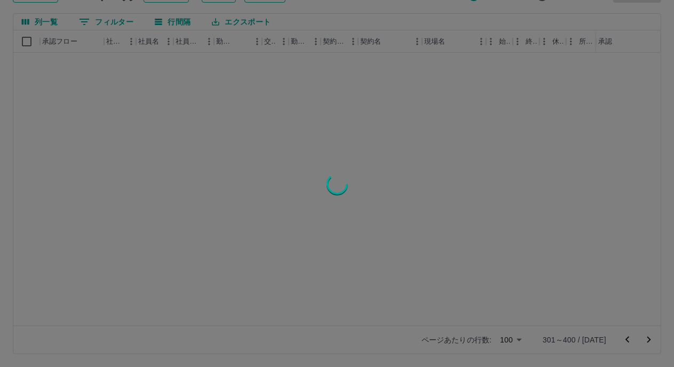
scroll to position [0, 0]
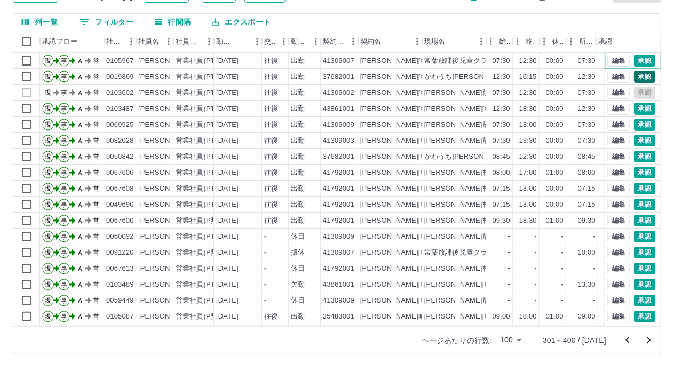
drag, startPoint x: 636, startPoint y: 55, endPoint x: 636, endPoint y: 77, distance: 21.9
click at [636, 57] on button "承認" at bounding box center [644, 61] width 21 height 12
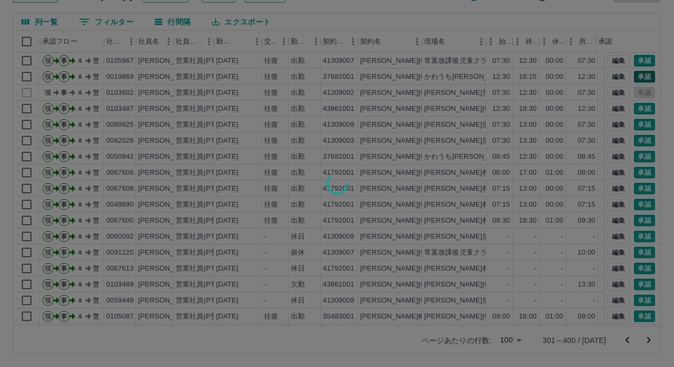
click at [636, 77] on div at bounding box center [337, 183] width 674 height 367
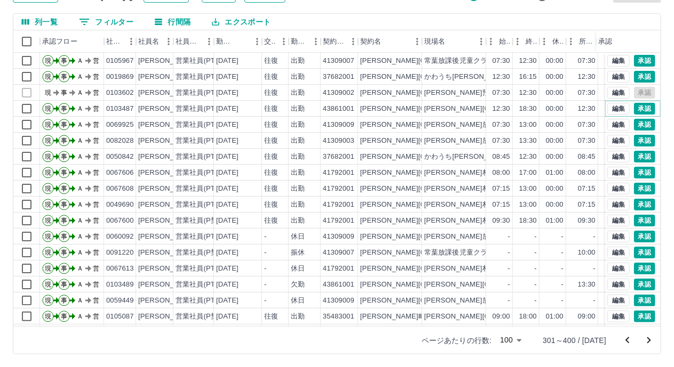
click at [634, 106] on button "承認" at bounding box center [644, 109] width 21 height 12
click at [633, 124] on div at bounding box center [337, 183] width 674 height 367
click at [634, 140] on button "承認" at bounding box center [644, 141] width 21 height 12
click at [635, 154] on button "承認" at bounding box center [644, 157] width 21 height 12
click at [638, 168] on button "承認" at bounding box center [644, 173] width 21 height 12
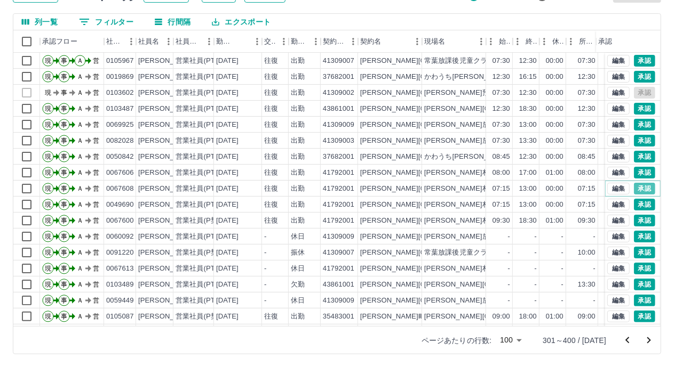
drag, startPoint x: 635, startPoint y: 186, endPoint x: 635, endPoint y: 179, distance: 7.5
click at [635, 185] on button "承認" at bounding box center [644, 189] width 21 height 12
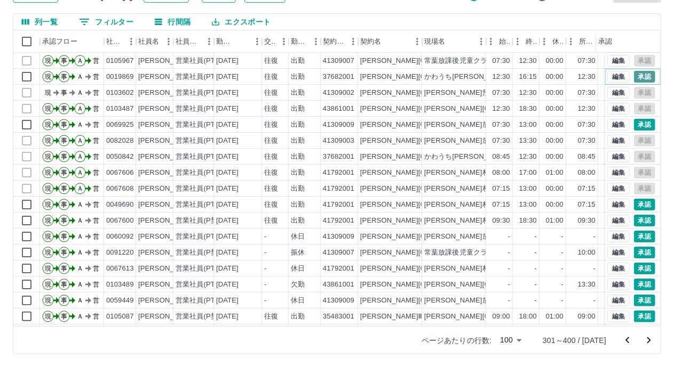
click at [635, 73] on button "承認" at bounding box center [644, 77] width 21 height 12
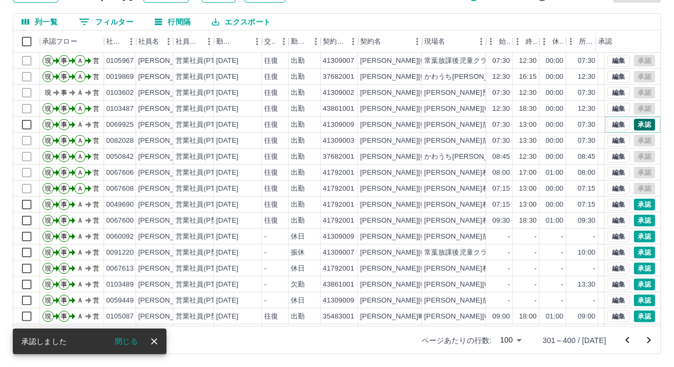
click at [638, 126] on button "承認" at bounding box center [644, 125] width 21 height 12
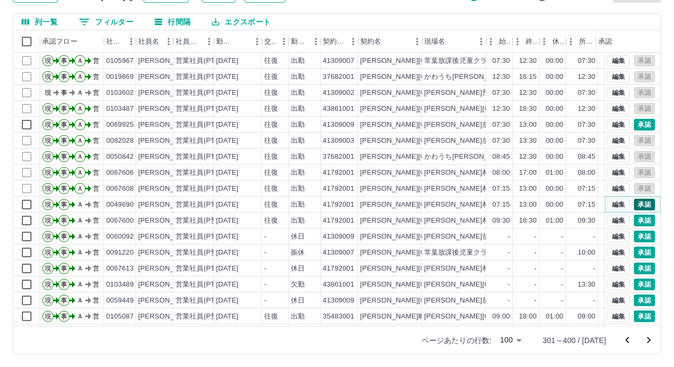
click at [637, 209] on button "承認" at bounding box center [644, 205] width 21 height 12
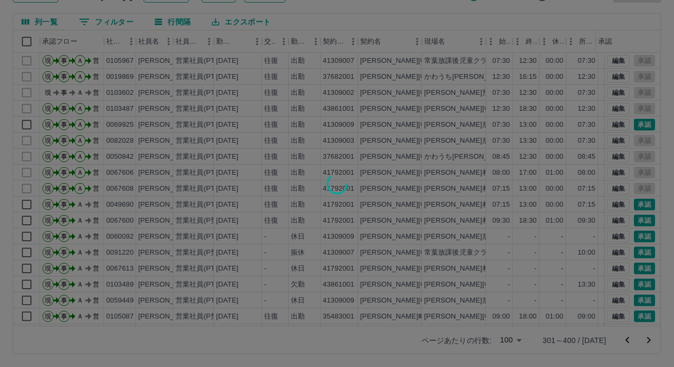
click at [637, 220] on div at bounding box center [337, 183] width 674 height 367
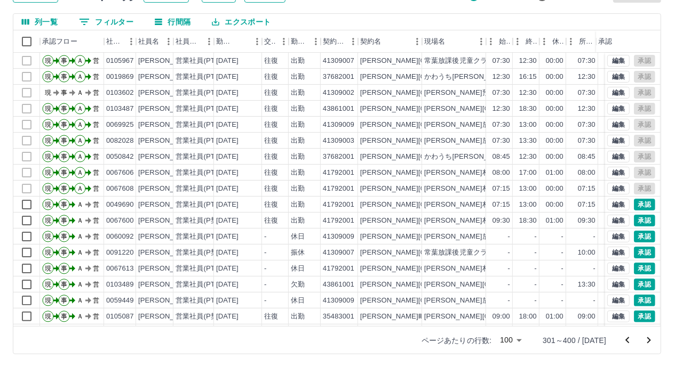
click at [637, 234] on div "勤務実績承認 前月 [DATE] 次月 今月 月選択 承認モード 削除モード 一括承認 列一覧 フィルター 行間隔 エクスポート 承認フロー 社員番号 社員名…" at bounding box center [337, 155] width 674 height 425
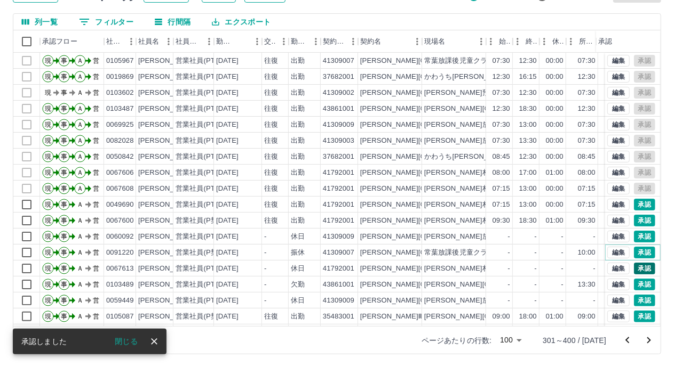
click at [634, 252] on button "承認" at bounding box center [644, 253] width 21 height 12
click at [630, 269] on div at bounding box center [337, 183] width 674 height 367
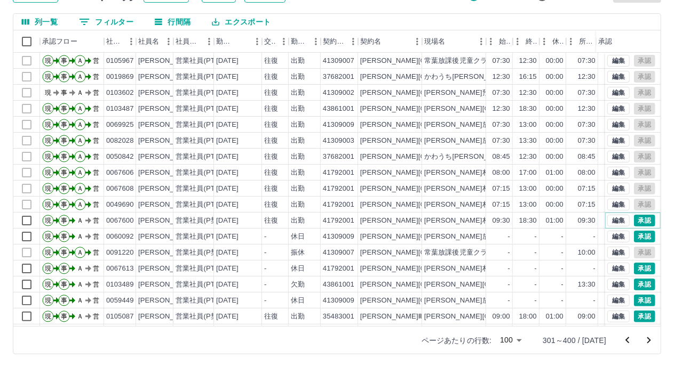
drag, startPoint x: 630, startPoint y: 219, endPoint x: 639, endPoint y: 234, distance: 16.7
click at [634, 218] on button "承認" at bounding box center [644, 221] width 21 height 12
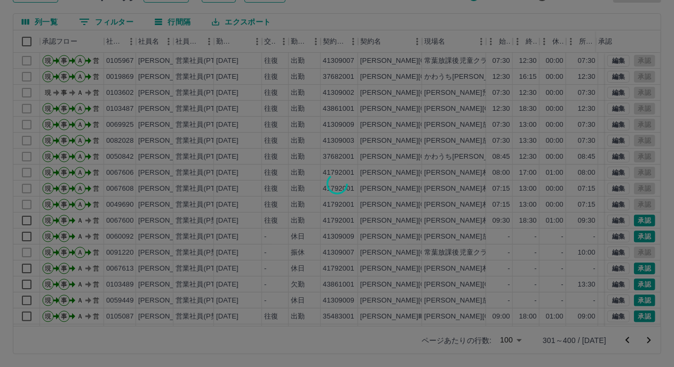
click at [639, 234] on div at bounding box center [337, 183] width 674 height 367
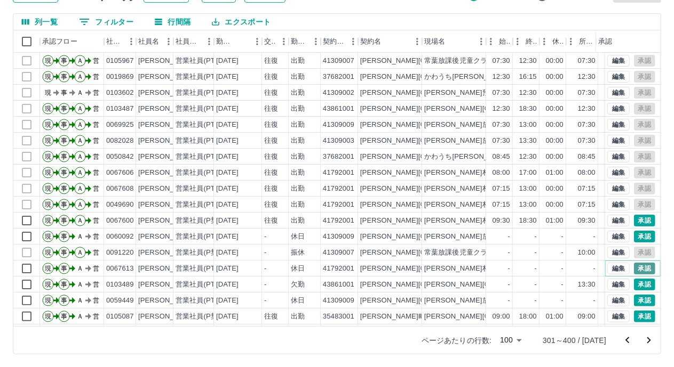
click at [634, 267] on button "承認" at bounding box center [644, 269] width 21 height 12
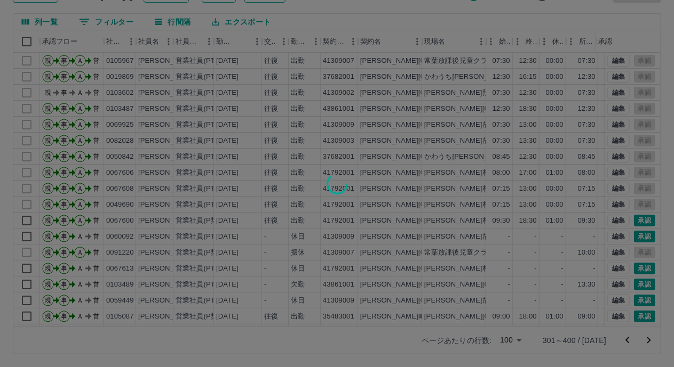
click at [634, 285] on div at bounding box center [337, 183] width 674 height 367
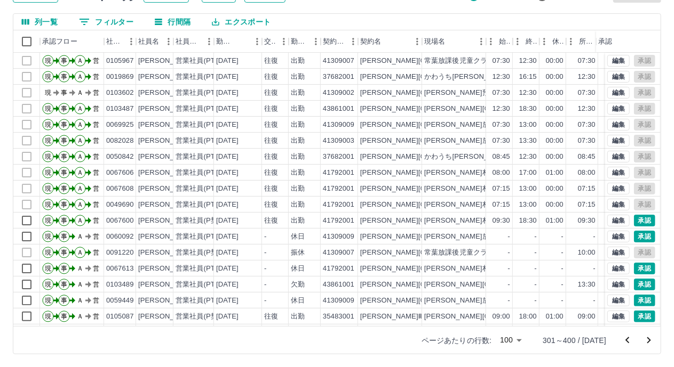
click at [637, 301] on div "勤務実績承認 前月 [DATE] 次月 今月 月選択 承認モード 削除モード 一括承認 列一覧 0 フィルター 行間隔 エクスポート 承認フロー 社員番号 社…" at bounding box center [337, 155] width 674 height 425
click at [637, 237] on button "承認" at bounding box center [644, 237] width 21 height 12
click at [637, 223] on div at bounding box center [337, 183] width 674 height 367
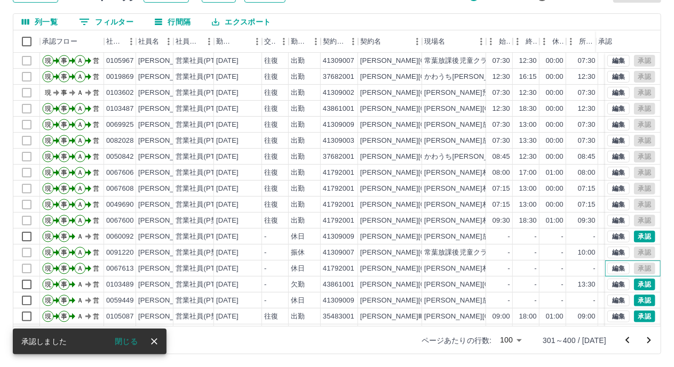
click at [637, 271] on div "編集 承認" at bounding box center [631, 269] width 48 height 12
click at [638, 239] on button "承認" at bounding box center [644, 237] width 21 height 12
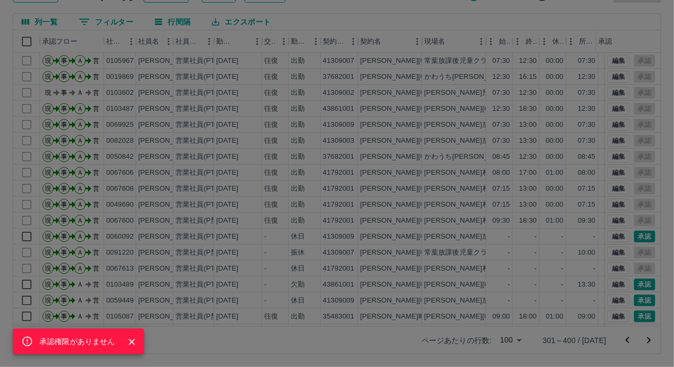
click at [633, 285] on div "承認権限がありません" at bounding box center [337, 183] width 674 height 367
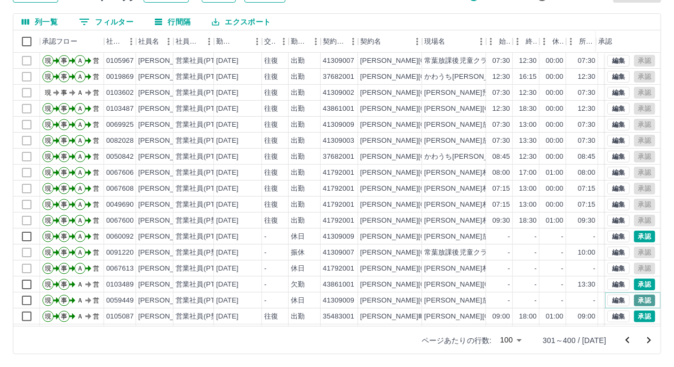
click at [634, 298] on button "承認" at bounding box center [644, 301] width 21 height 12
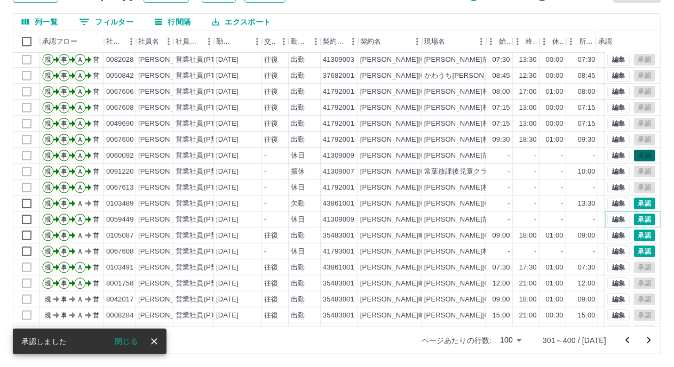
scroll to position [107, 0]
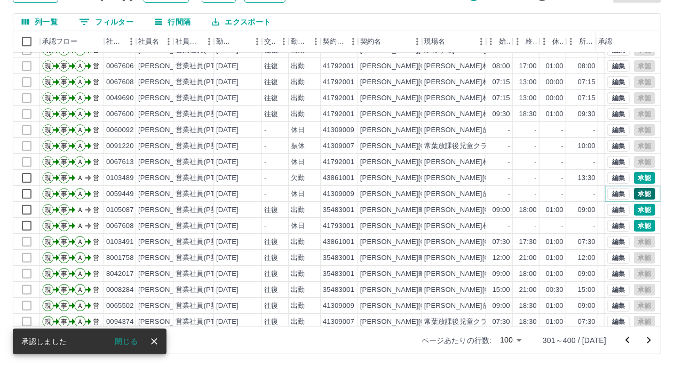
click at [637, 193] on button "承認" at bounding box center [644, 194] width 21 height 12
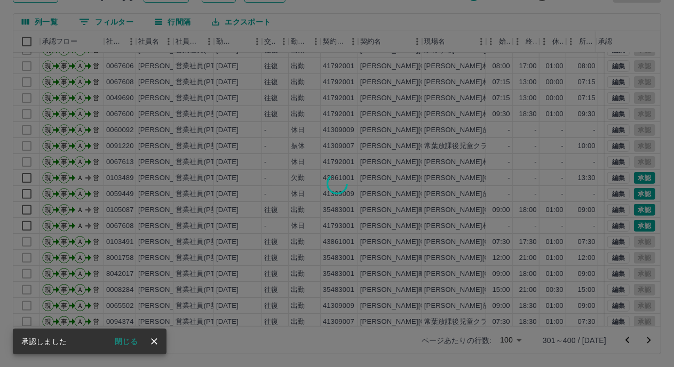
click at [637, 205] on div at bounding box center [337, 183] width 674 height 367
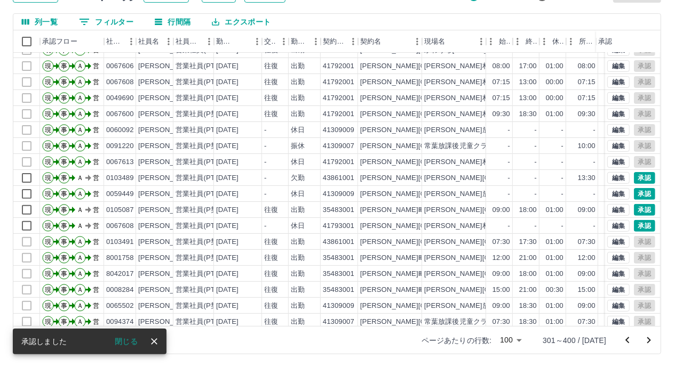
click at [636, 221] on div at bounding box center [337, 183] width 674 height 367
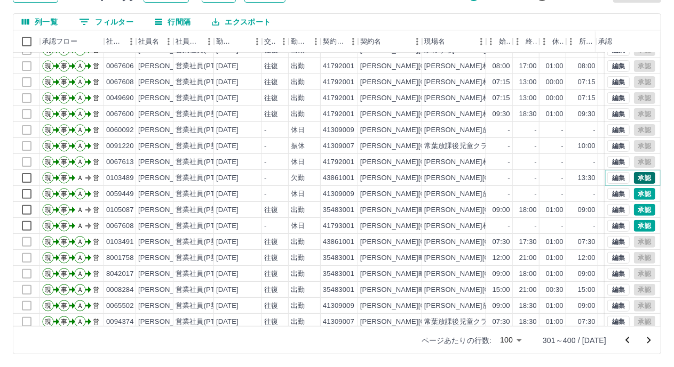
click at [639, 179] on button "承認" at bounding box center [644, 178] width 21 height 12
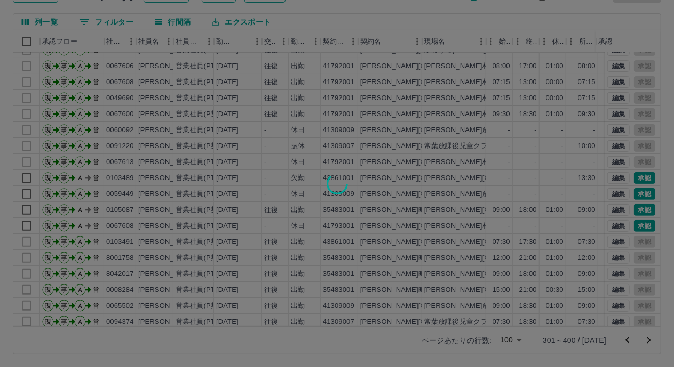
click at [635, 225] on div at bounding box center [337, 183] width 674 height 367
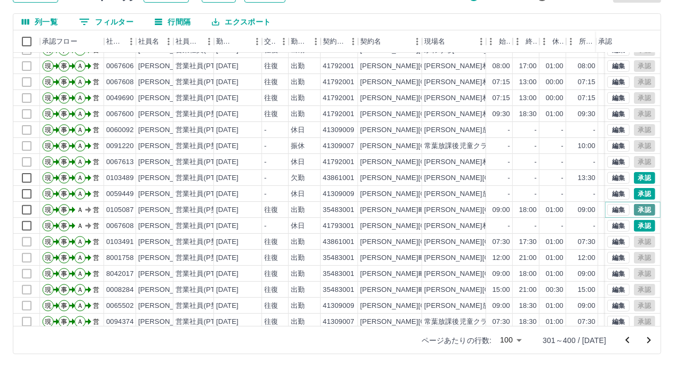
click at [634, 211] on button "承認" at bounding box center [644, 210] width 21 height 12
click at [640, 226] on button "承認" at bounding box center [644, 226] width 21 height 12
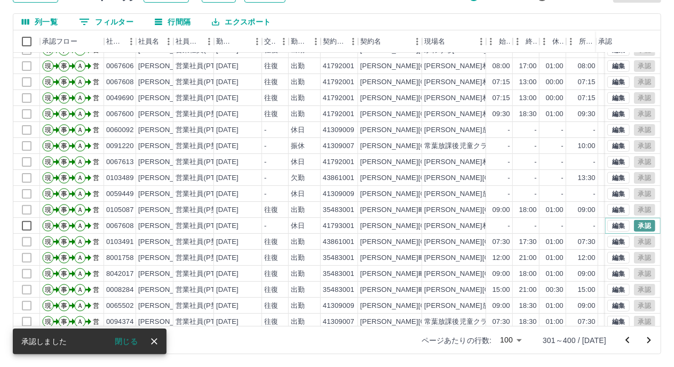
click at [641, 223] on button "承認" at bounding box center [644, 226] width 21 height 12
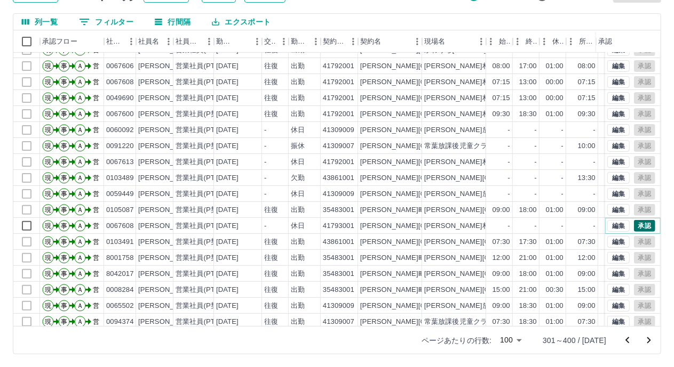
scroll to position [213, 0]
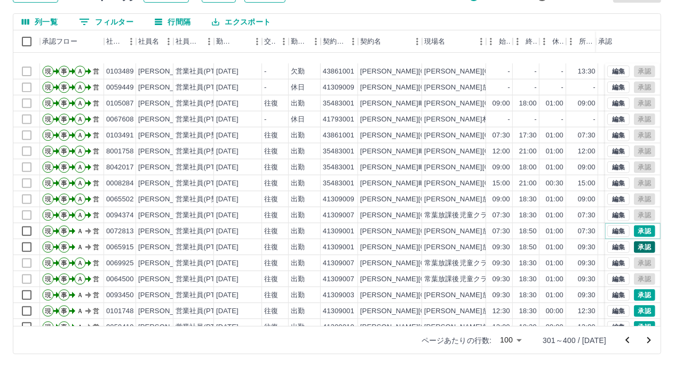
click at [634, 226] on button "承認" at bounding box center [644, 232] width 21 height 12
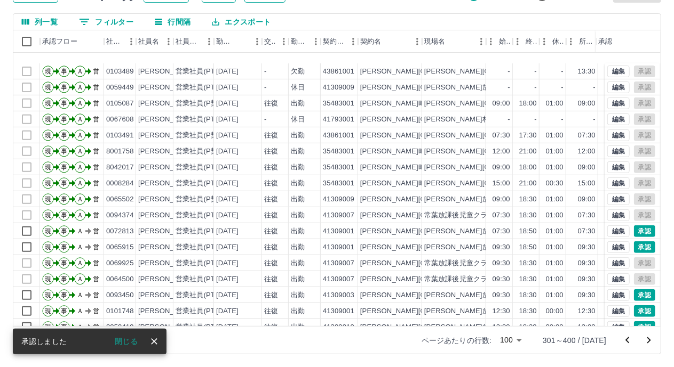
click at [631, 193] on div at bounding box center [337, 183] width 674 height 367
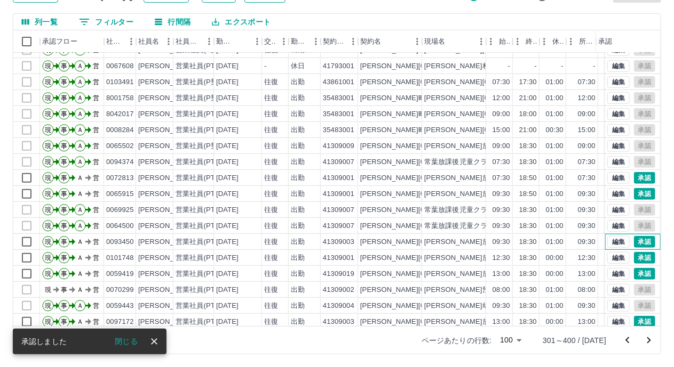
click at [639, 235] on div "編集 承認" at bounding box center [632, 242] width 55 height 16
click at [634, 259] on button "承認" at bounding box center [644, 258] width 21 height 12
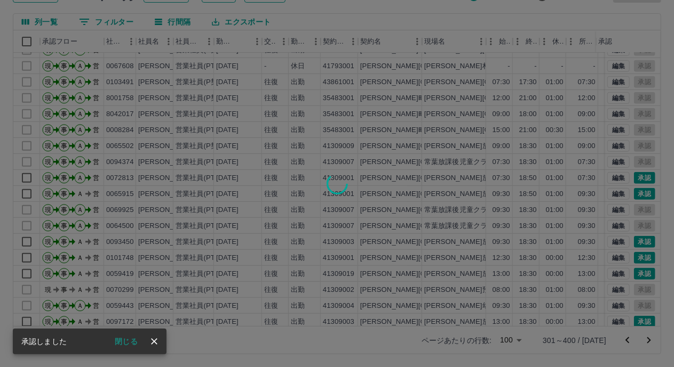
click at [638, 274] on div at bounding box center [337, 183] width 674 height 367
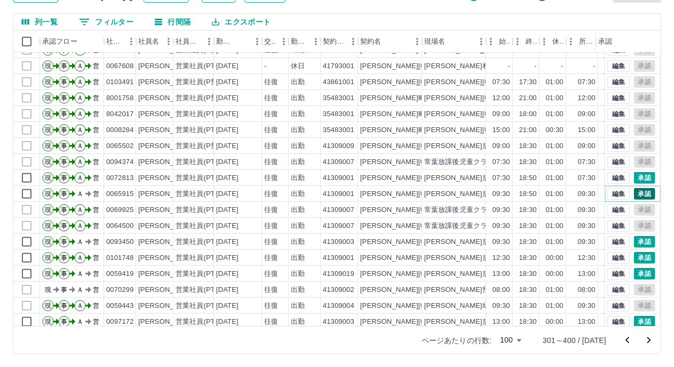
click at [636, 193] on button "承認" at bounding box center [644, 194] width 21 height 12
click at [636, 238] on button "承認" at bounding box center [644, 242] width 21 height 12
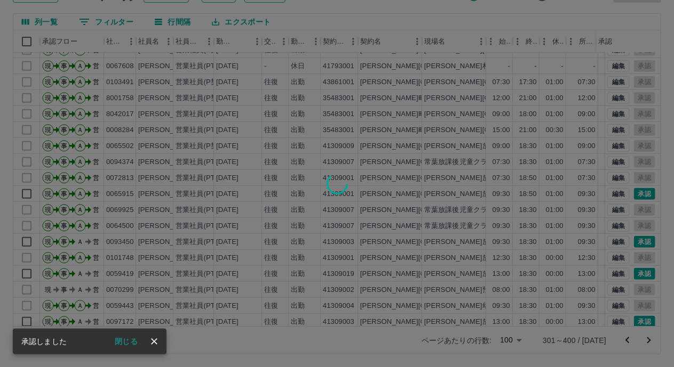
click at [639, 271] on div at bounding box center [337, 183] width 674 height 367
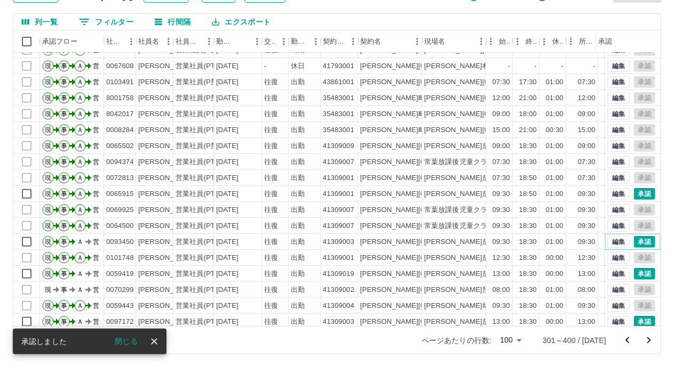
click at [634, 243] on button "承認" at bounding box center [644, 242] width 21 height 12
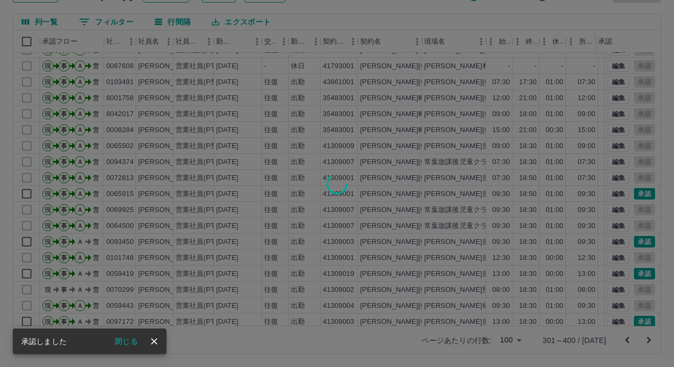
click at [633, 274] on div at bounding box center [337, 183] width 674 height 367
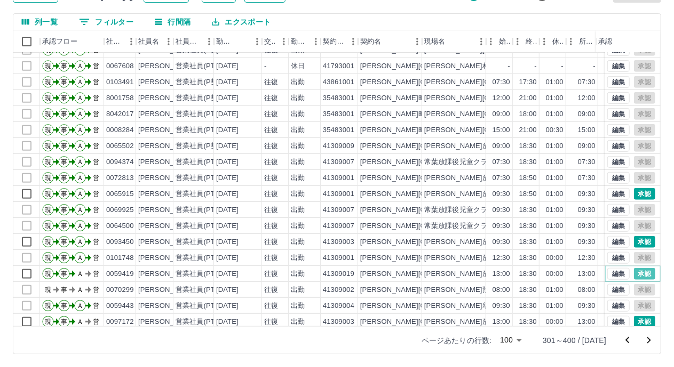
click at [634, 274] on button "承認" at bounding box center [644, 274] width 21 height 12
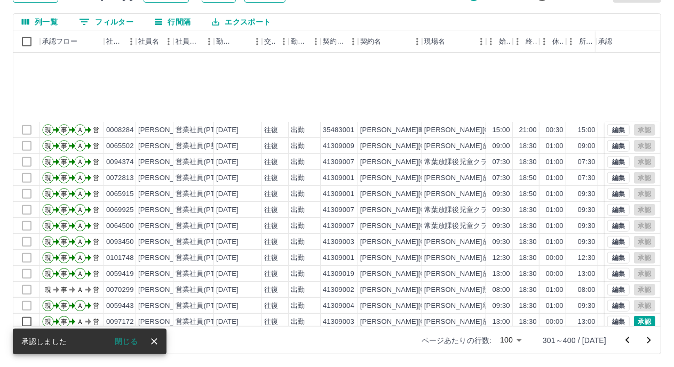
scroll to position [373, 0]
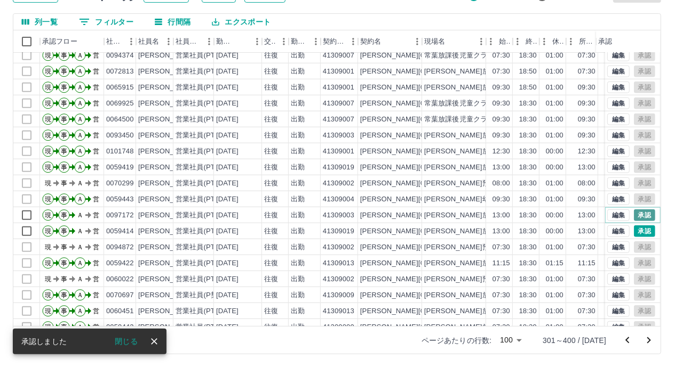
click at [634, 215] on button "承認" at bounding box center [644, 216] width 21 height 12
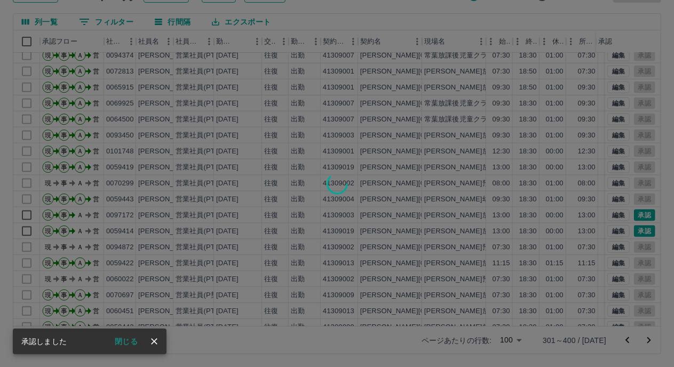
click at [634, 231] on div at bounding box center [337, 183] width 674 height 367
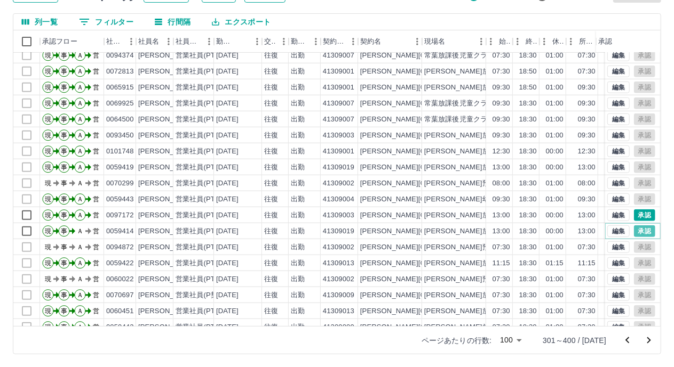
click at [634, 231] on button "承認" at bounding box center [644, 232] width 21 height 12
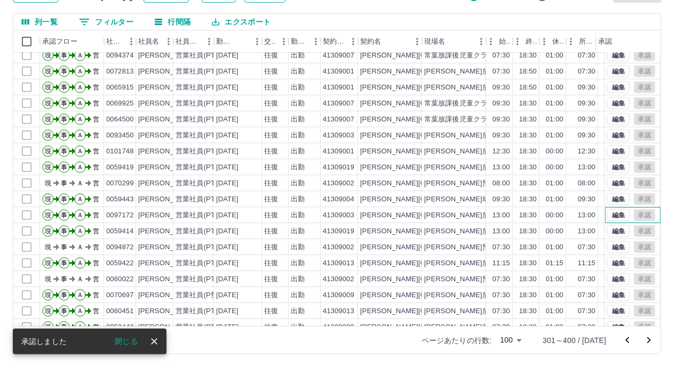
click at [634, 219] on div "編集 承認" at bounding box center [631, 216] width 48 height 12
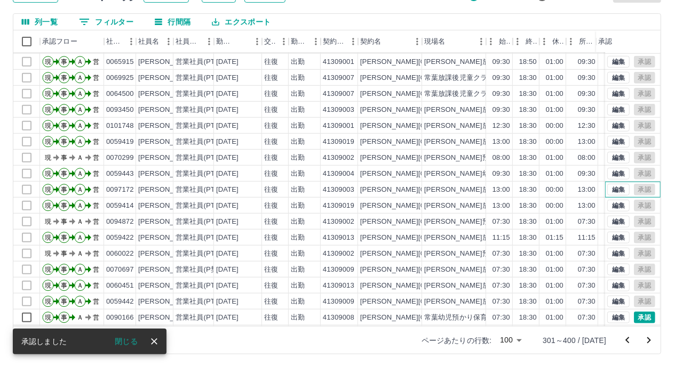
scroll to position [480, 0]
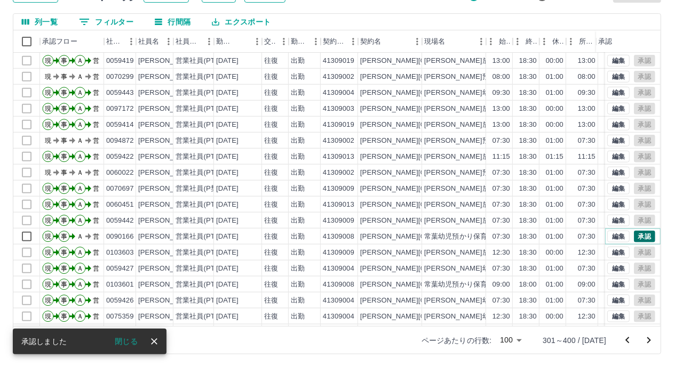
click at [636, 238] on button "承認" at bounding box center [644, 237] width 21 height 12
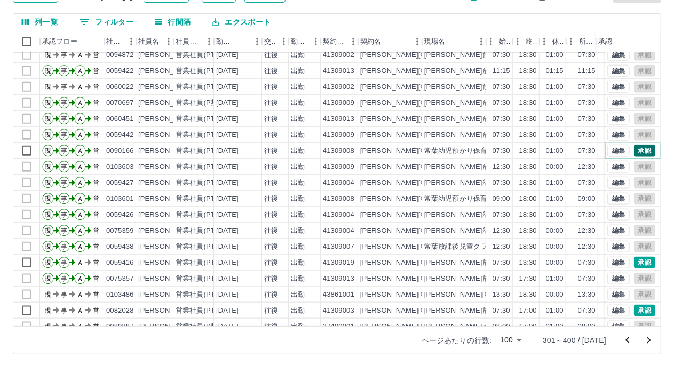
scroll to position [587, 0]
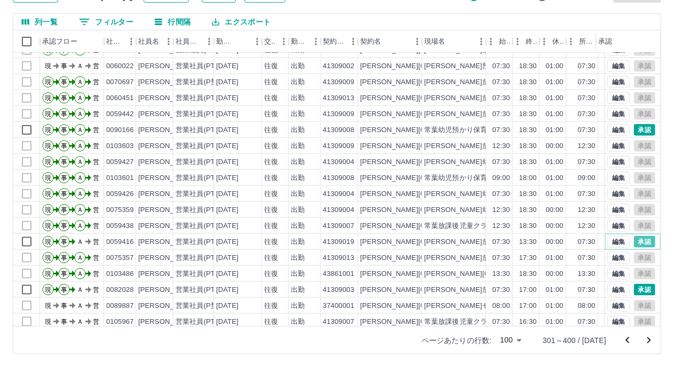
drag, startPoint x: 635, startPoint y: 239, endPoint x: 638, endPoint y: 286, distance: 47.1
click at [635, 240] on button "承認" at bounding box center [644, 242] width 21 height 12
click at [638, 286] on button "承認" at bounding box center [644, 290] width 21 height 12
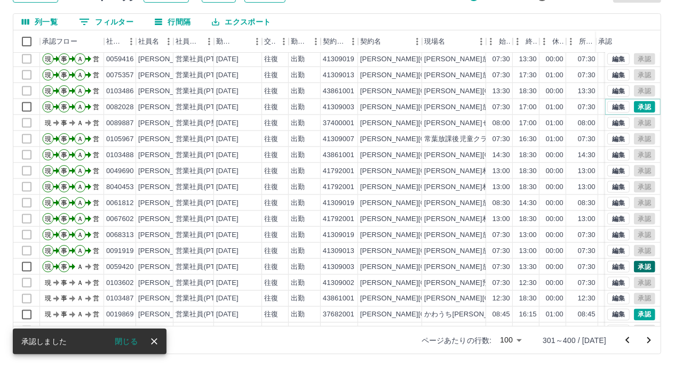
scroll to position [800, 0]
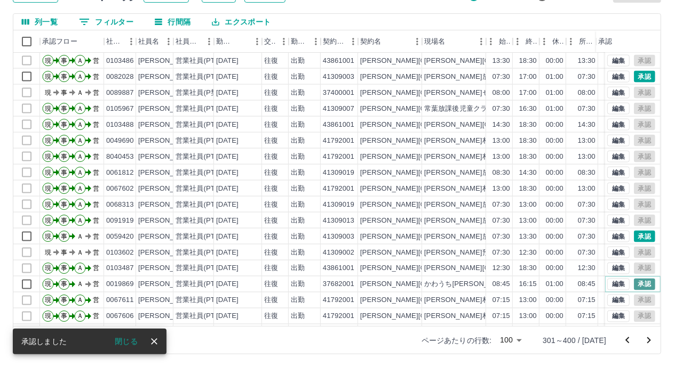
click at [636, 284] on button "承認" at bounding box center [644, 285] width 21 height 12
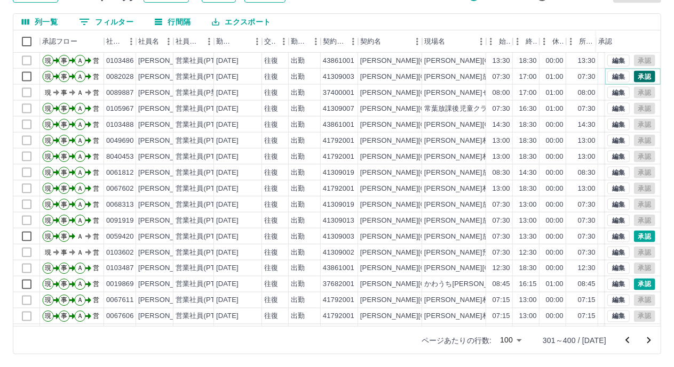
click at [641, 77] on button "承認" at bounding box center [644, 77] width 21 height 12
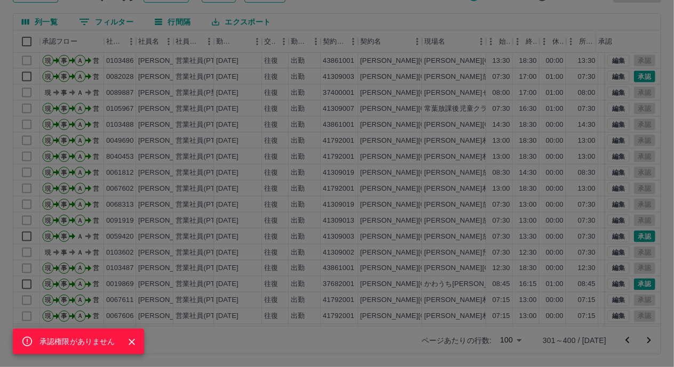
click at [638, 234] on div "承認権限がありません" at bounding box center [337, 183] width 674 height 367
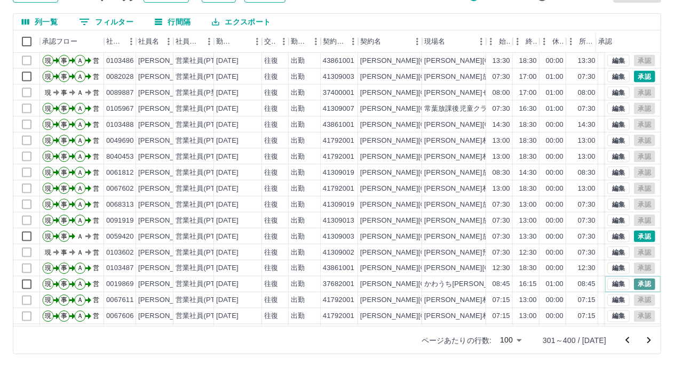
click at [638, 284] on button "承認" at bounding box center [644, 285] width 21 height 12
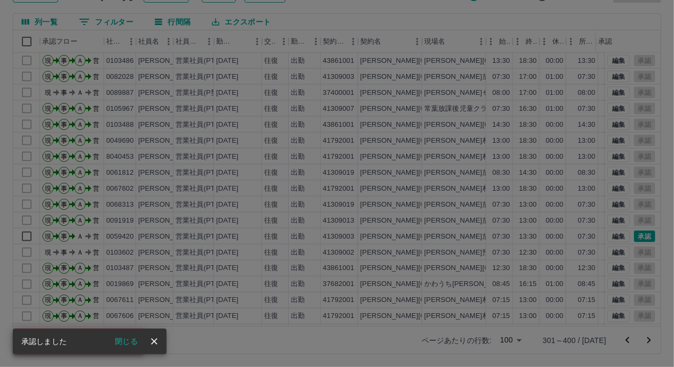
click at [634, 236] on div "承認権限がありません" at bounding box center [337, 183] width 674 height 367
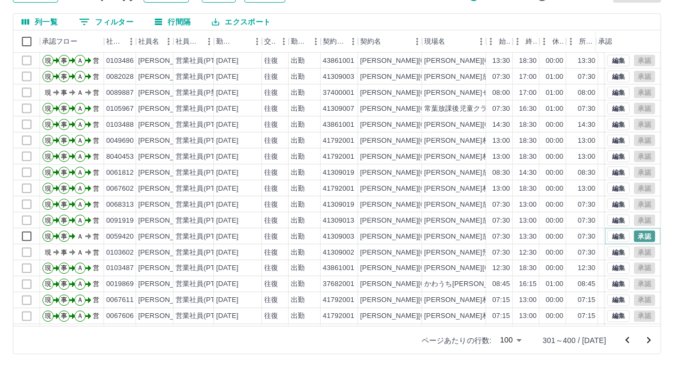
click at [641, 238] on button "承認" at bounding box center [644, 237] width 21 height 12
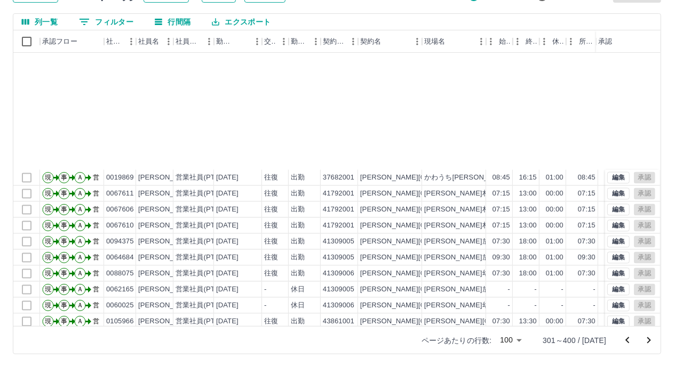
scroll to position [1067, 0]
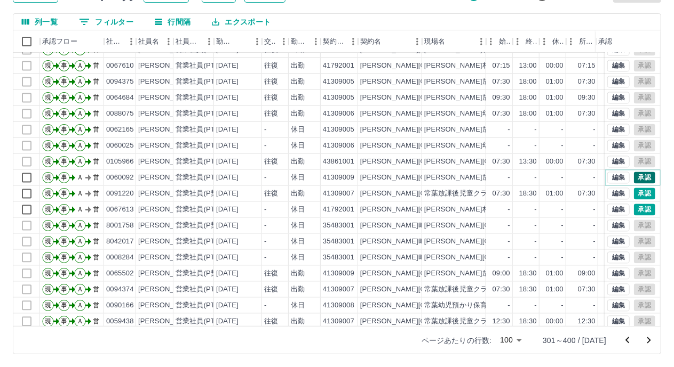
click at [634, 179] on button "承認" at bounding box center [644, 178] width 21 height 12
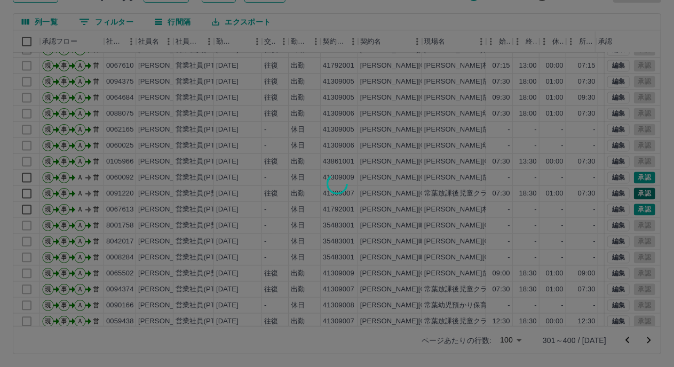
click at [633, 198] on div at bounding box center [337, 183] width 674 height 367
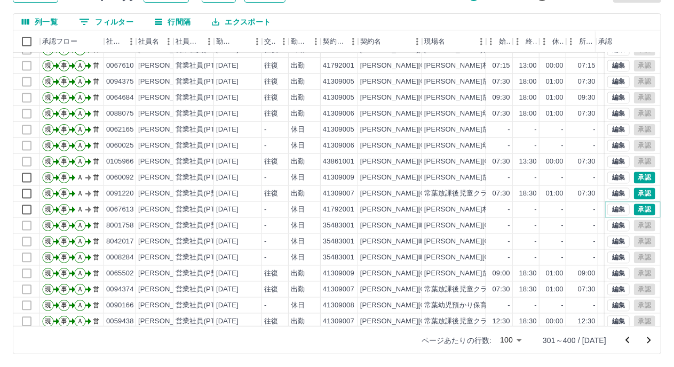
click at [634, 204] on button "承認" at bounding box center [644, 210] width 21 height 12
click at [638, 179] on button "承認" at bounding box center [644, 178] width 21 height 12
click at [631, 191] on div at bounding box center [337, 183] width 674 height 367
click at [636, 211] on button "承認" at bounding box center [644, 210] width 21 height 12
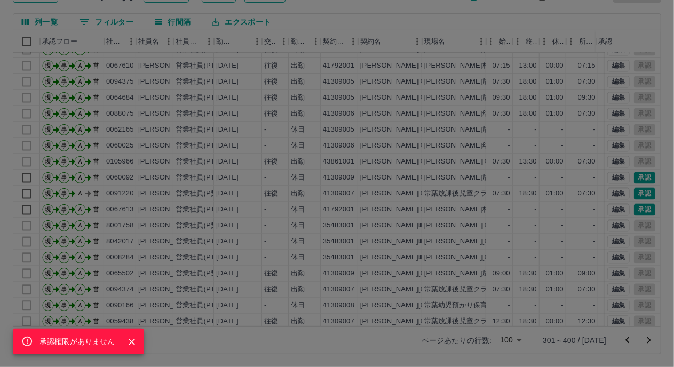
click at [635, 184] on div "承認権限がありません" at bounding box center [337, 183] width 674 height 367
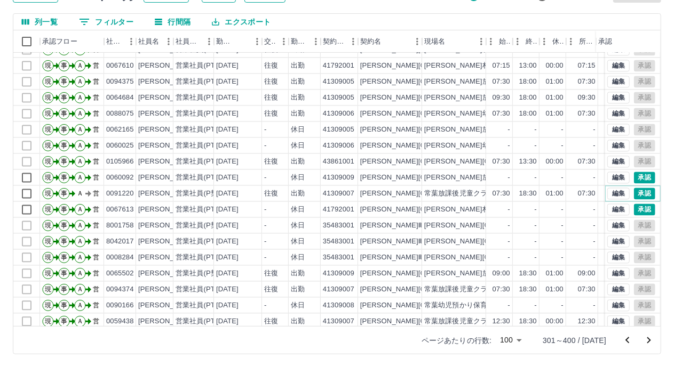
click at [635, 195] on button "承認" at bounding box center [644, 194] width 21 height 12
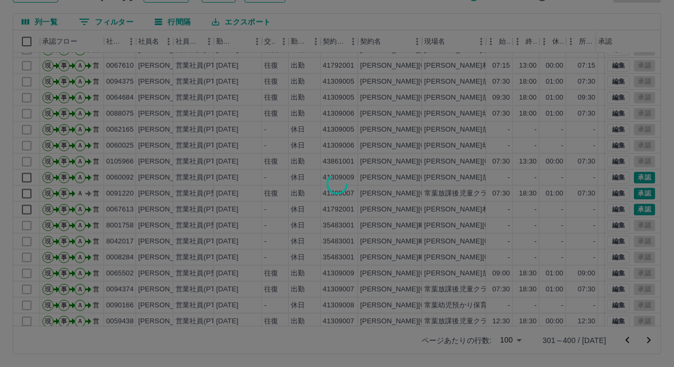
click at [635, 202] on div at bounding box center [337, 183] width 674 height 367
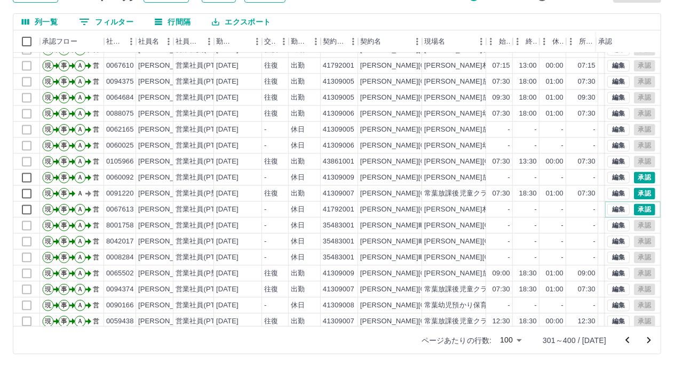
click at [635, 205] on button "承認" at bounding box center [644, 210] width 21 height 12
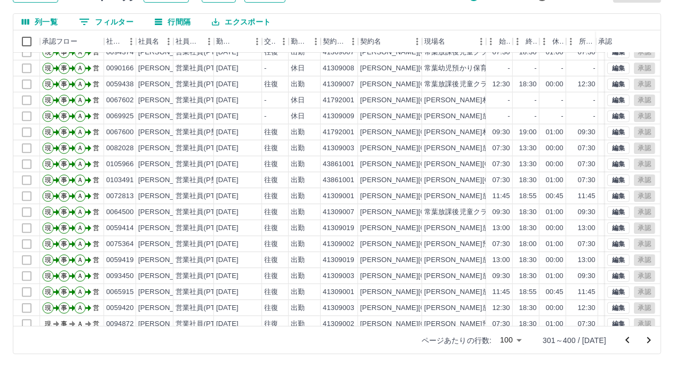
click at [654, 311] on div "承認権限がありません" at bounding box center [337, 183] width 674 height 367
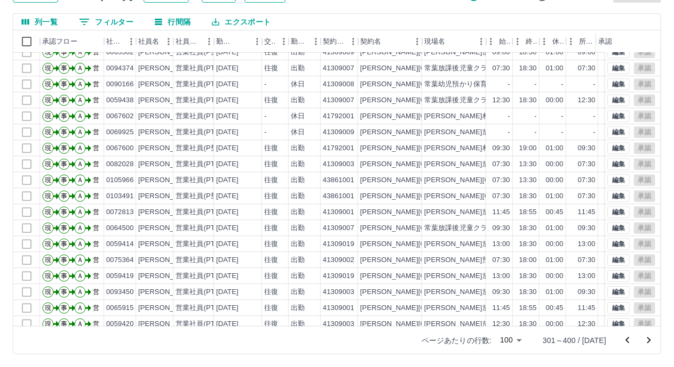
scroll to position [1335, 0]
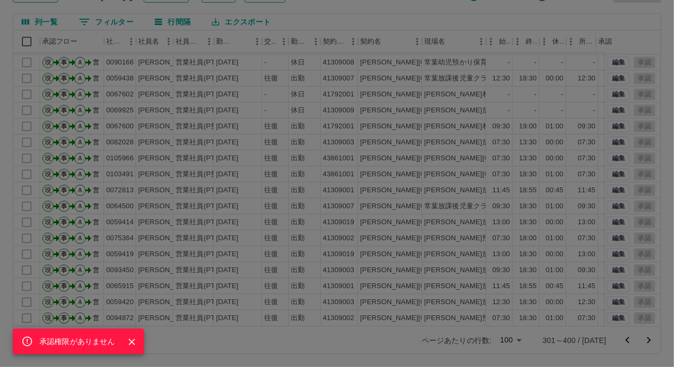
click at [650, 339] on div "承認権限がありません" at bounding box center [337, 183] width 674 height 367
